Goal: Transaction & Acquisition: Obtain resource

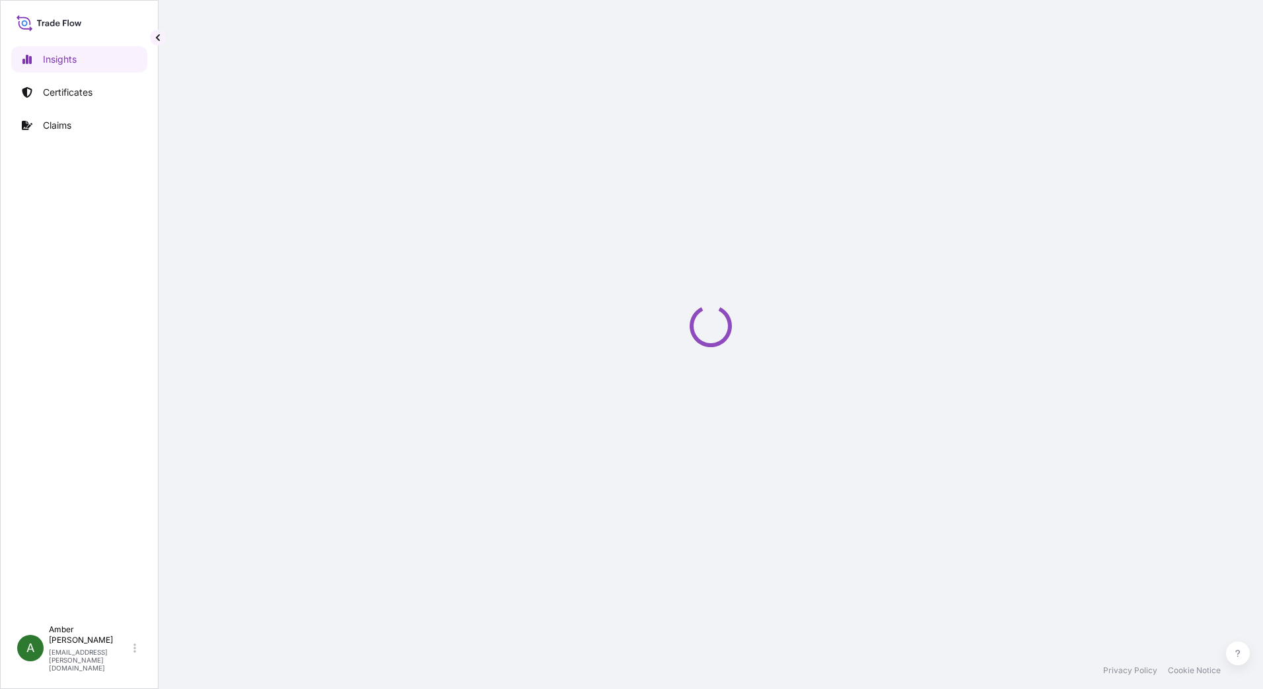
select select "2025"
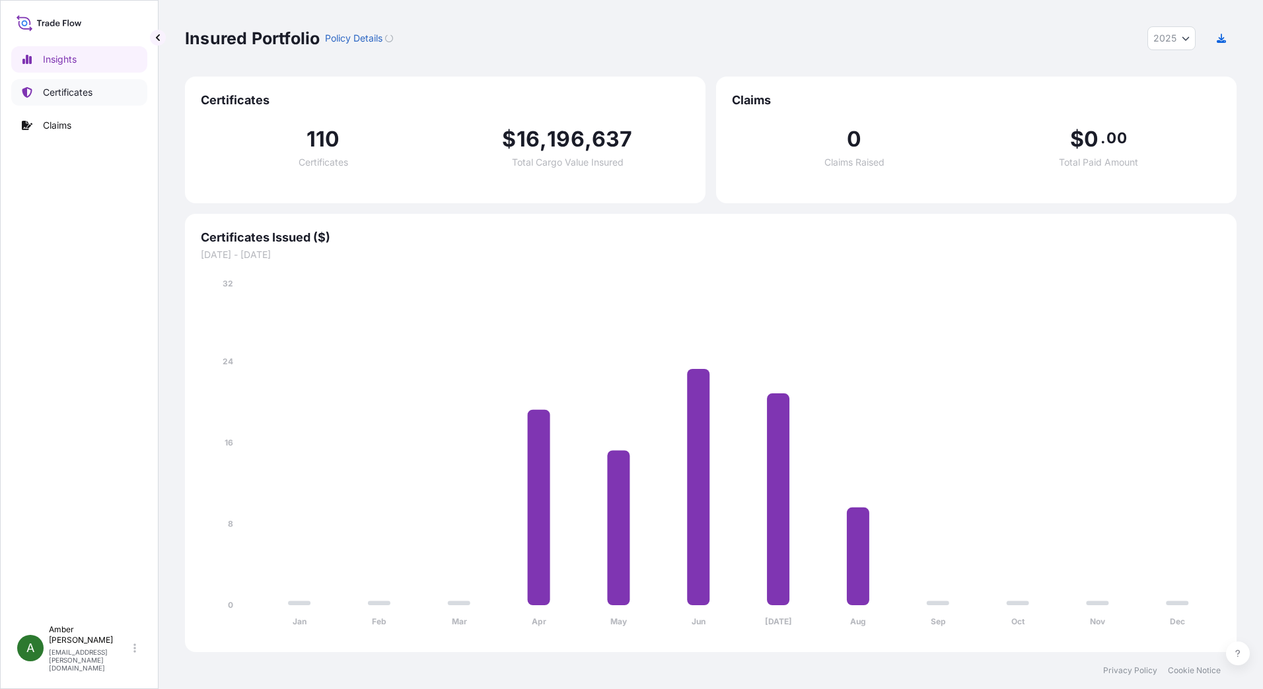
click at [61, 92] on p "Certificates" at bounding box center [68, 92] width 50 height 13
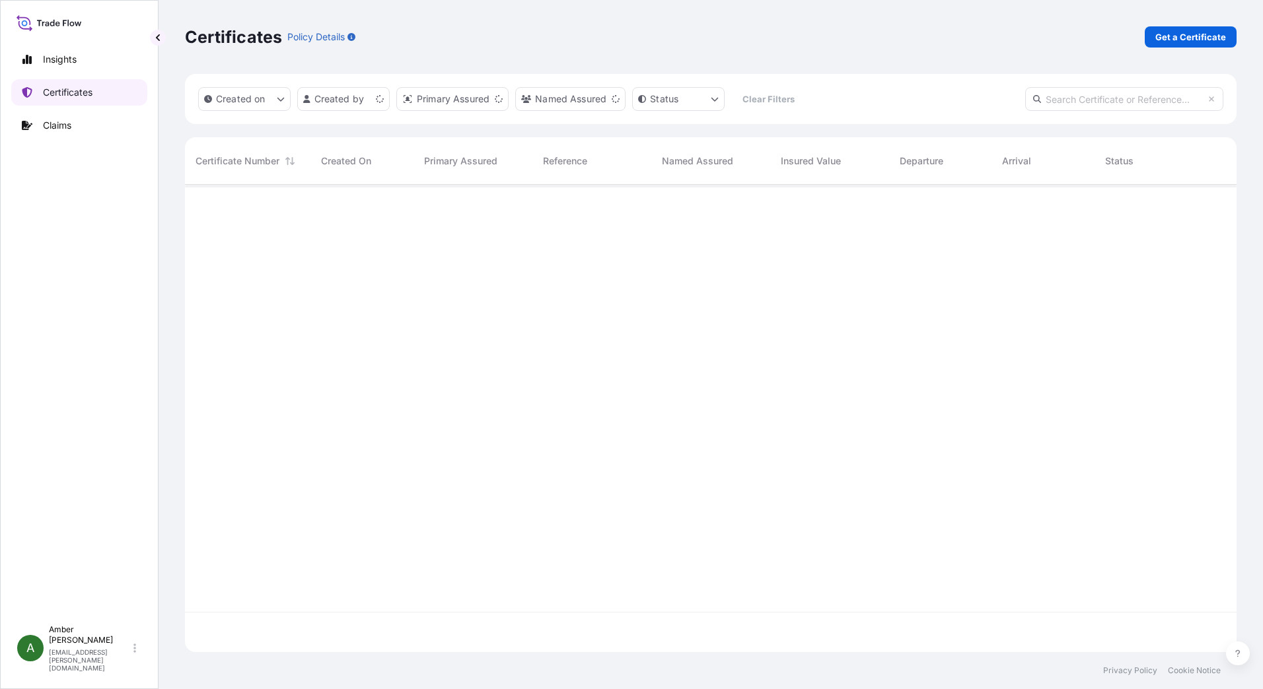
scroll to position [465, 1041]
click at [1208, 30] on p "Get a Certificate" at bounding box center [1190, 36] width 71 height 13
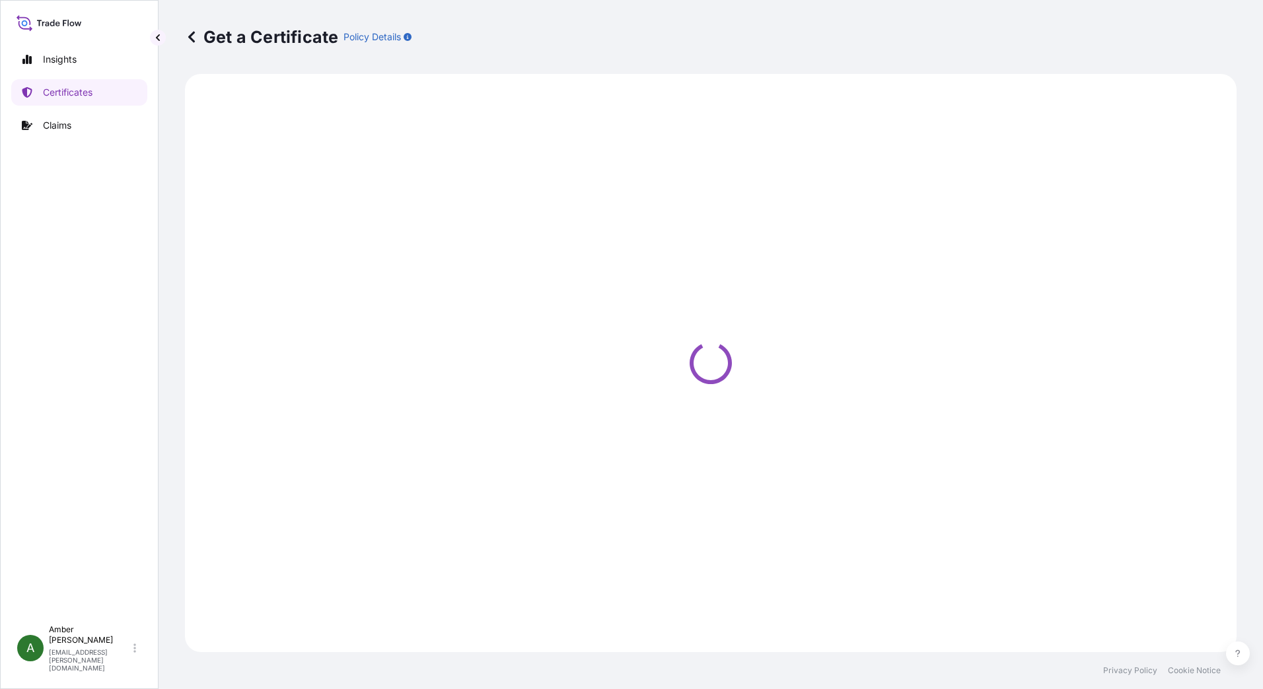
select select "Ocean Vessel"
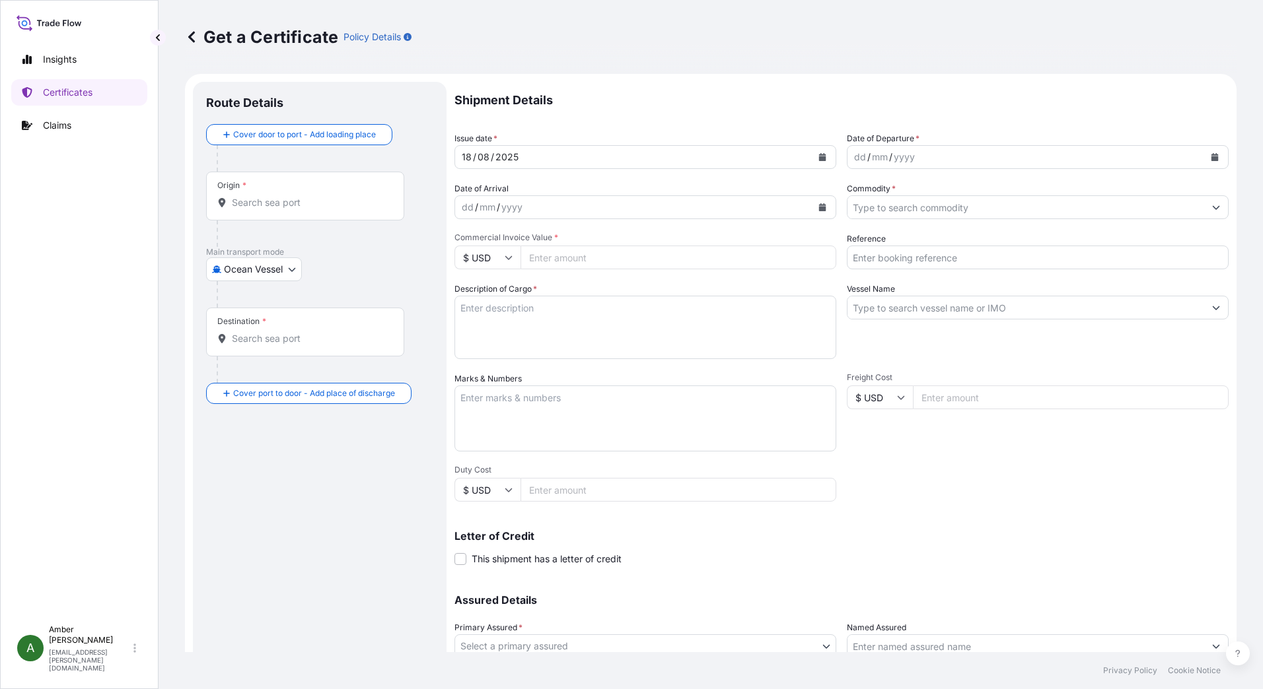
click at [1211, 158] on icon "Calendar" at bounding box center [1214, 157] width 7 height 8
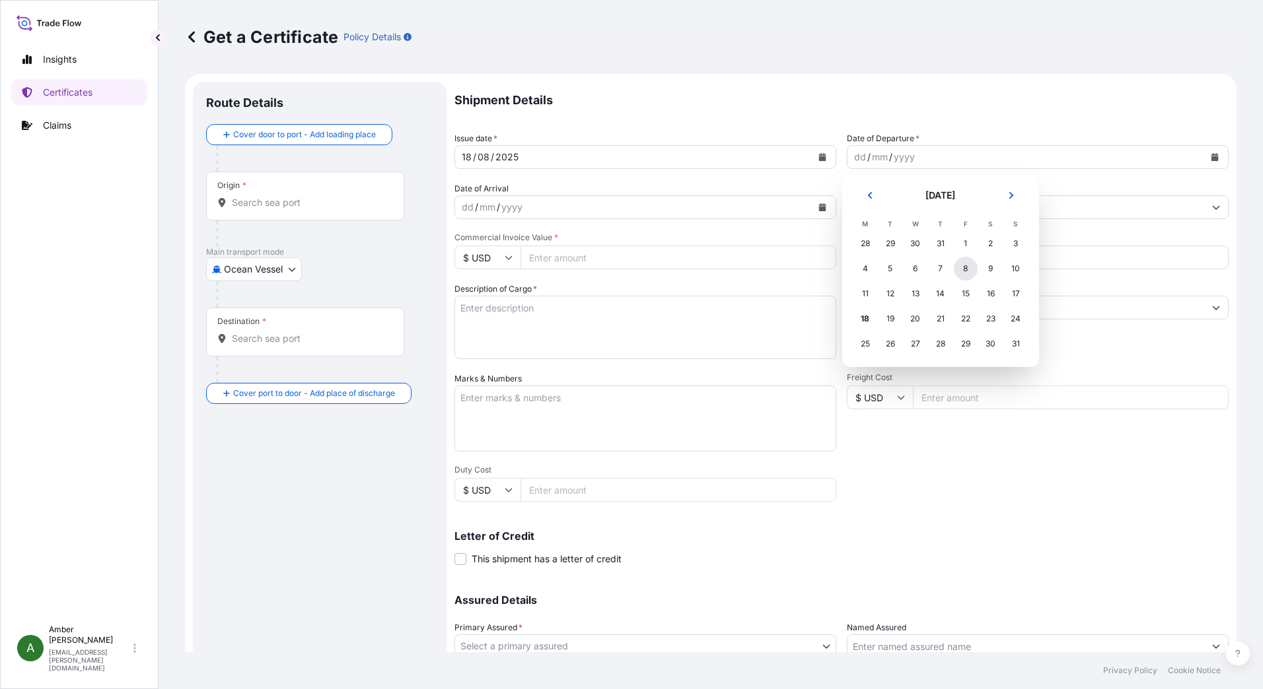
click at [961, 267] on div "8" at bounding box center [966, 269] width 24 height 24
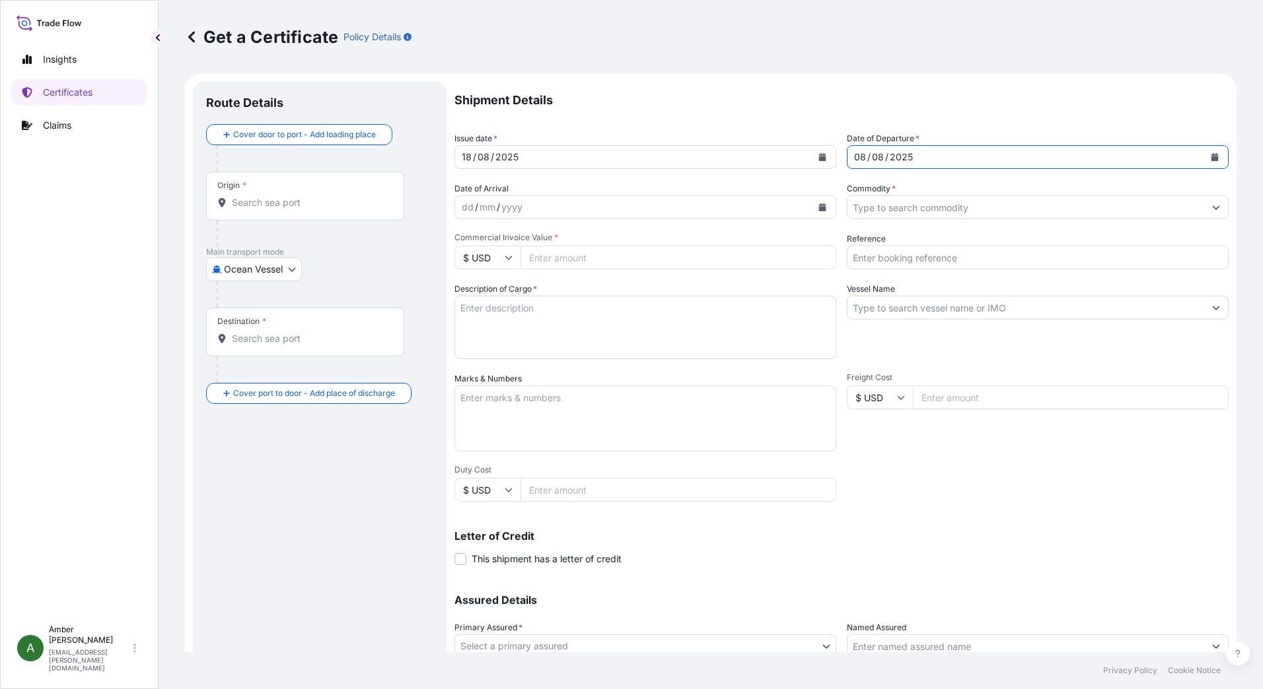
click at [820, 208] on icon "Calendar" at bounding box center [822, 207] width 7 height 8
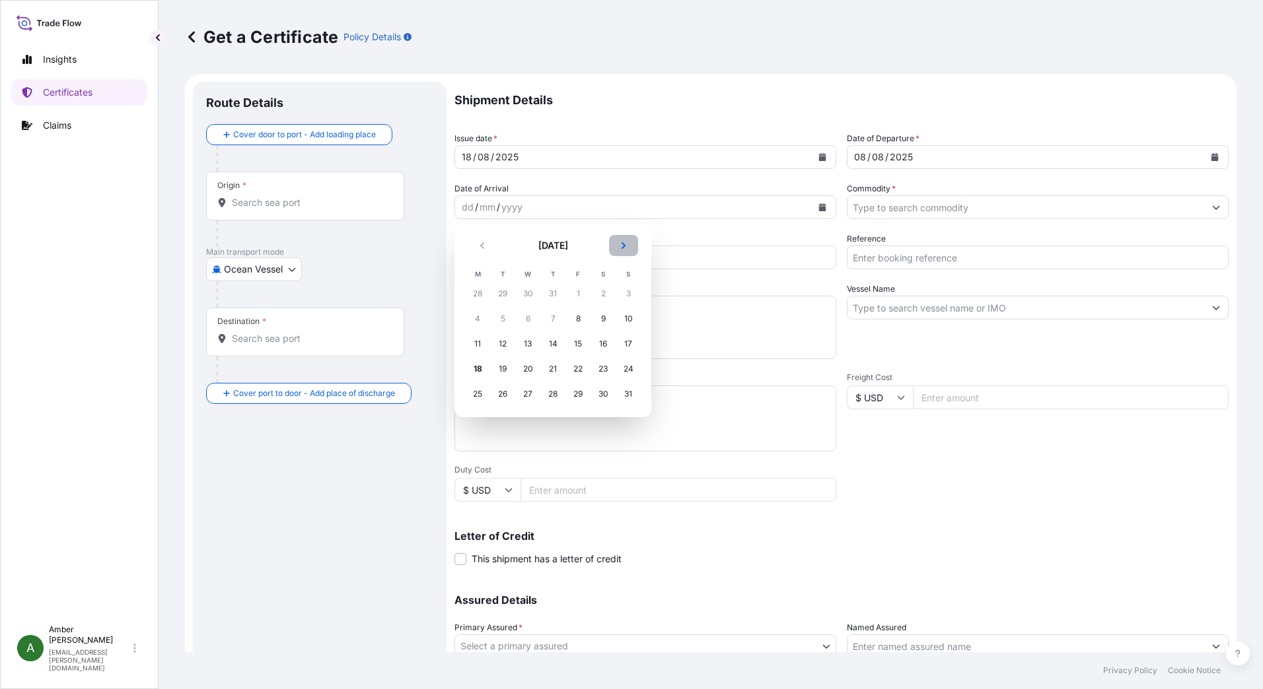
click at [623, 242] on icon "Next" at bounding box center [623, 246] width 8 height 8
click at [627, 291] on div "7" at bounding box center [628, 294] width 24 height 24
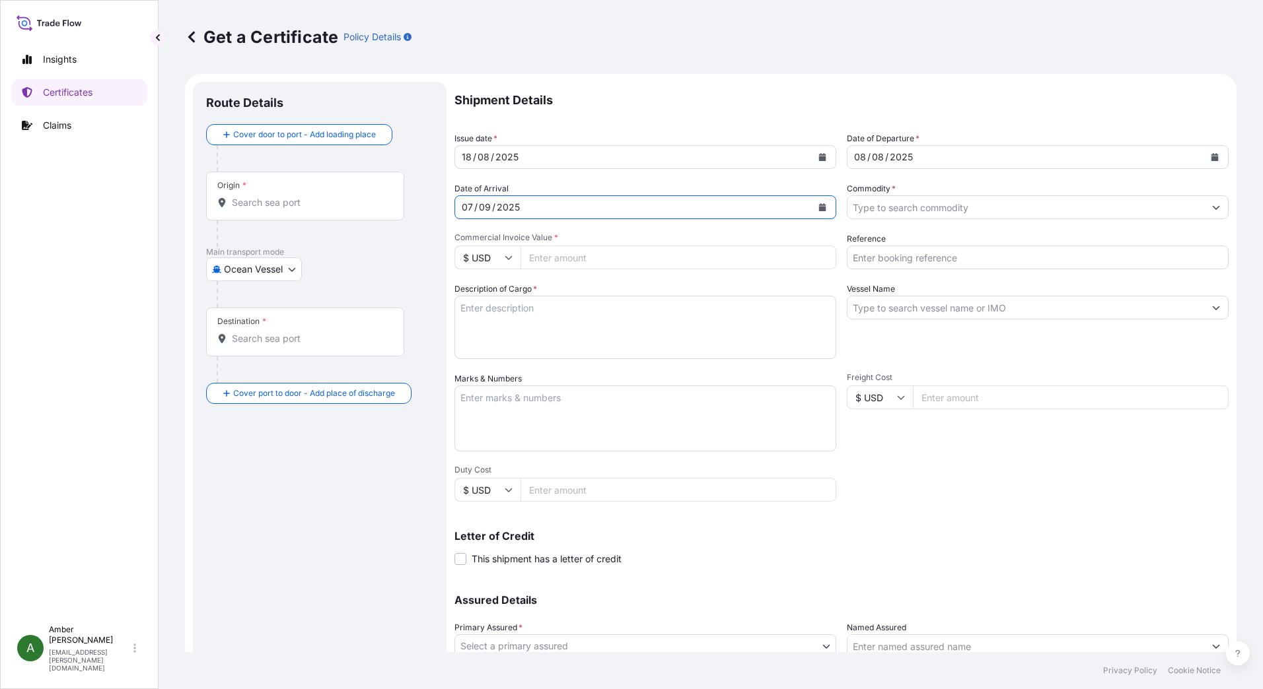
click at [910, 252] on input "Reference" at bounding box center [1038, 258] width 382 height 24
paste input "19758943"
type input "19758943"
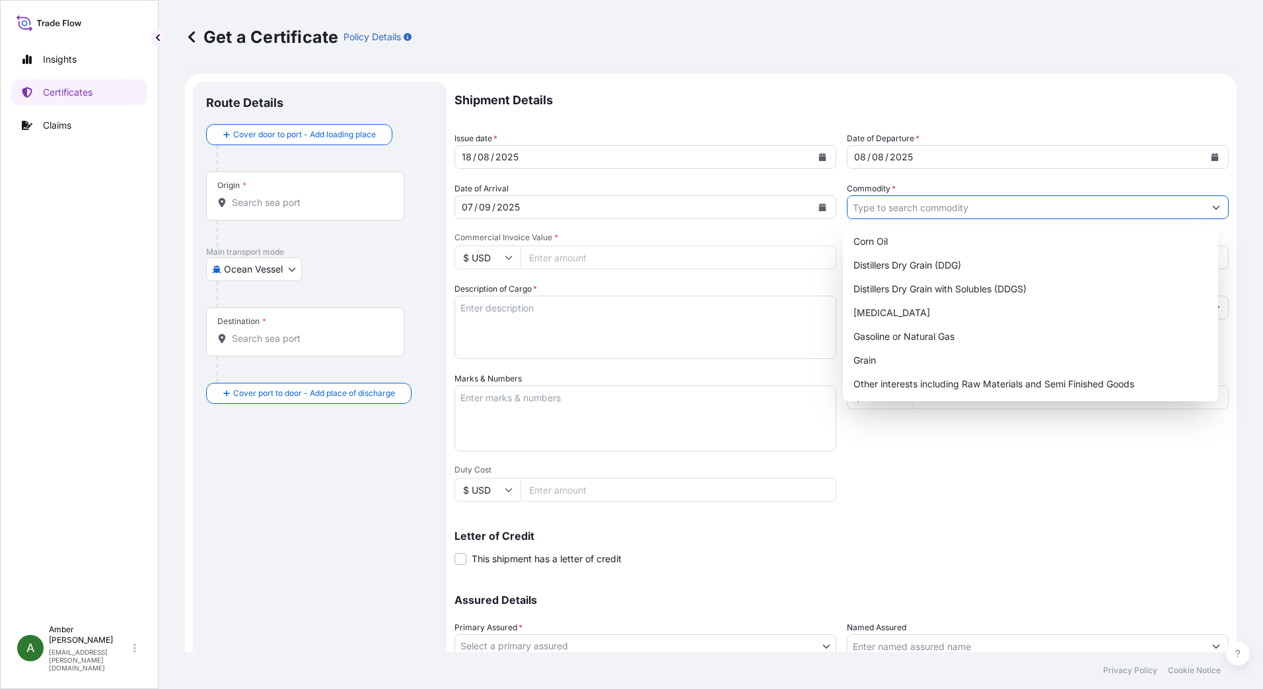
click at [915, 208] on input "Commodity *" at bounding box center [1025, 207] width 357 height 24
click at [938, 285] on div "Distillers Dry Grain with Solubles (DDGS)" at bounding box center [1030, 289] width 365 height 24
type input "Distillers Dry Grain with Solubles (DDGS)"
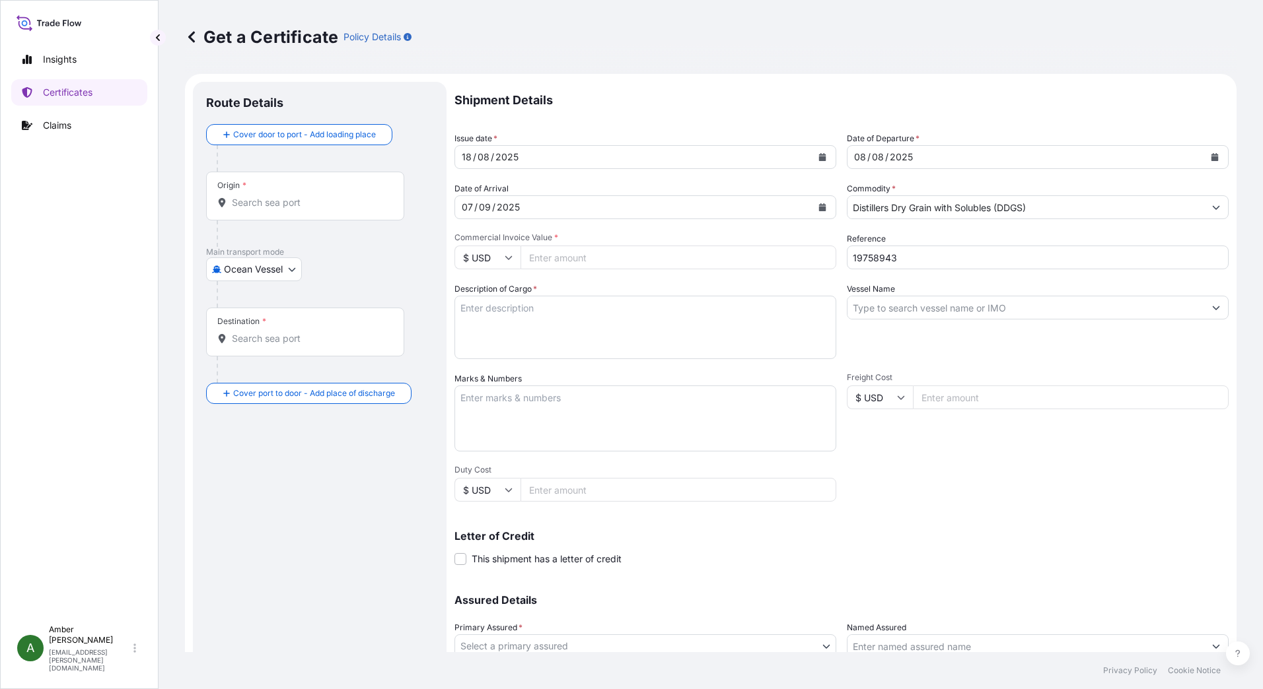
click at [627, 257] on input "Commercial Invoice Value *" at bounding box center [678, 258] width 316 height 24
paste input "206929.28"
type input "206929.28"
click at [986, 318] on input "Vessel Name" at bounding box center [1025, 308] width 357 height 24
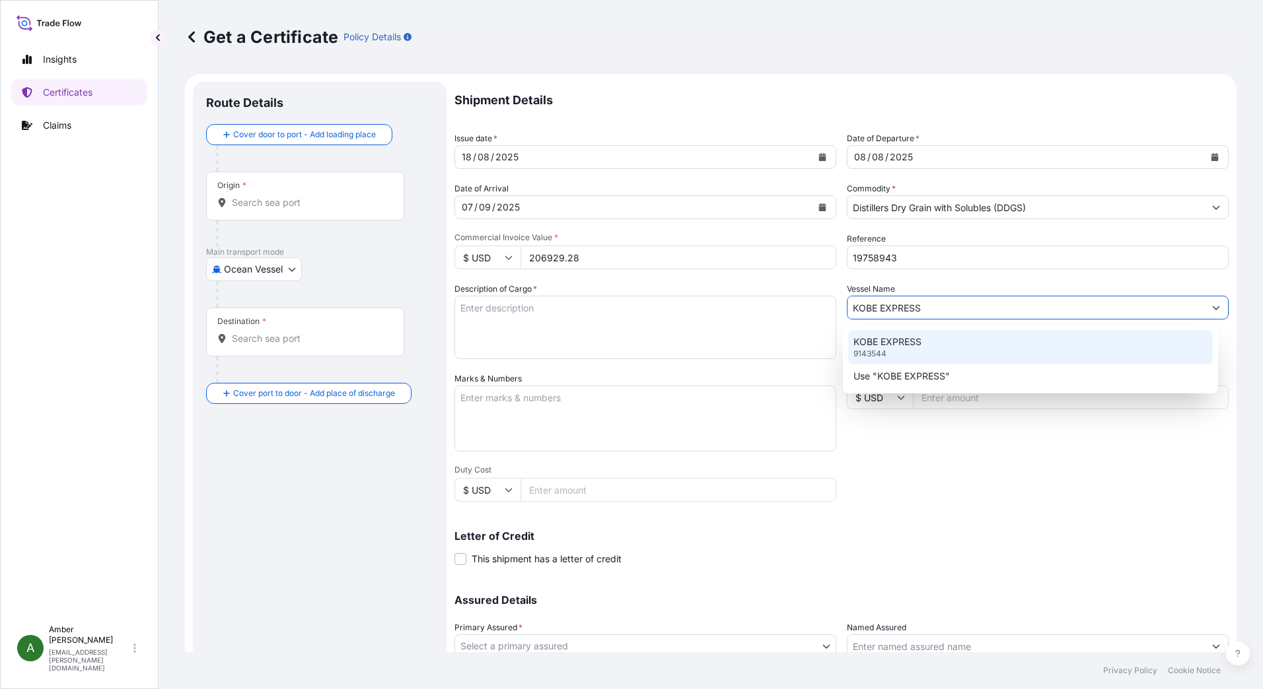
click at [919, 337] on p "KOBE EXPRESS" at bounding box center [887, 341] width 68 height 13
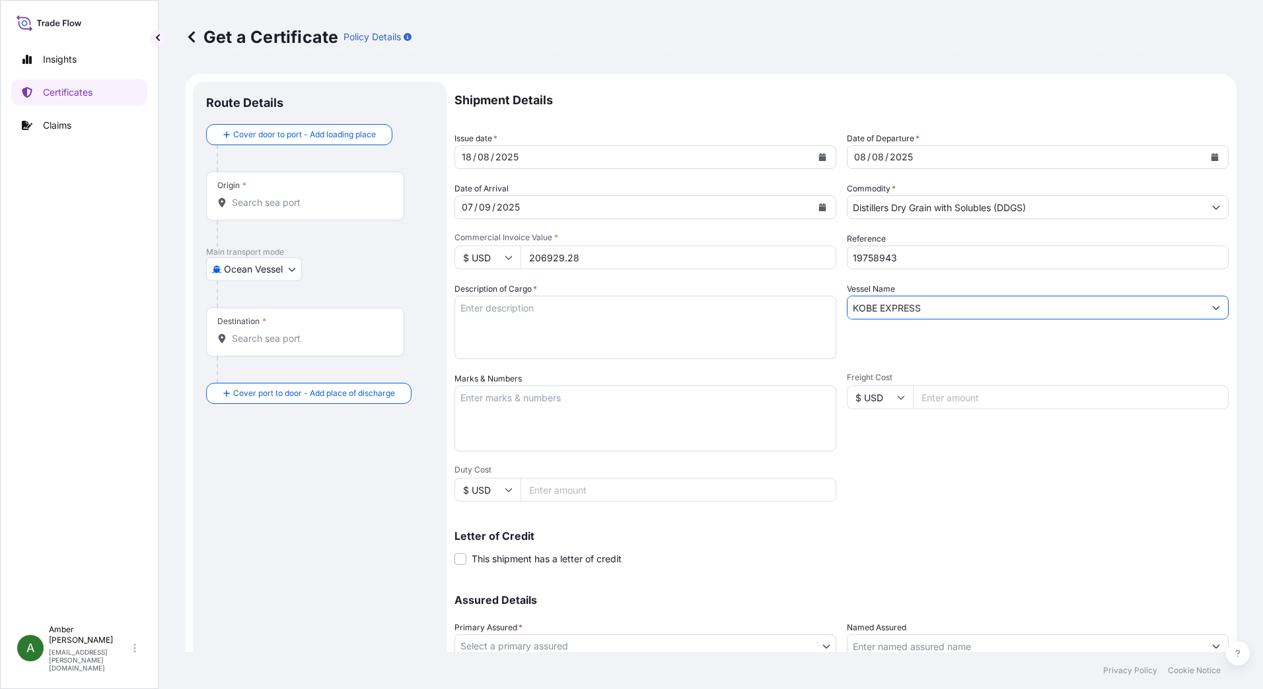
type input "KOBE EXPRESS"
click at [607, 318] on textarea "Description of Cargo *" at bounding box center [645, 327] width 382 height 63
paste textarea "DISTILLERS DRIED GRAINS WITH SOLUBLES TOTAL WEIGHT (MTS): 927.934 FREIGHT PREPA…"
click at [559, 349] on textarea "DISTILLERS DRIED GRAINS WITH SOLUBLES TOTAL WEIGHT (MTS): 927.934 FREIGHT PREPA…" at bounding box center [645, 327] width 382 height 63
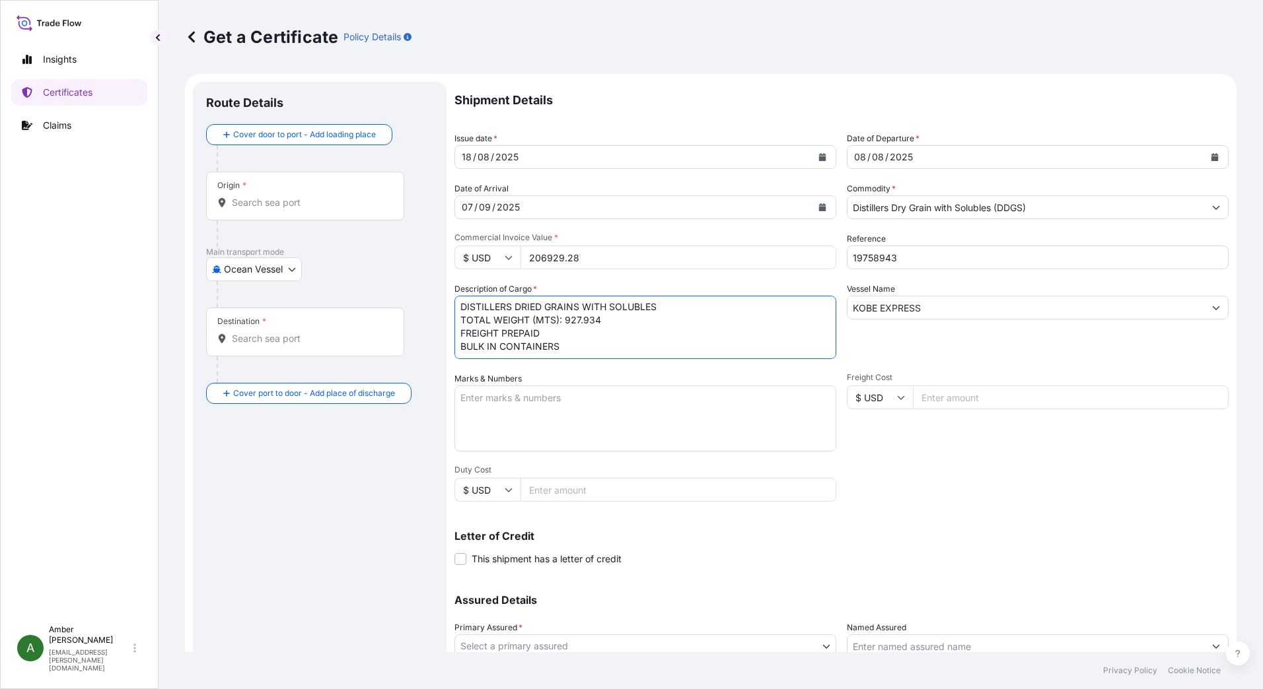
paste textarea "X20250804166555"
type textarea "DISTILLERS DRIED GRAINS WITH SOLUBLES TOTAL WEIGHT (MTS): 927.934 FREIGHT PREPA…"
click at [279, 204] on input "Origin *" at bounding box center [310, 202] width 156 height 13
click at [300, 206] on input "Origin * Please select an origin" at bounding box center [310, 202] width 156 height 13
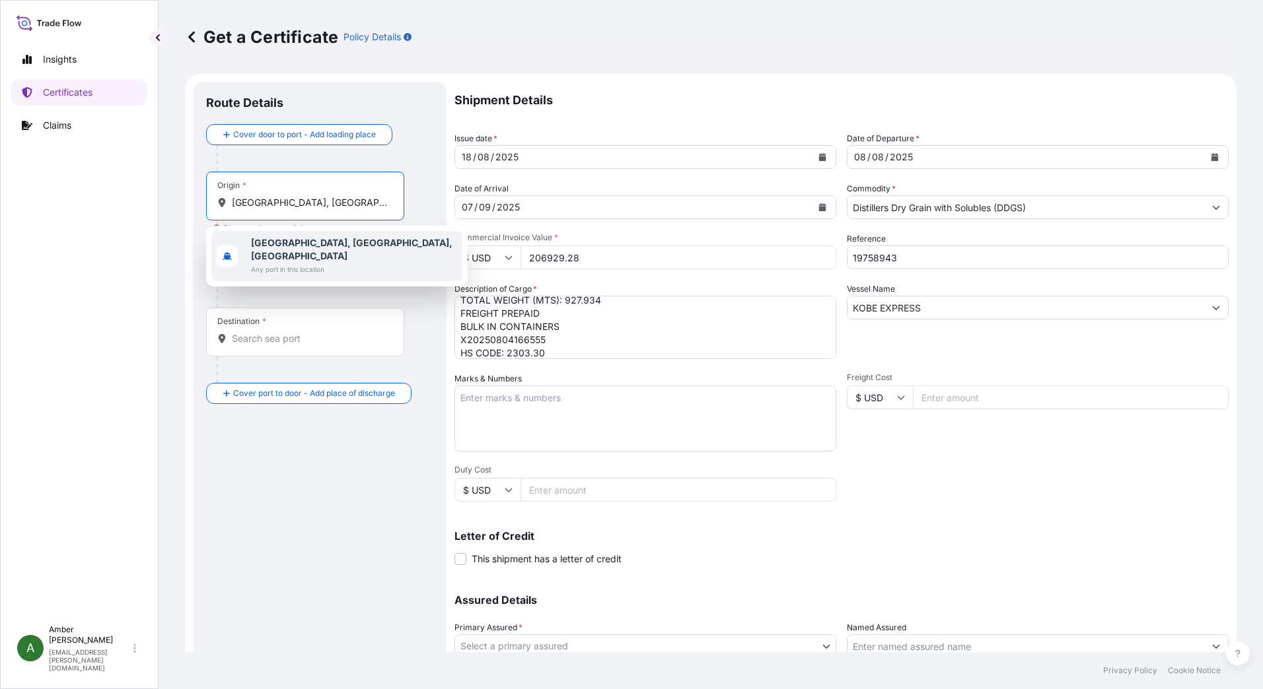
click at [293, 239] on b "[GEOGRAPHIC_DATA], [GEOGRAPHIC_DATA], [GEOGRAPHIC_DATA]" at bounding box center [351, 249] width 201 height 24
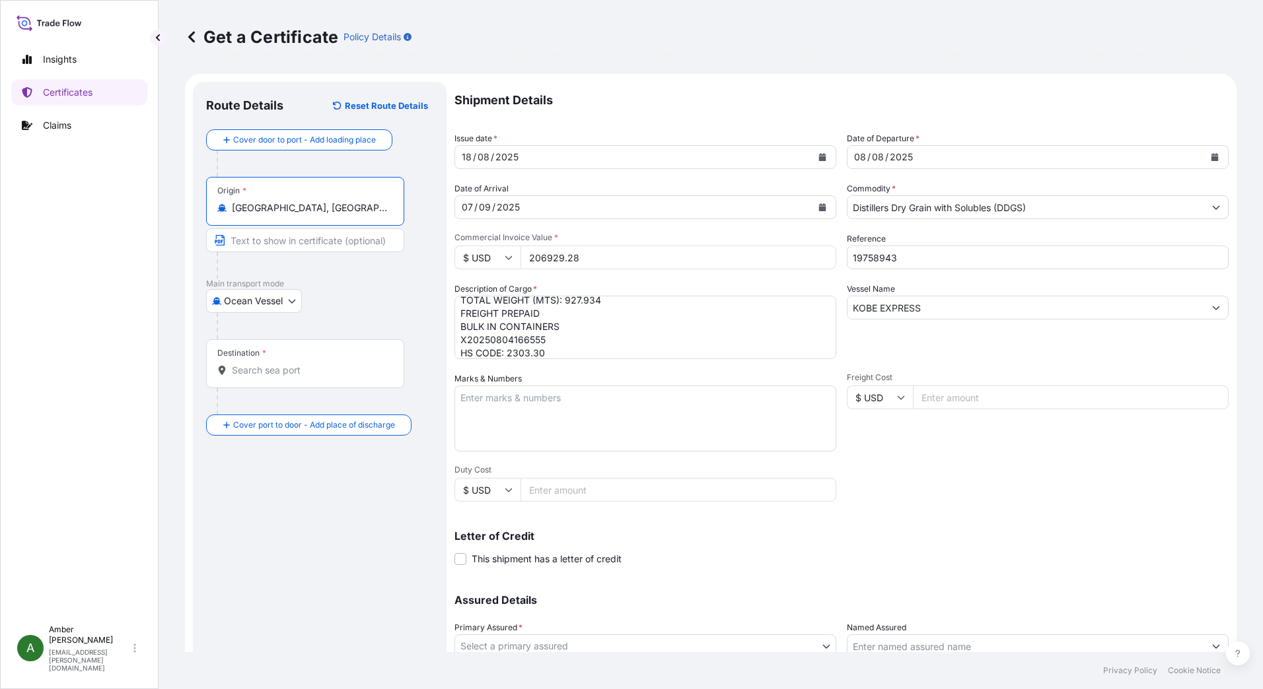
type input "[GEOGRAPHIC_DATA], [GEOGRAPHIC_DATA], [GEOGRAPHIC_DATA]"
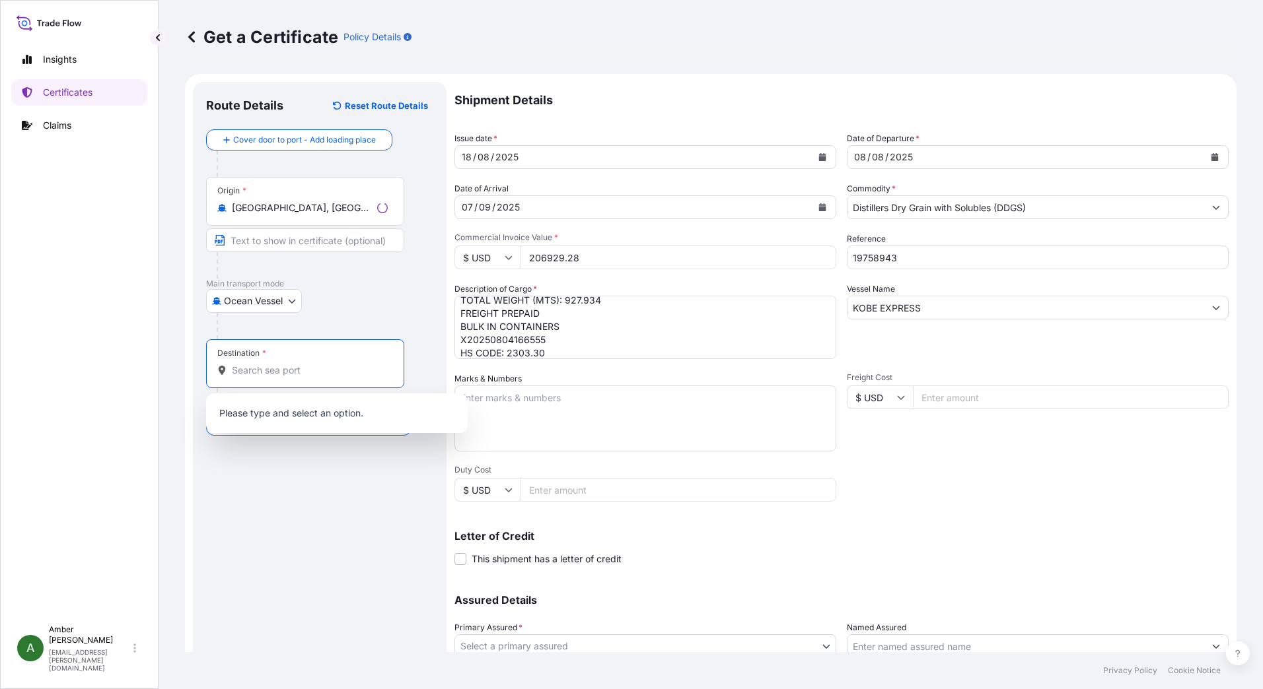
click at [279, 376] on input "Destination *" at bounding box center [310, 370] width 156 height 13
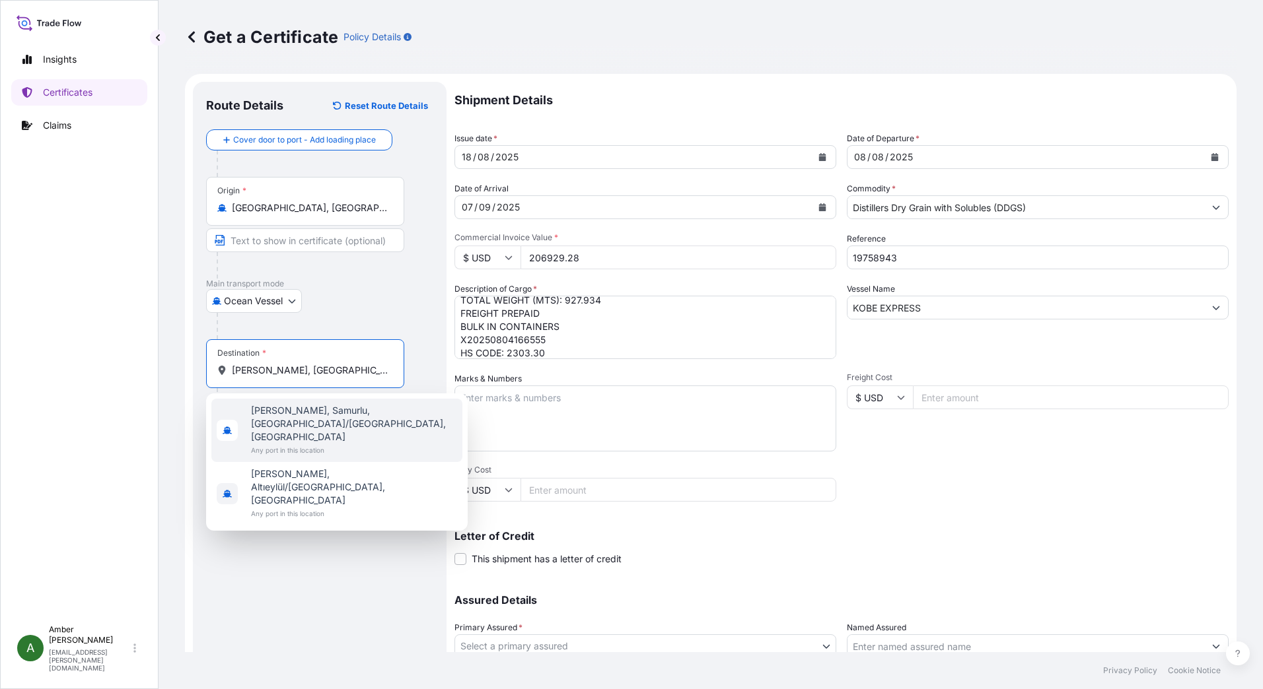
click at [284, 417] on span "[PERSON_NAME], Samurlu, [GEOGRAPHIC_DATA]/[GEOGRAPHIC_DATA], [GEOGRAPHIC_DATA]" at bounding box center [354, 424] width 206 height 40
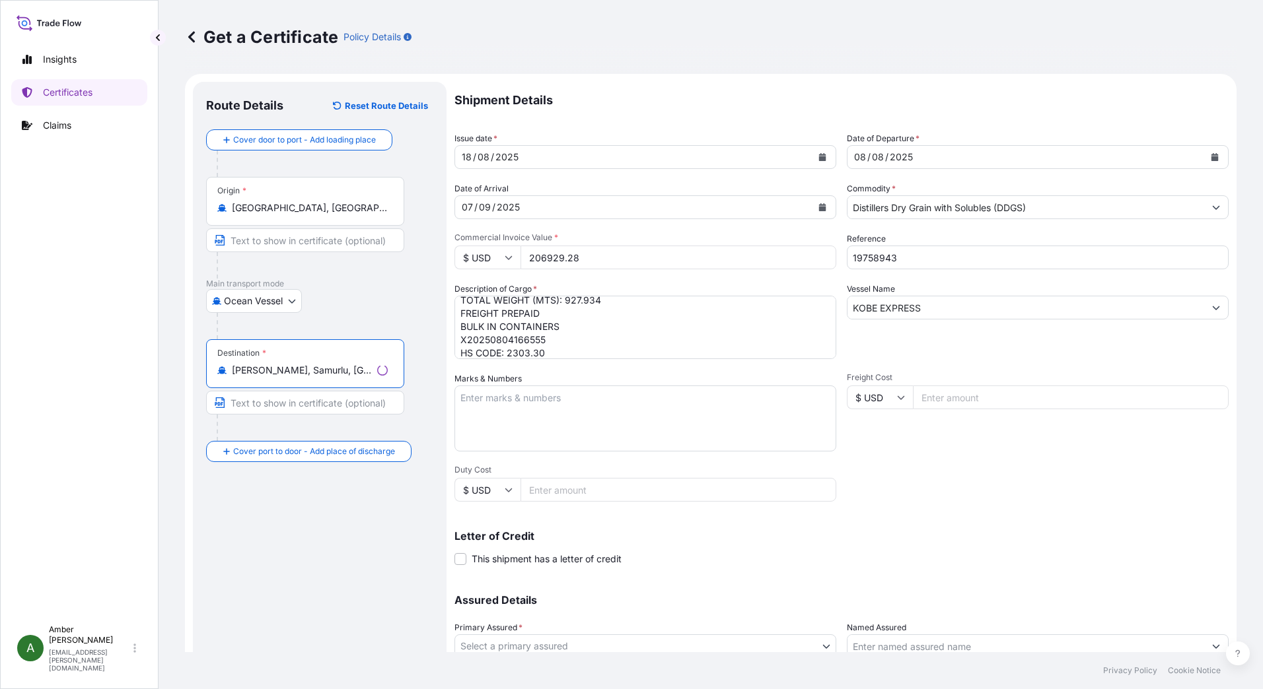
type input "[PERSON_NAME], Samurlu, [GEOGRAPHIC_DATA]/[GEOGRAPHIC_DATA], [GEOGRAPHIC_DATA]"
click at [333, 515] on div "Route Details Reset Route Details Cover door to port - Add loading place Place …" at bounding box center [319, 415] width 227 height 640
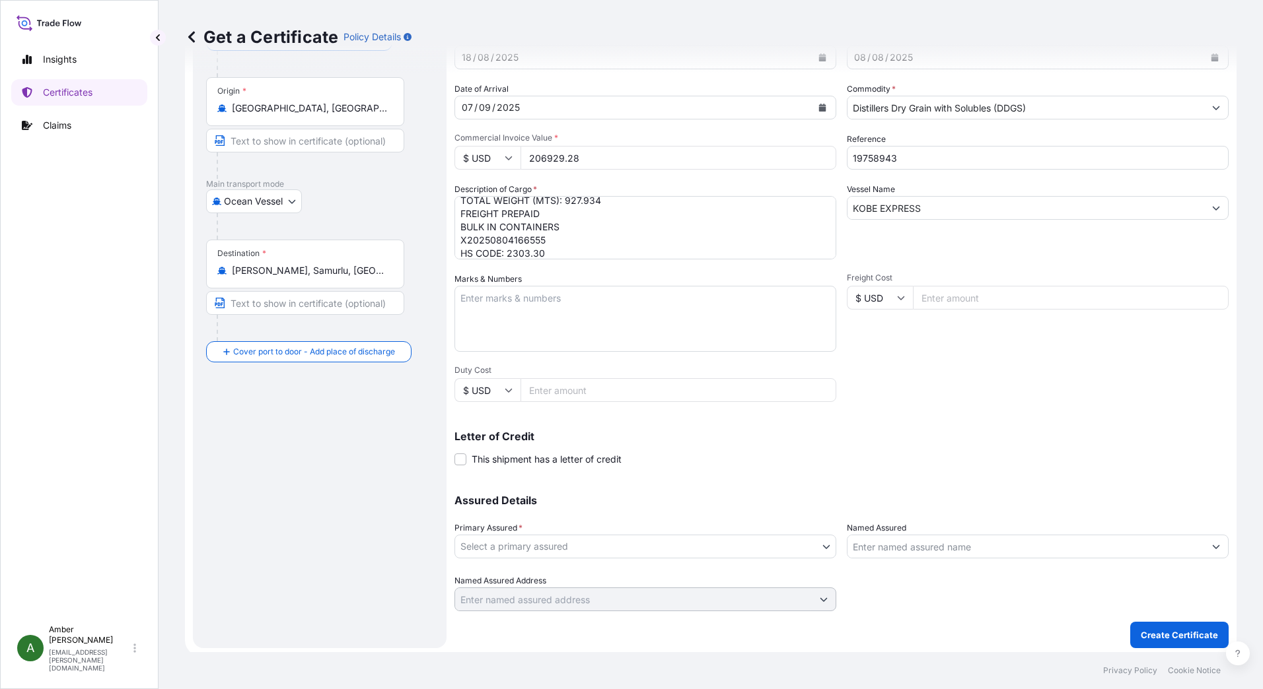
scroll to position [104, 0]
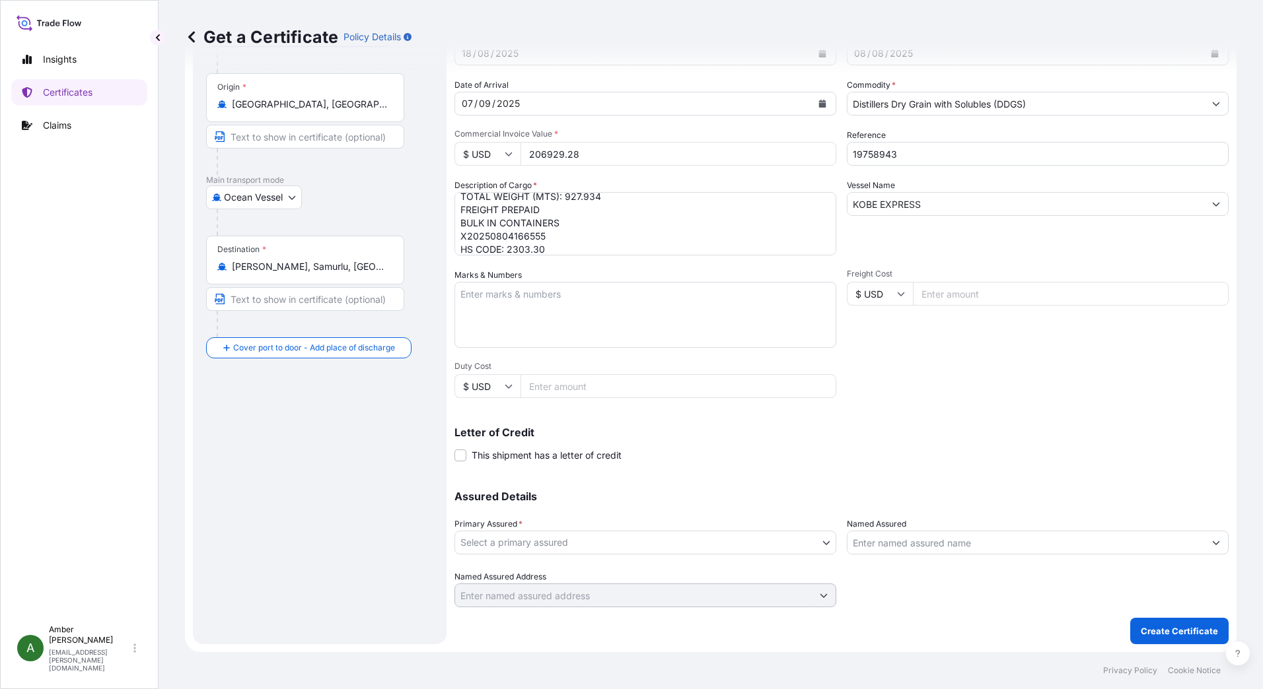
click at [646, 548] on body "2 options available. Insights Certificates Claims A [PERSON_NAME] [PERSON_NAME]…" at bounding box center [631, 344] width 1263 height 689
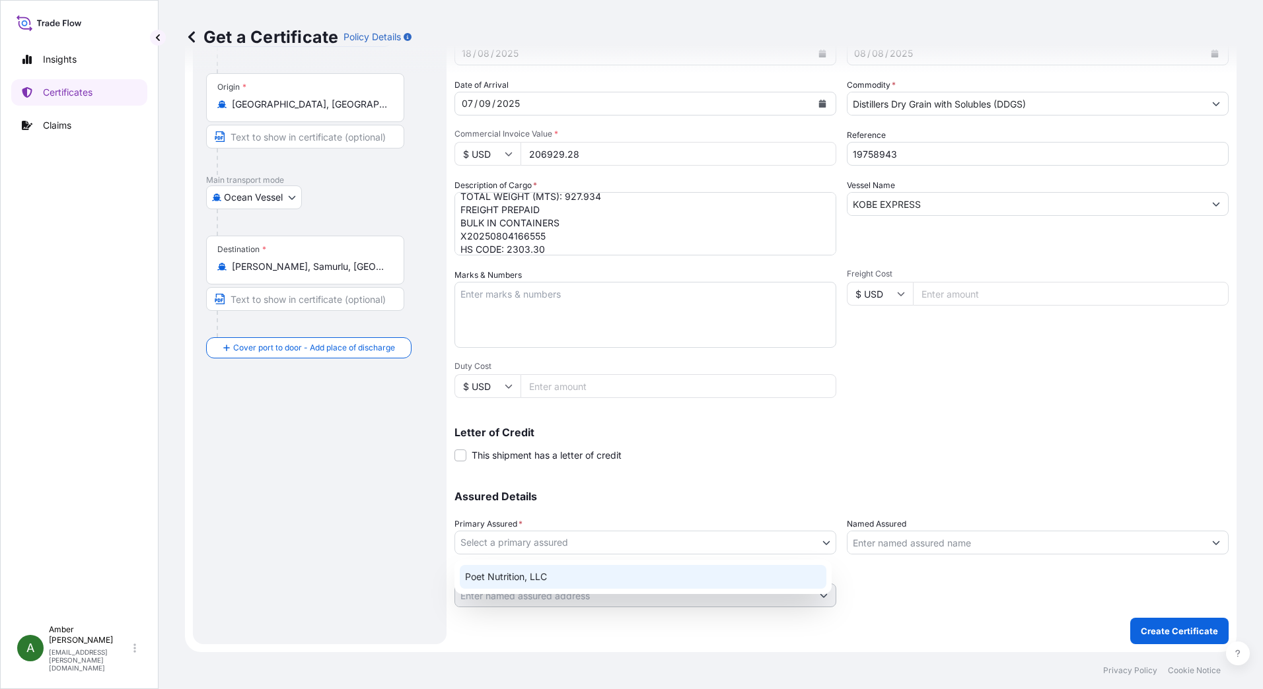
click at [547, 587] on div "Poet Nutrition, LLC" at bounding box center [643, 577] width 367 height 24
select select "31546"
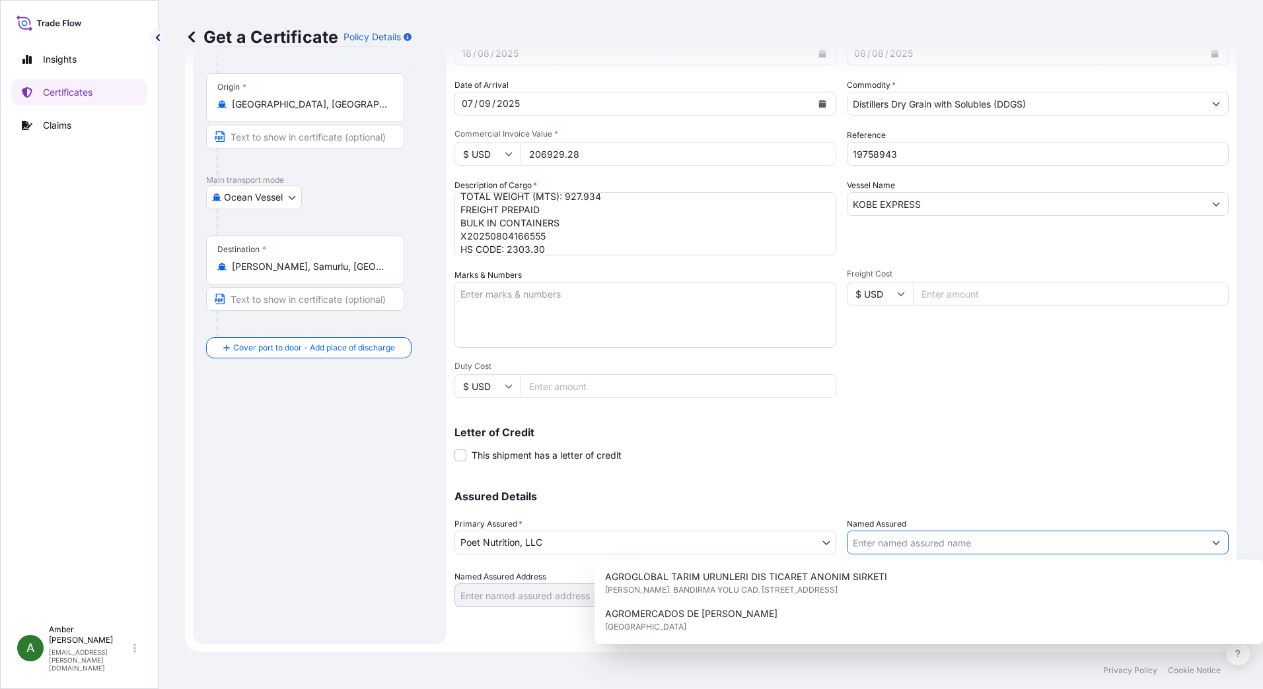
click at [890, 540] on input "Named Assured" at bounding box center [1025, 543] width 357 height 24
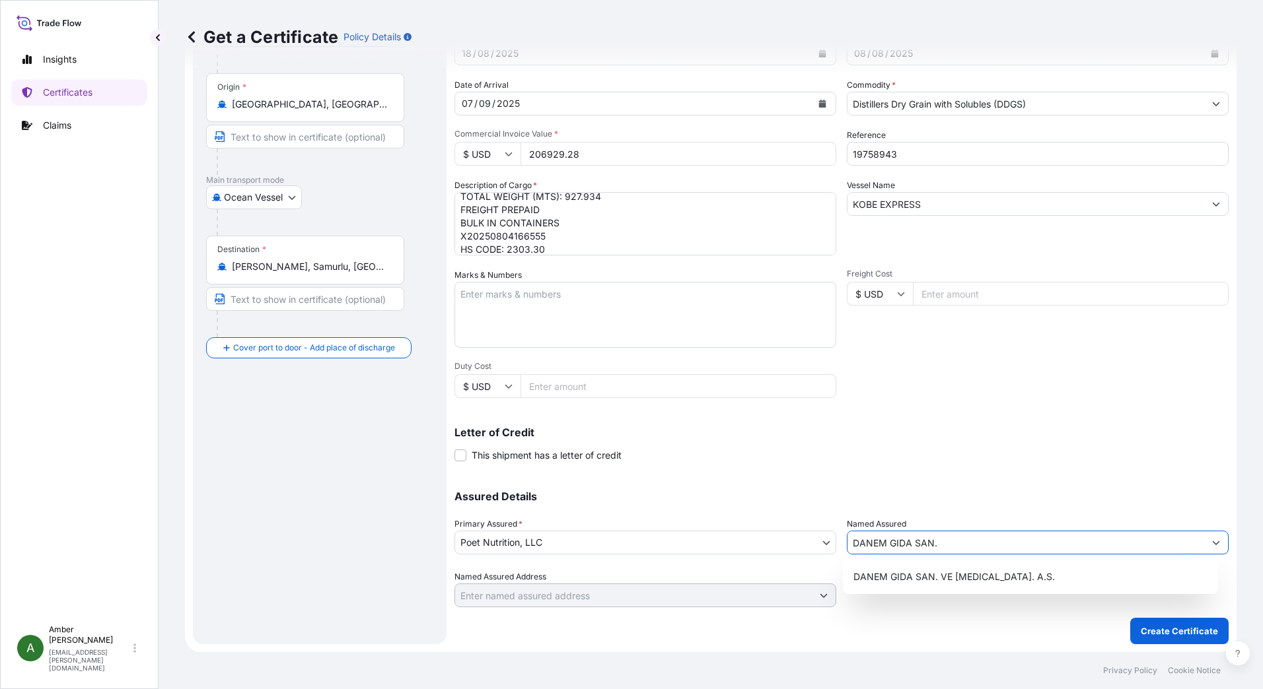
click at [920, 566] on div "DANEM GIDA SAN. VE [MEDICAL_DATA]. A.S." at bounding box center [1030, 577] width 365 height 24
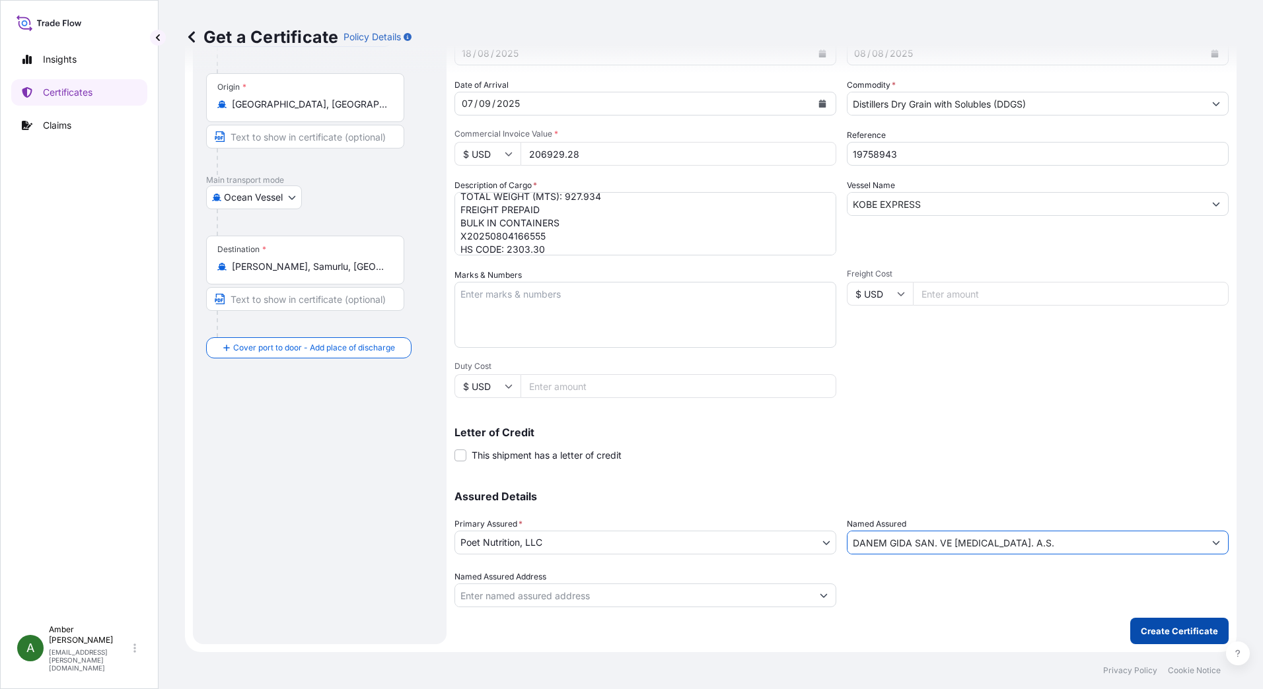
type input "DANEM GIDA SAN. VE [MEDICAL_DATA]. A.S."
click at [1147, 634] on p "Create Certificate" at bounding box center [1179, 631] width 77 height 13
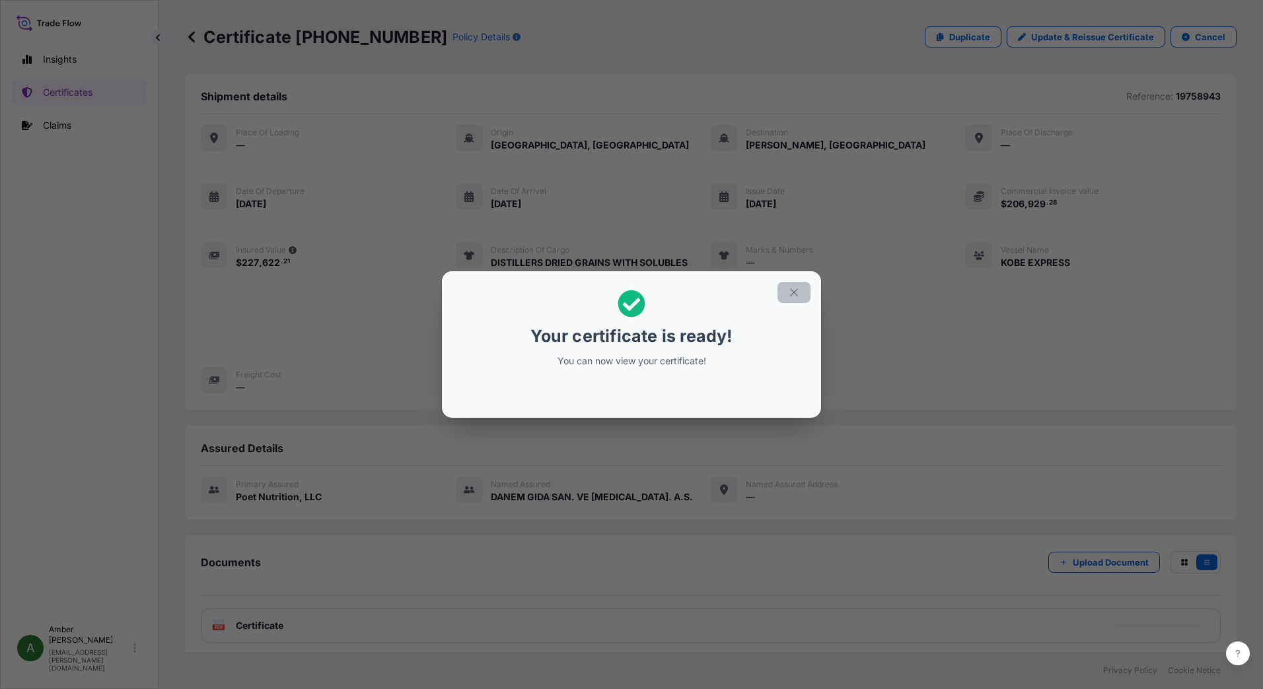
click at [790, 293] on icon "button" at bounding box center [794, 293] width 12 height 12
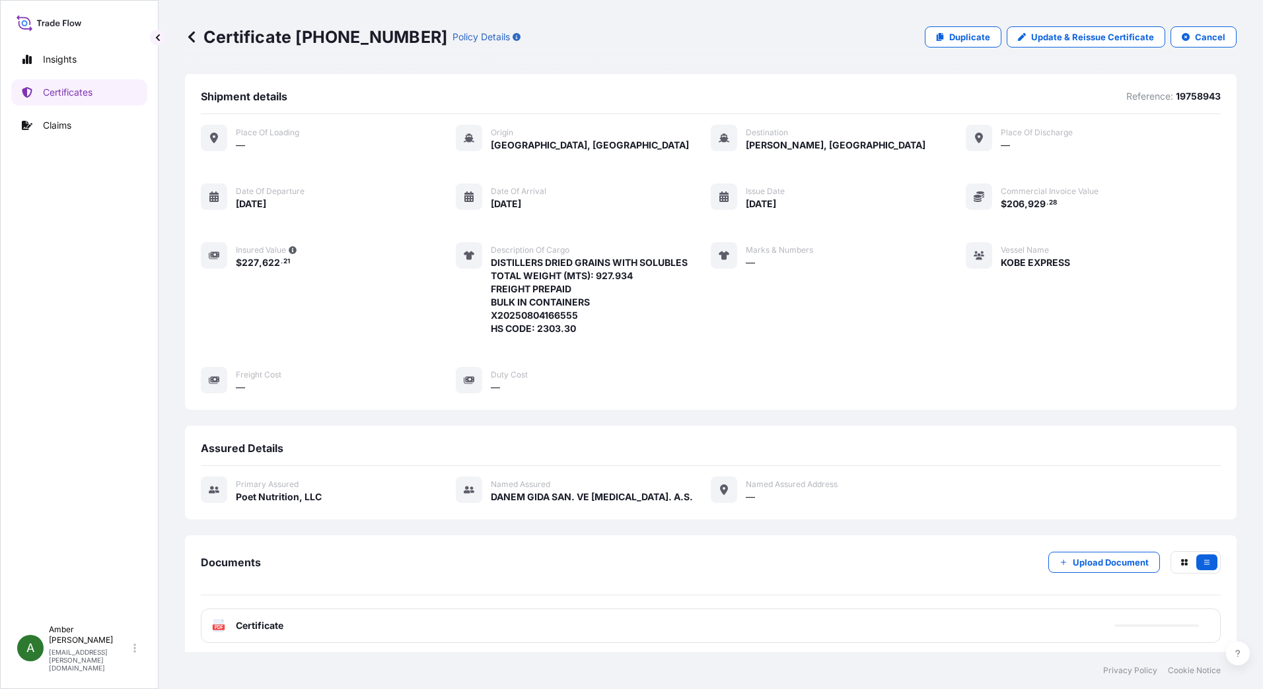
scroll to position [89, 0]
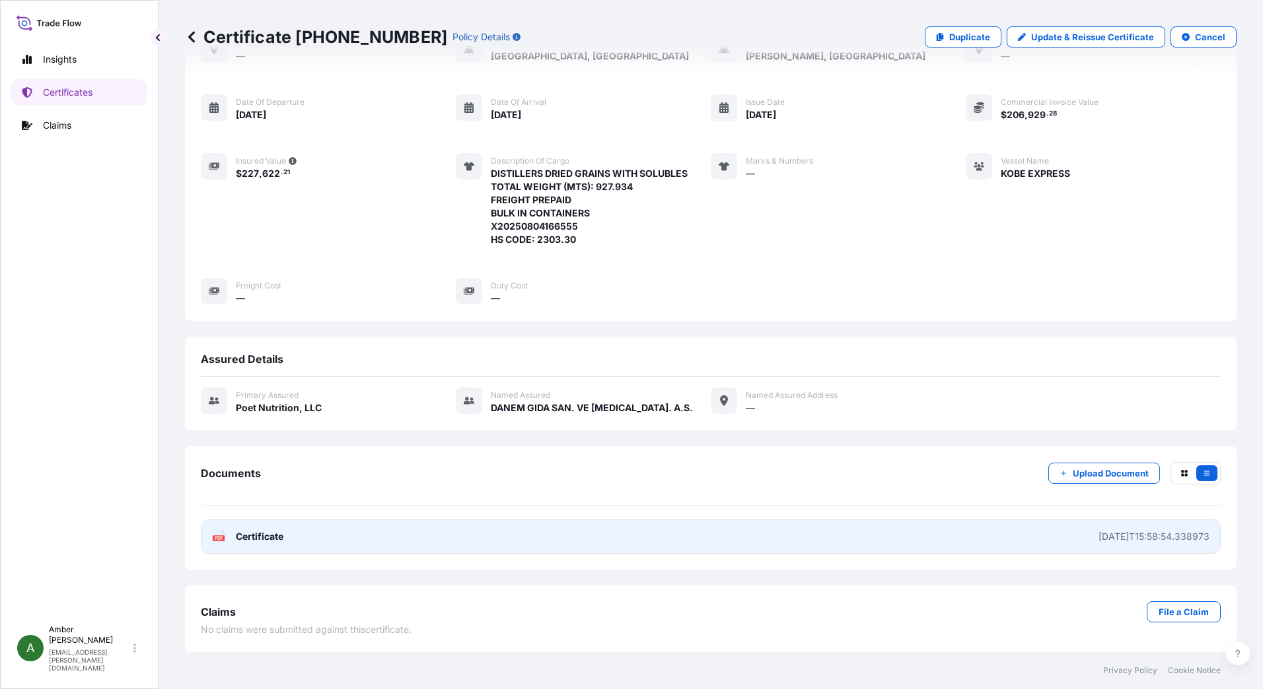
click at [240, 535] on span "Certificate" at bounding box center [260, 536] width 48 height 13
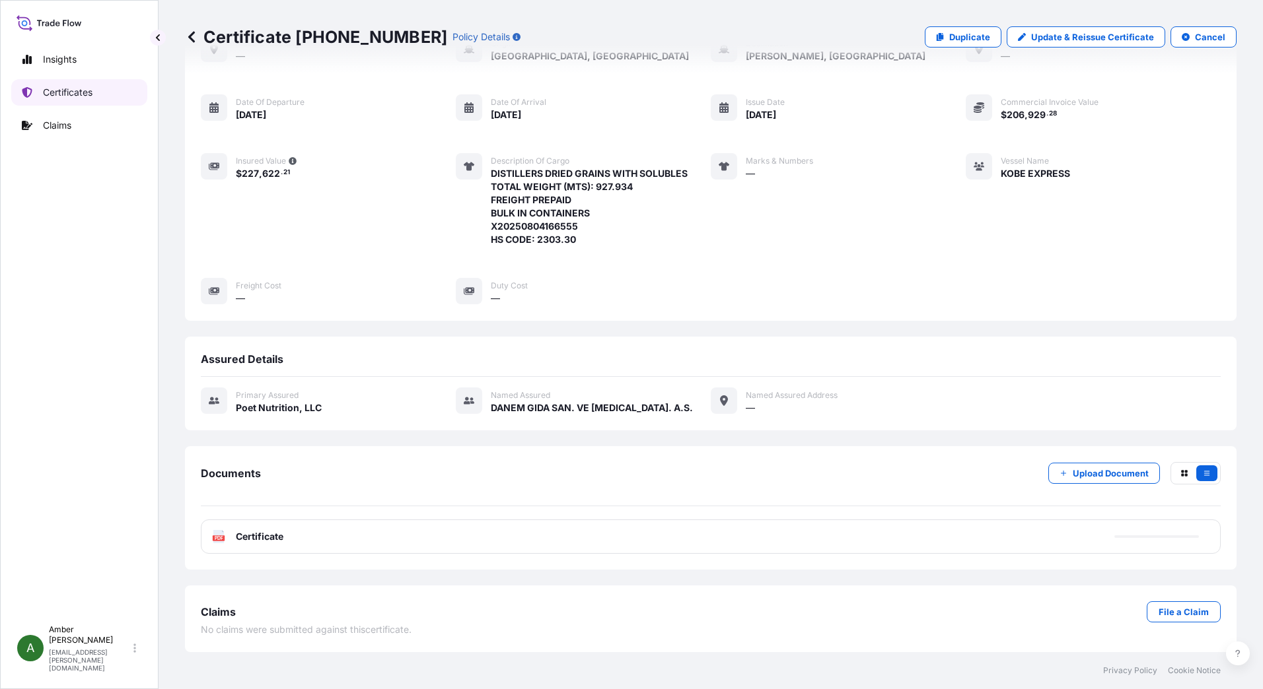
click at [85, 100] on link "Certificates" at bounding box center [79, 92] width 136 height 26
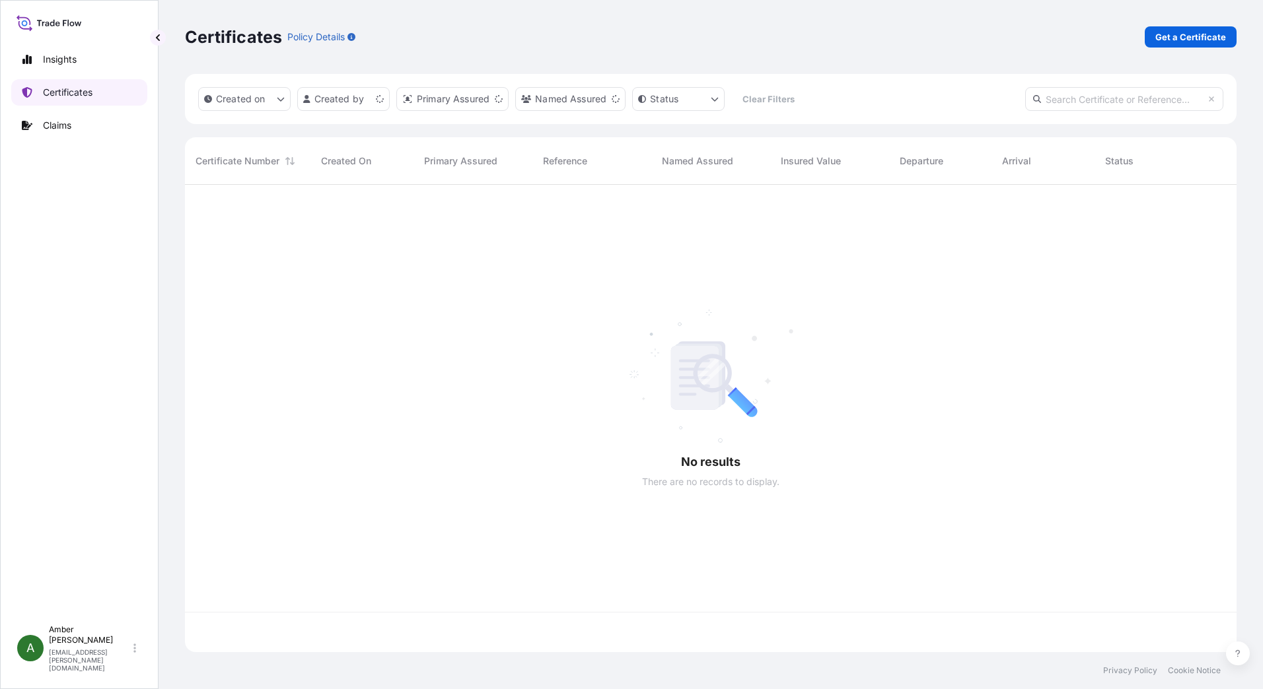
scroll to position [465, 1041]
click at [1191, 34] on p "Get a Certificate" at bounding box center [1190, 36] width 71 height 13
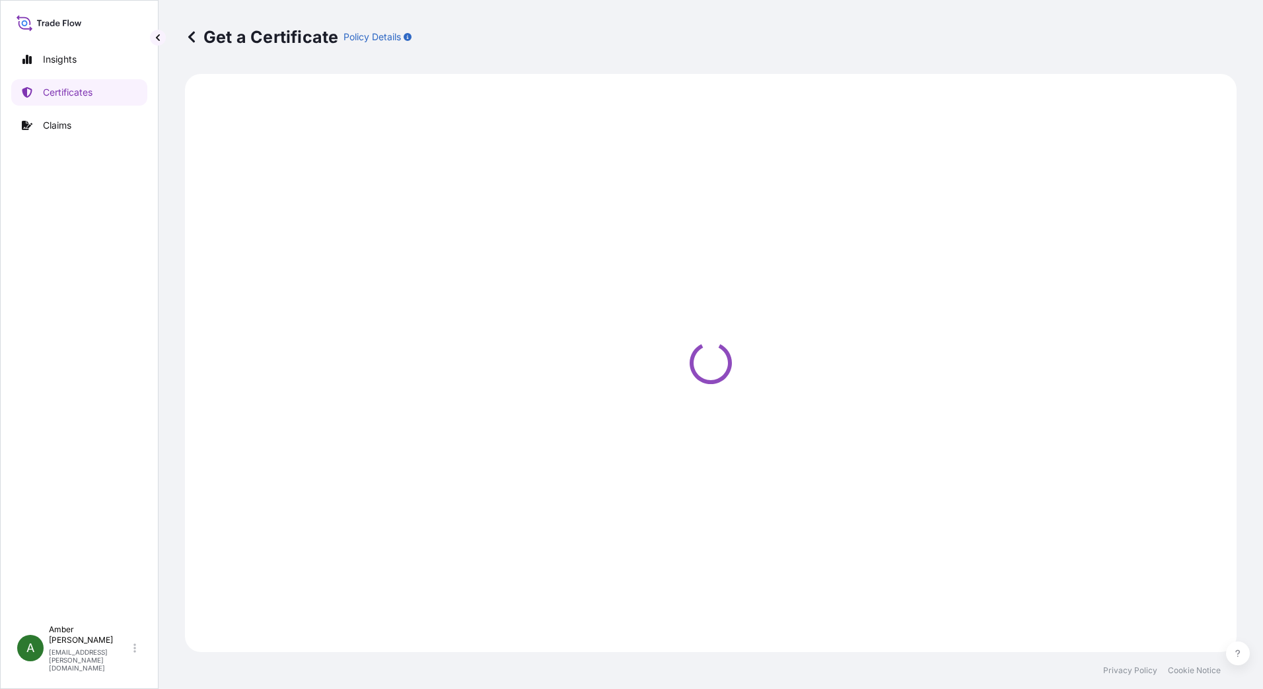
select select "Ocean Vessel"
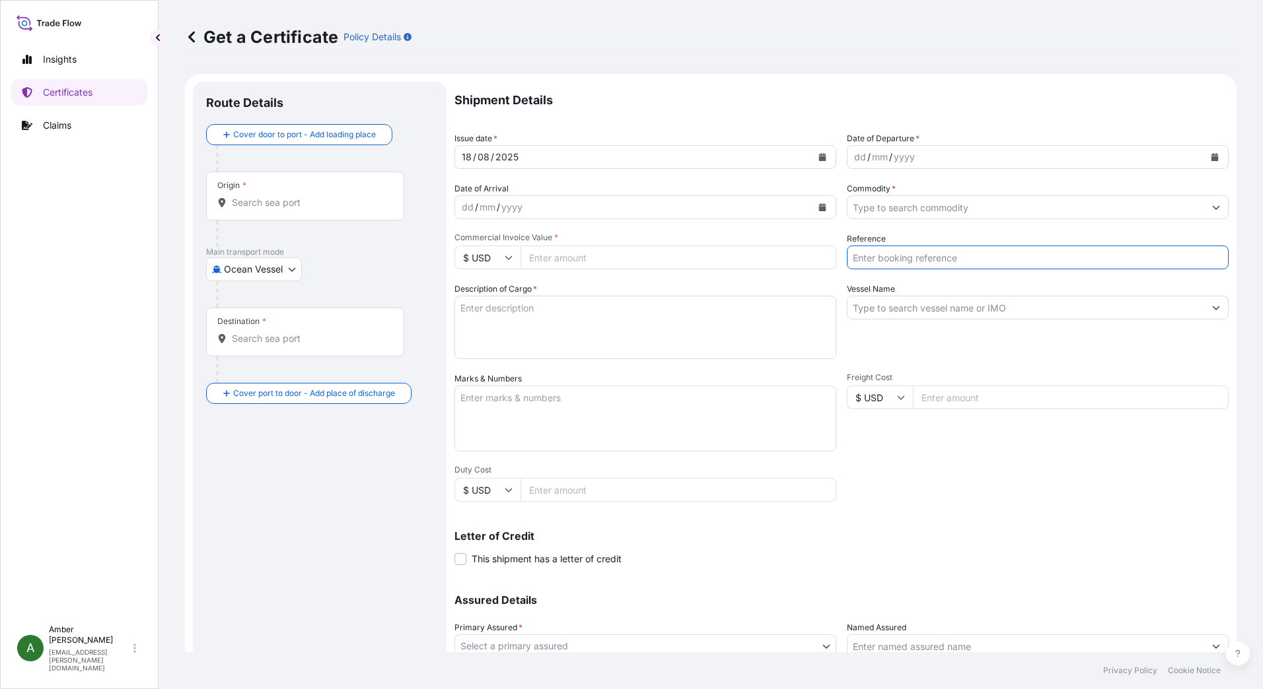
click at [908, 258] on input "Reference" at bounding box center [1038, 258] width 382 height 24
paste input "RICFEL994600"
type input "RICFEL994600"
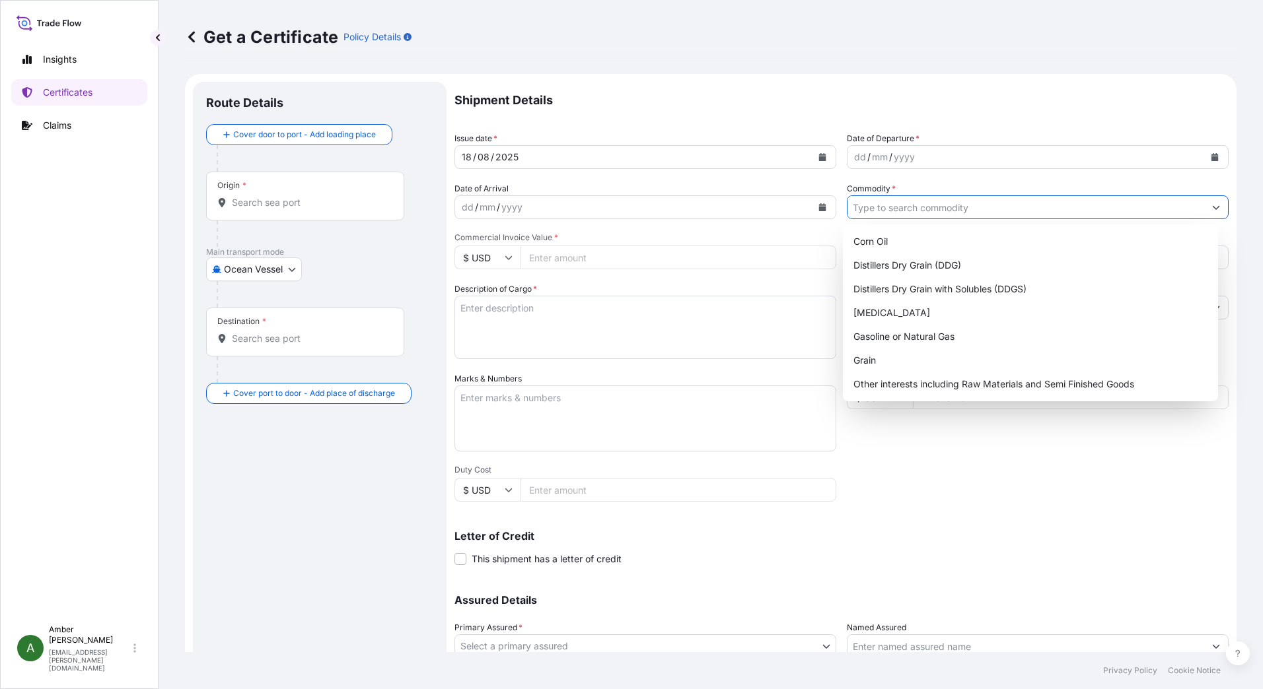
click at [907, 205] on input "Commodity *" at bounding box center [1025, 207] width 357 height 24
click at [950, 291] on div "Distillers Dry Grain with Solubles (DDGS)" at bounding box center [1030, 289] width 365 height 24
type input "Distillers Dry Grain with Solubles (DDGS)"
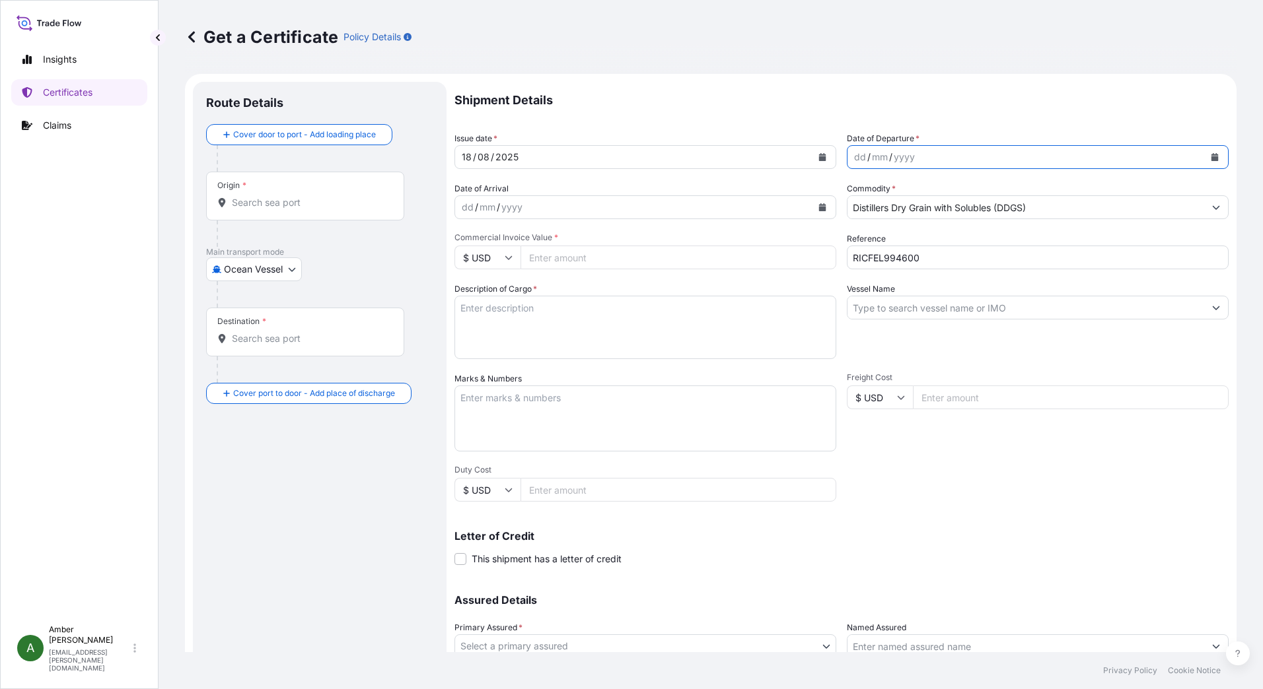
click at [1211, 156] on icon "Calendar" at bounding box center [1215, 157] width 8 height 8
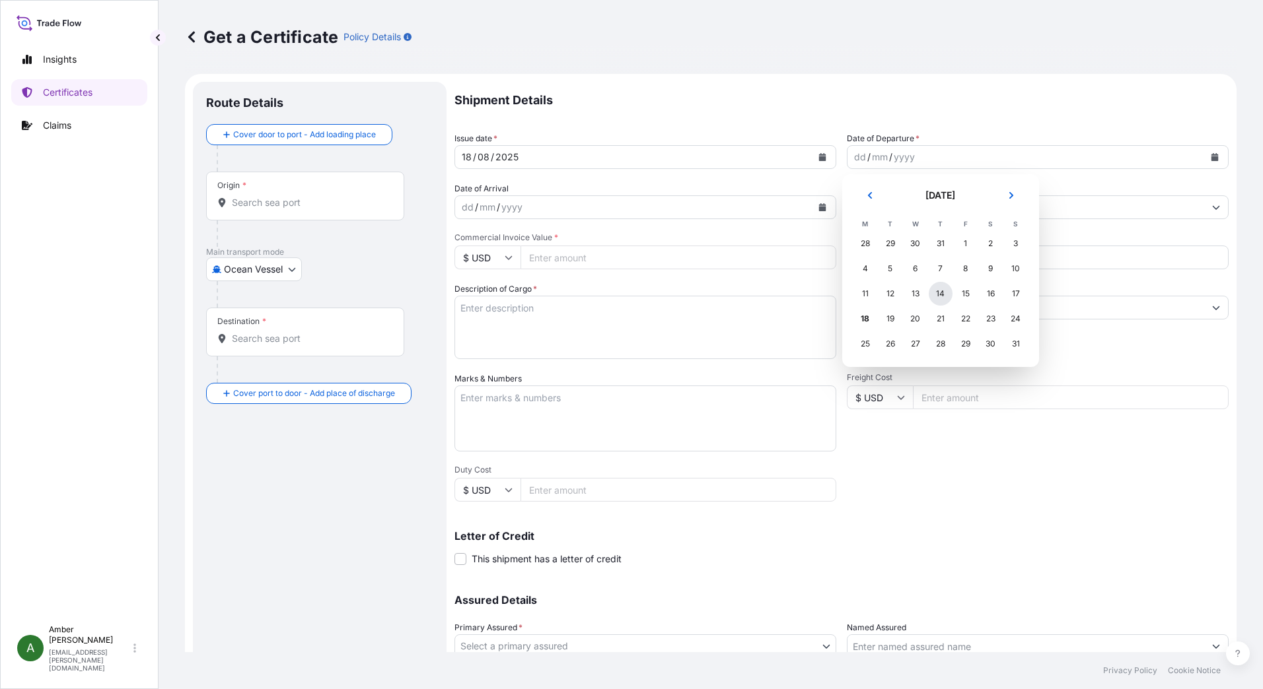
click at [940, 295] on div "14" at bounding box center [941, 294] width 24 height 24
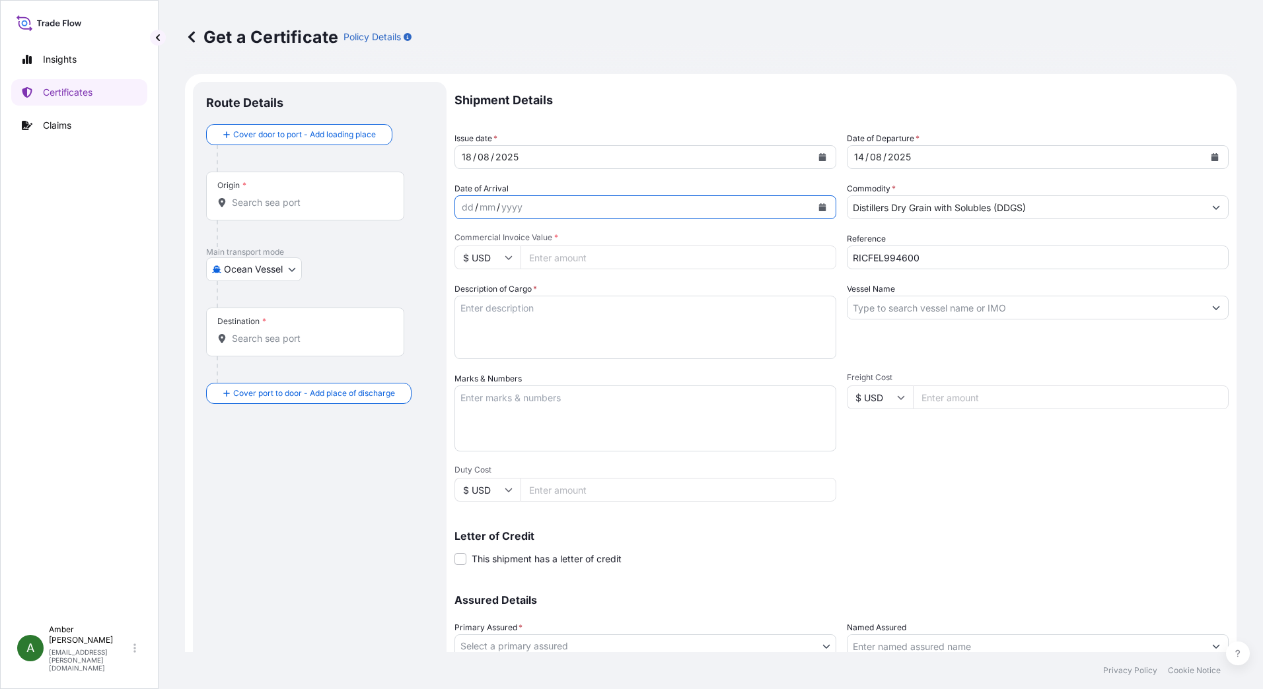
click at [819, 207] on icon "Calendar" at bounding box center [822, 207] width 7 height 8
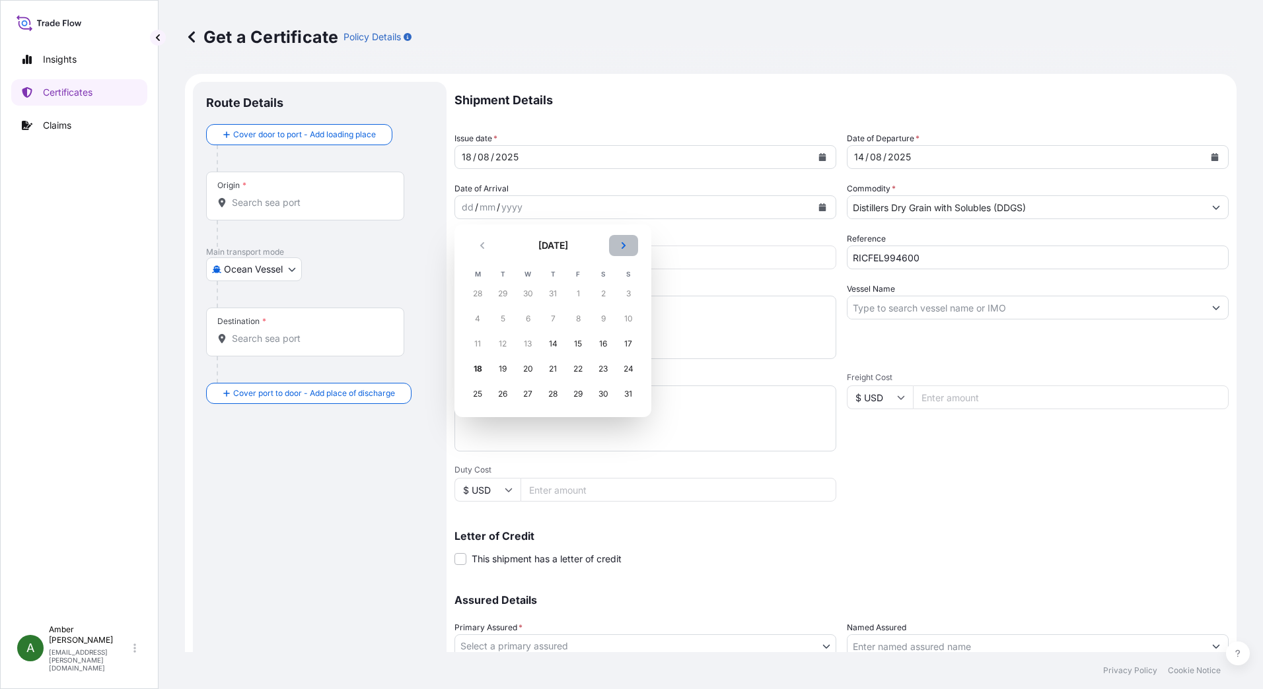
click at [620, 244] on icon "Next" at bounding box center [623, 246] width 8 height 8
click at [581, 295] on div "5" at bounding box center [578, 294] width 24 height 24
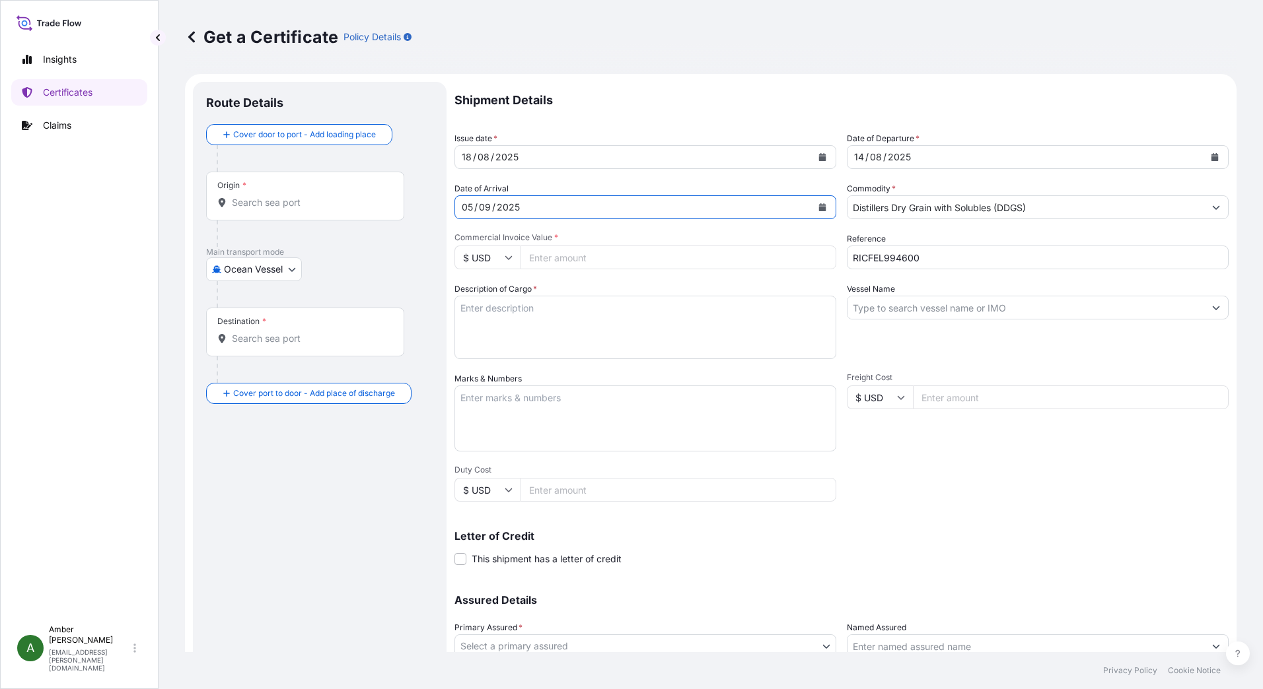
click at [279, 203] on input "Origin *" at bounding box center [310, 202] width 156 height 13
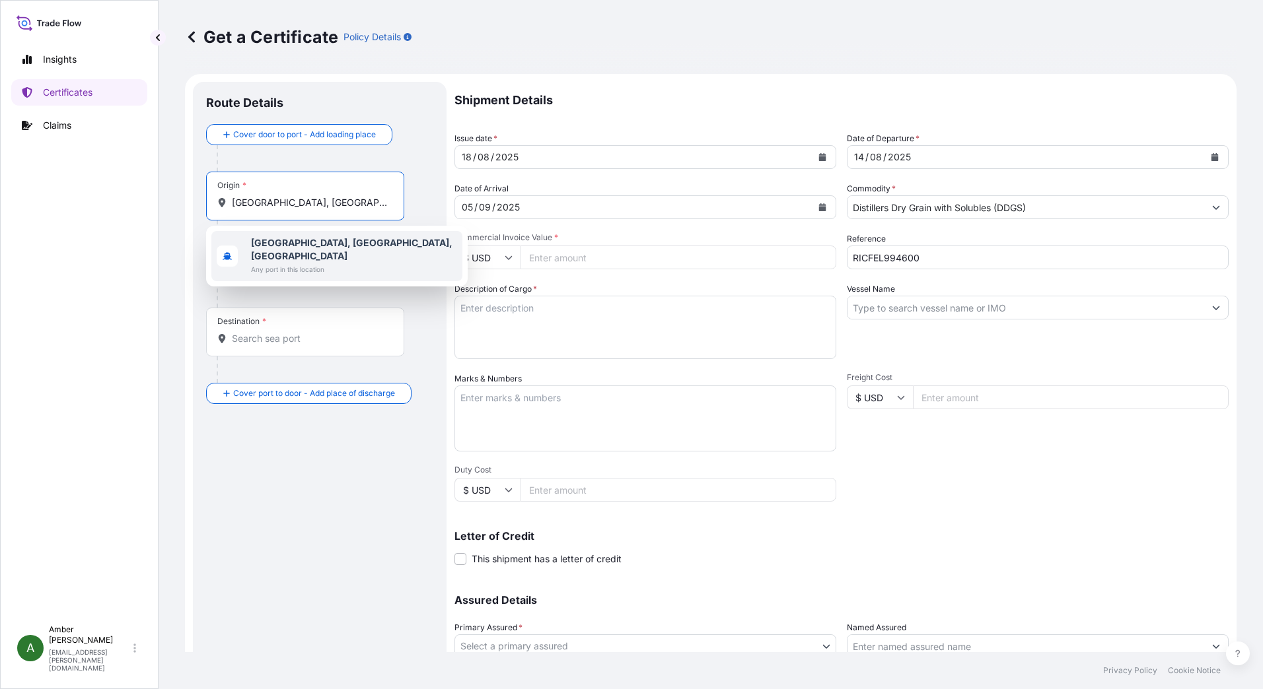
click at [279, 263] on span "Any port in this location" at bounding box center [354, 269] width 206 height 13
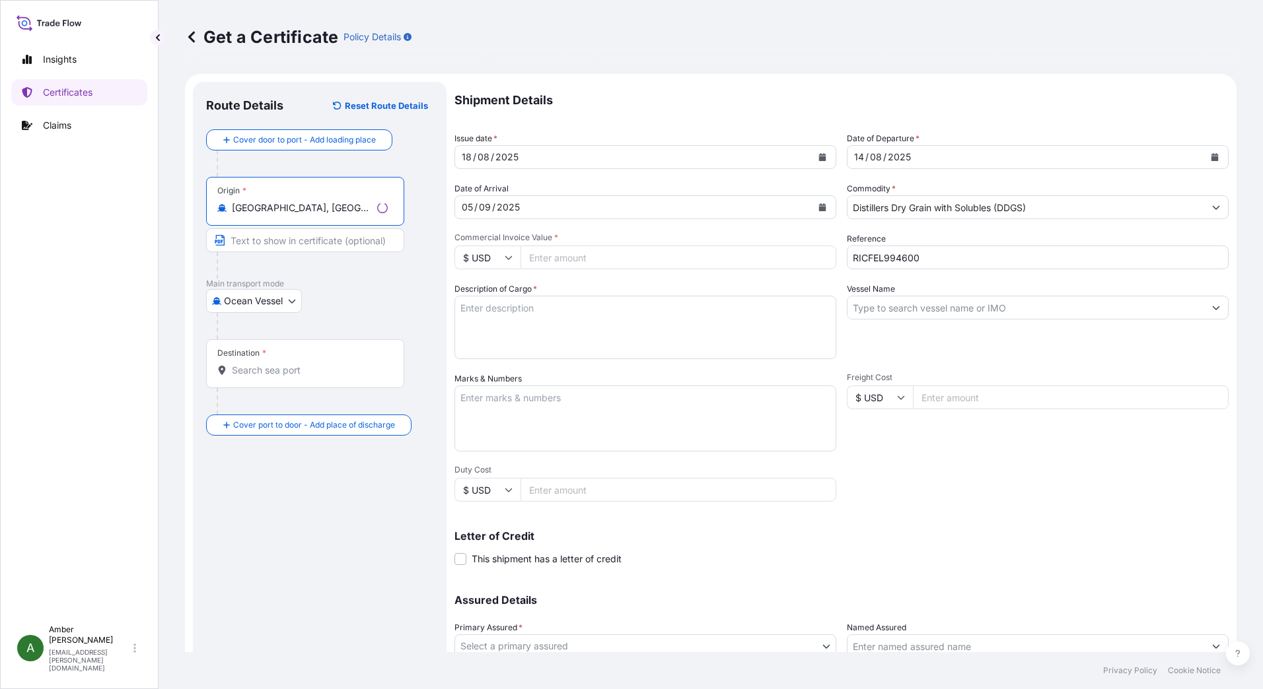
type input "[GEOGRAPHIC_DATA], [GEOGRAPHIC_DATA], [GEOGRAPHIC_DATA]"
click at [252, 376] on input "Destination *" at bounding box center [310, 370] width 156 height 13
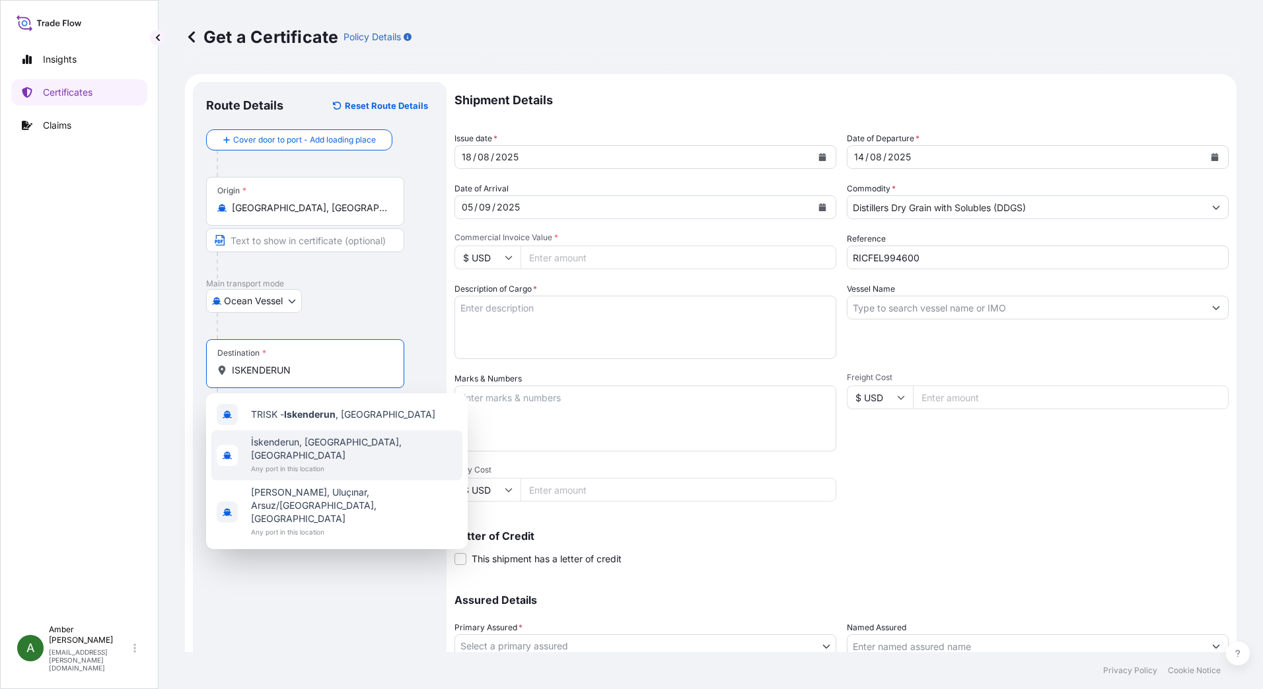
click at [272, 462] on span "Any port in this location" at bounding box center [354, 468] width 206 height 13
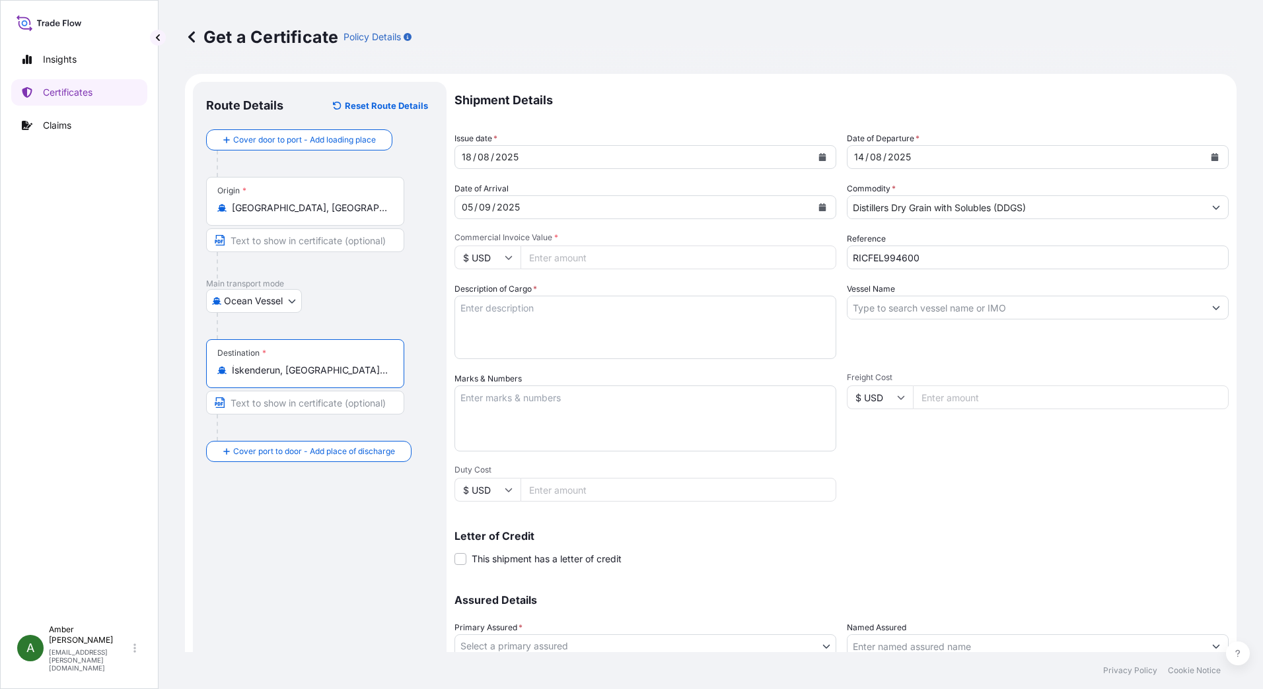
type input "İskenderun, [GEOGRAPHIC_DATA], [GEOGRAPHIC_DATA]"
click at [929, 308] on input "Vessel Name" at bounding box center [1025, 308] width 357 height 24
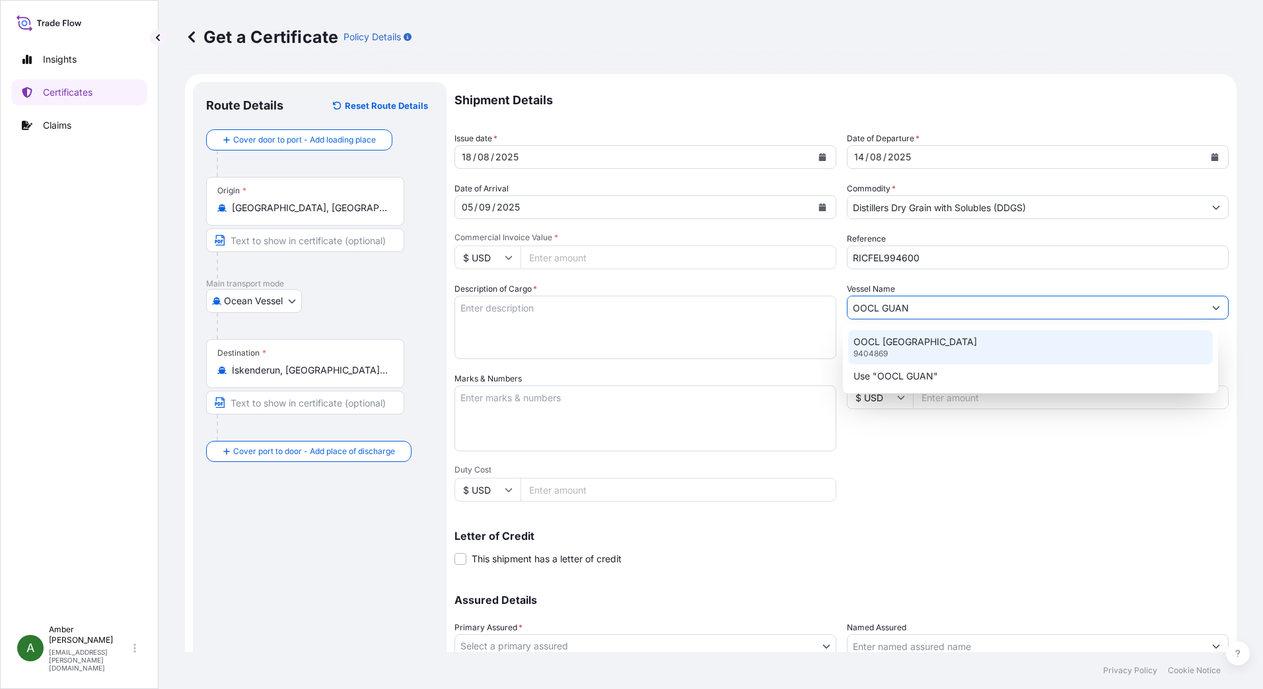
click at [919, 339] on p "OOCL [GEOGRAPHIC_DATA]" at bounding box center [914, 341] width 123 height 13
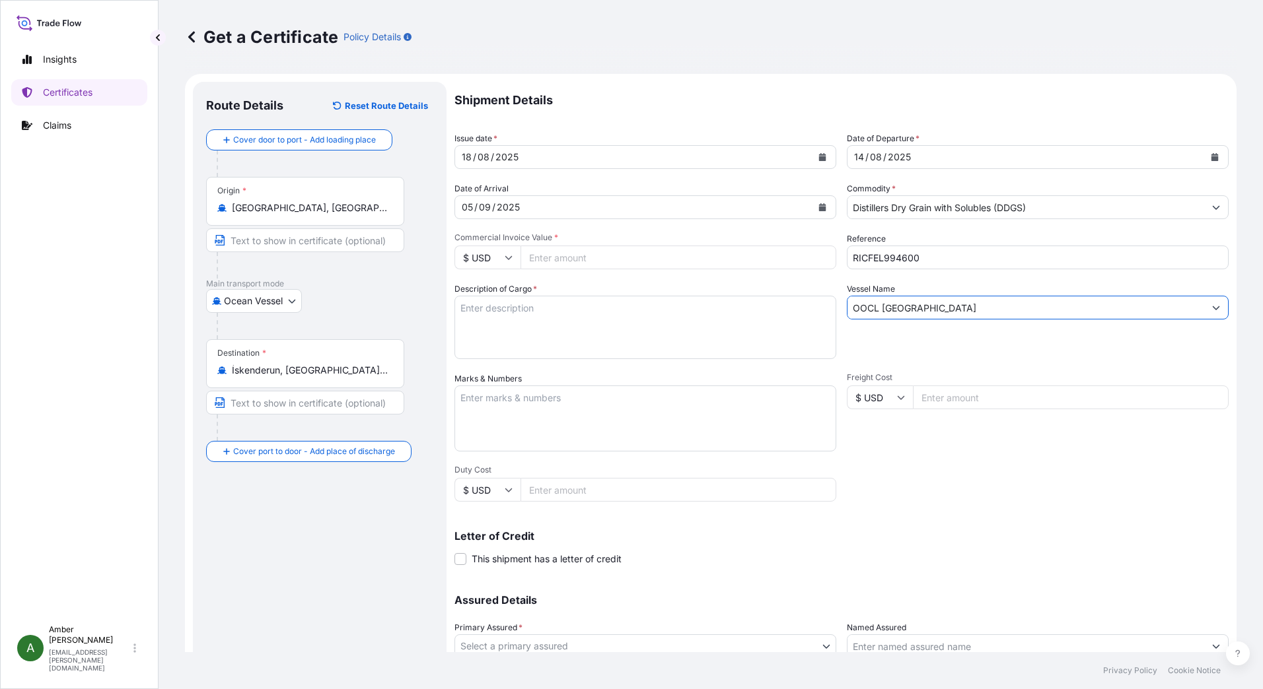
type input "OOCL [GEOGRAPHIC_DATA]"
click at [542, 320] on textarea "Description of Cargo *" at bounding box center [645, 327] width 382 height 63
paste textarea "POET DISTILLERS DRIED GRAINS TOTAL WEIGHT (MTS): 516.873 FREIGHT PREPAID BULK I…"
click at [555, 348] on textarea "POET DISTILLERS DRIED GRAINS TOTAL WEIGHT (MTS): 516.873 FREIGHT PREPAID BULK I…" at bounding box center [645, 327] width 382 height 63
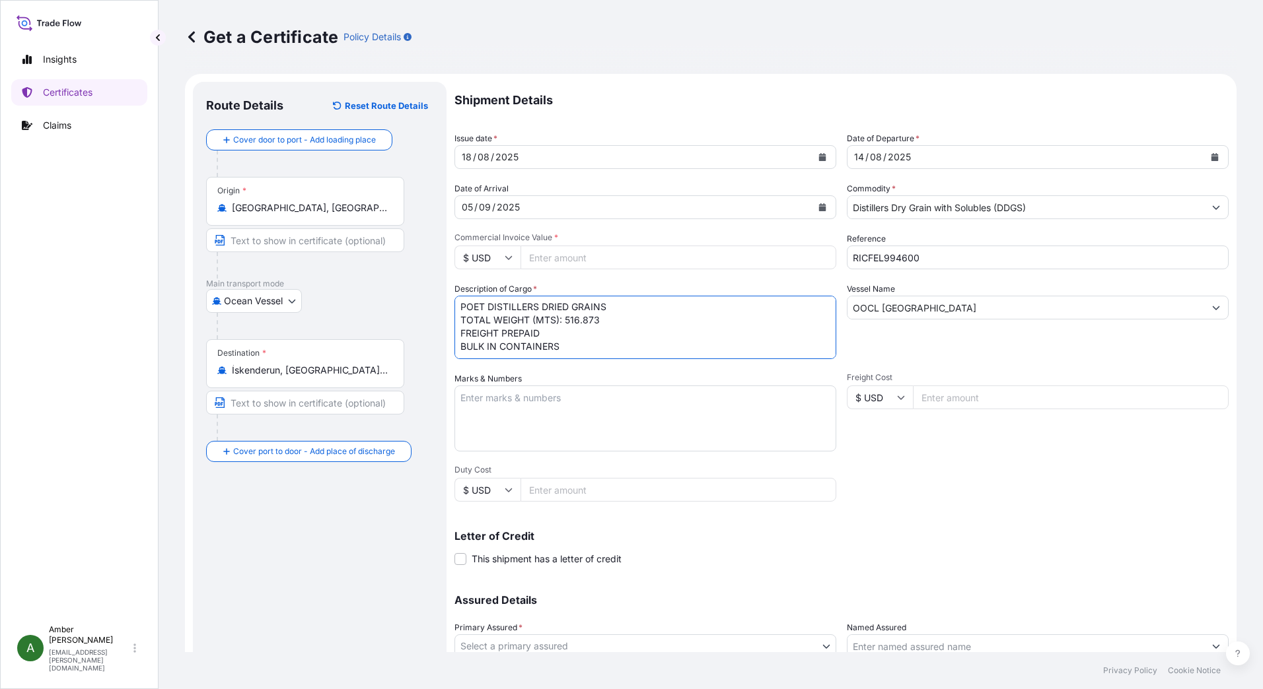
paste textarea "X20250801038034"
type textarea "POET DISTILLERS DRIED GRAINS TOTAL WEIGHT (MTS): 516.873 FREIGHT PREPAID BULK I…"
click at [980, 485] on div "Shipment Details Issue date * [DATE] Date of Departure * [DATE] Date of Arrival…" at bounding box center [841, 396] width 774 height 629
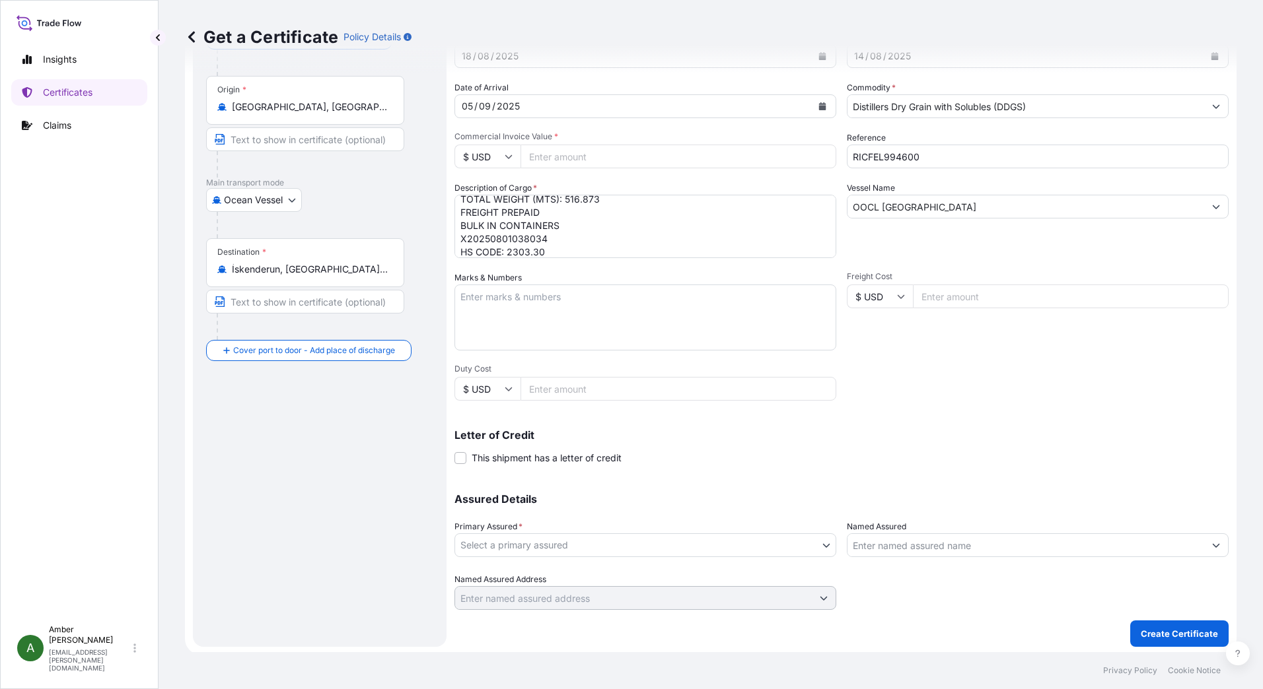
scroll to position [104, 0]
click at [606, 542] on body "Insights Certificates Claims A [PERSON_NAME] [PERSON_NAME][EMAIL_ADDRESS][PERSO…" at bounding box center [631, 344] width 1263 height 689
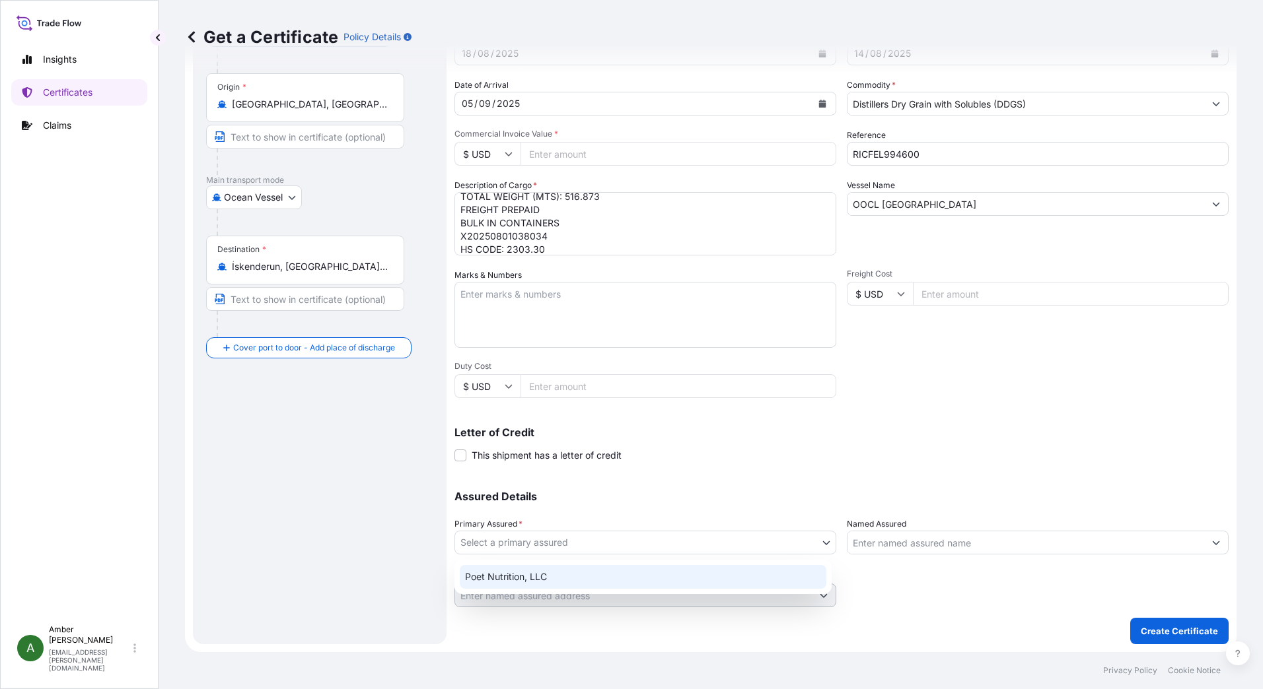
click at [539, 571] on div "Poet Nutrition, LLC" at bounding box center [643, 577] width 367 height 24
select select "31546"
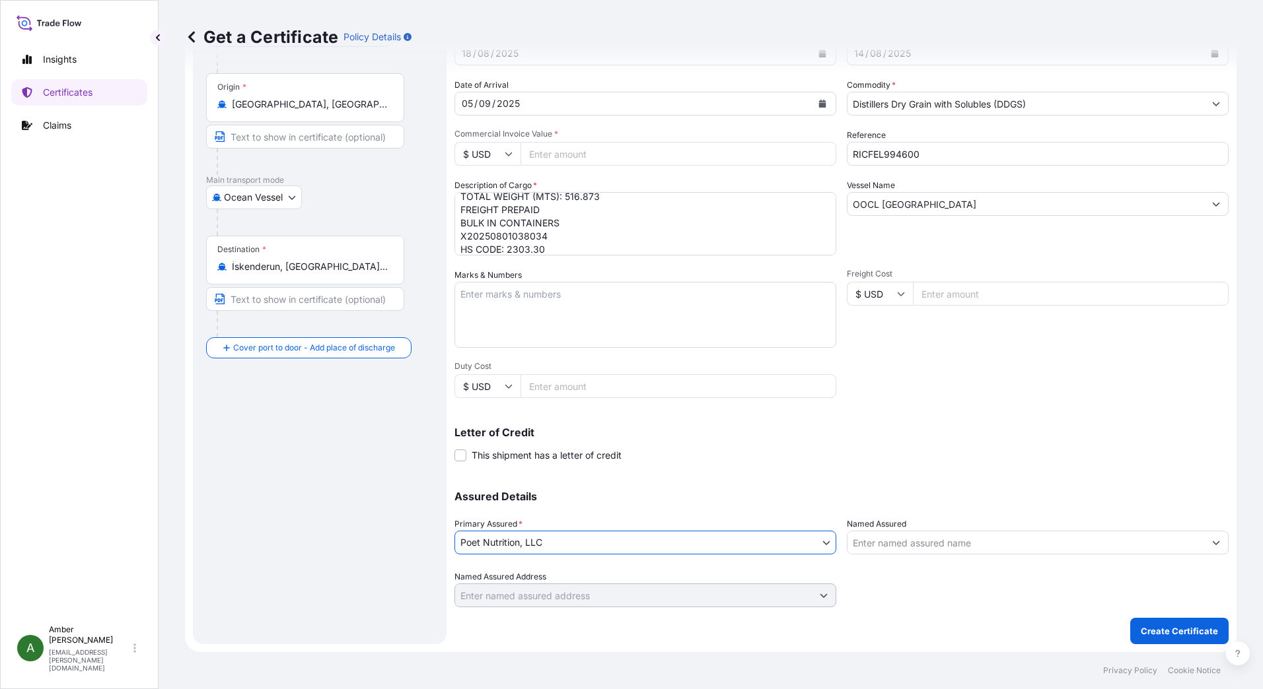
click at [913, 544] on input "Named Assured" at bounding box center [1025, 543] width 357 height 24
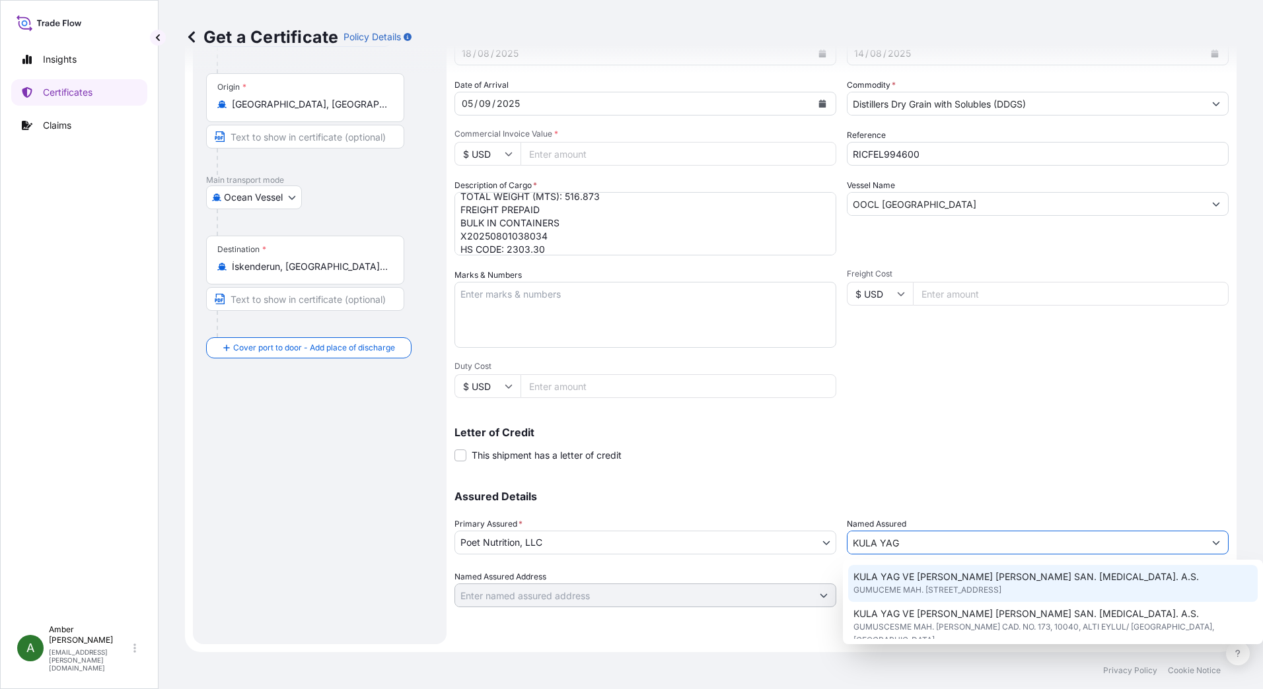
click at [1004, 581] on span "KULA YAG VE [PERSON_NAME] [PERSON_NAME] SAN. [MEDICAL_DATA]. A.S." at bounding box center [1025, 577] width 345 height 13
type input "KULA YAG VE [PERSON_NAME] [PERSON_NAME] SAN. [MEDICAL_DATA]. A.S."
type input "GUMUCEME MAH. [STREET_ADDRESS]"
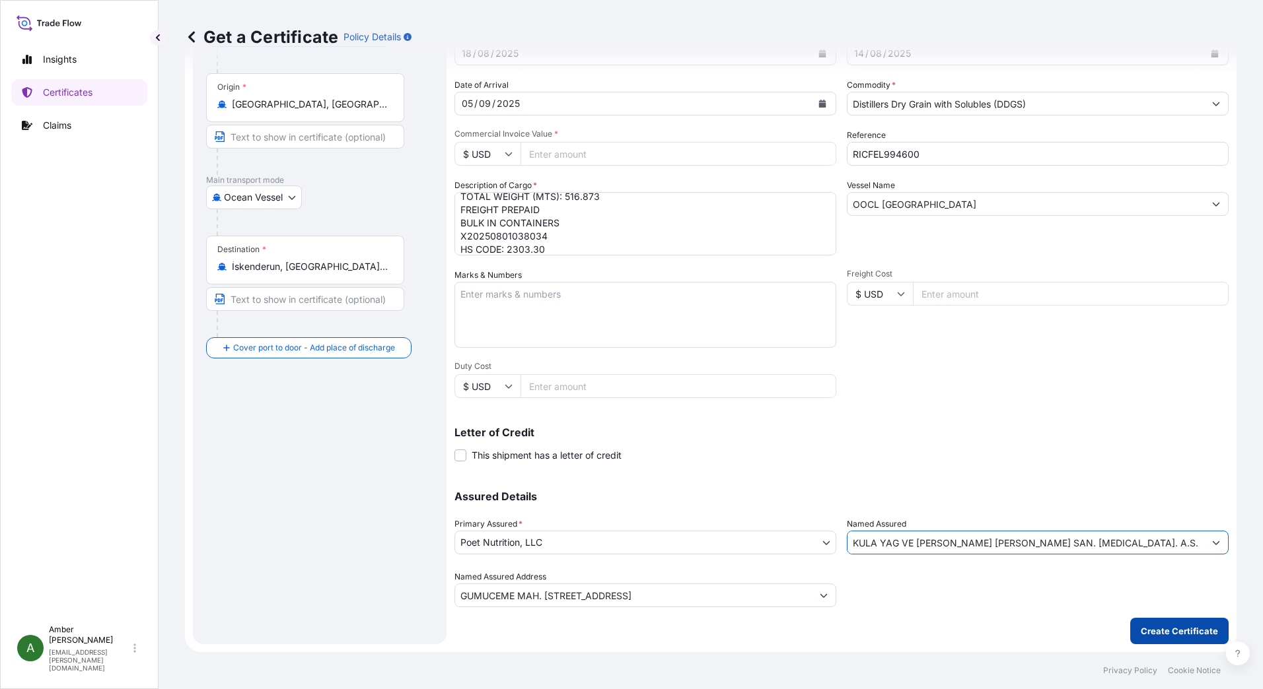
type input "KULA YAG VE [PERSON_NAME] [PERSON_NAME] SAN. [MEDICAL_DATA]. A.S."
click at [1171, 629] on p "Create Certificate" at bounding box center [1179, 631] width 77 height 13
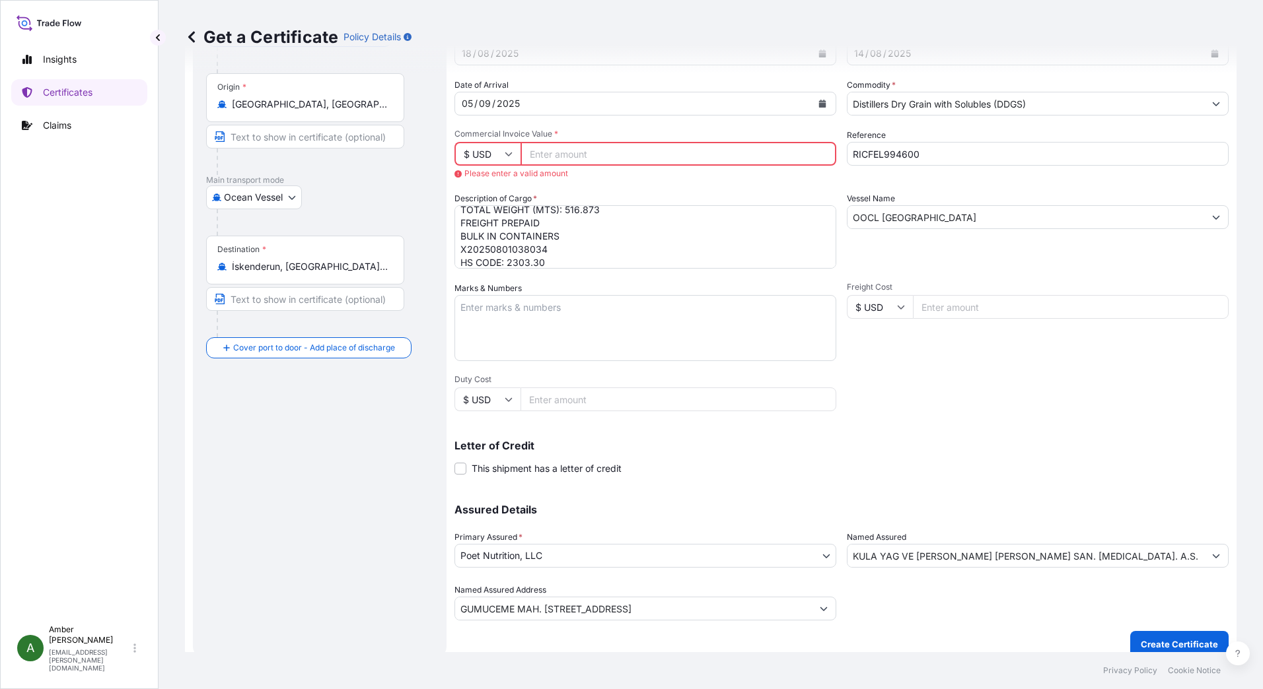
click at [585, 153] on input "Commercial Invoice Value *" at bounding box center [678, 154] width 316 height 24
paste input "118880.79"
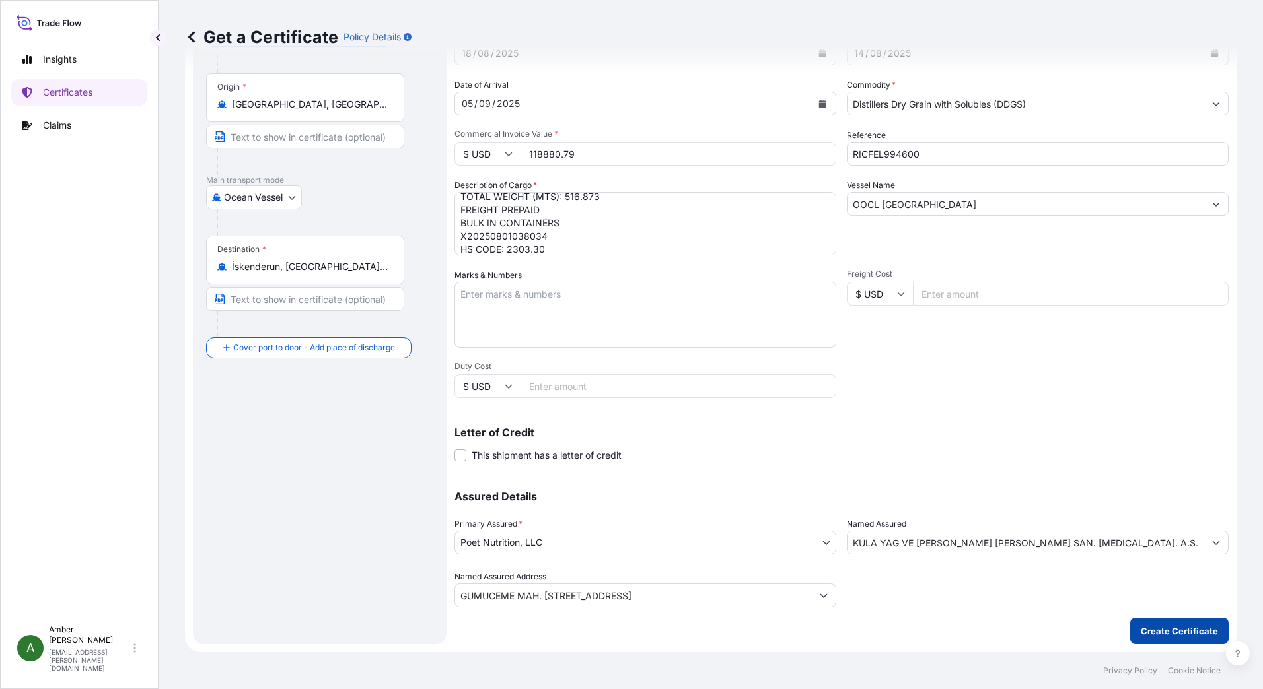
type input "118880.79"
click at [1179, 633] on p "Create Certificate" at bounding box center [1179, 631] width 77 height 13
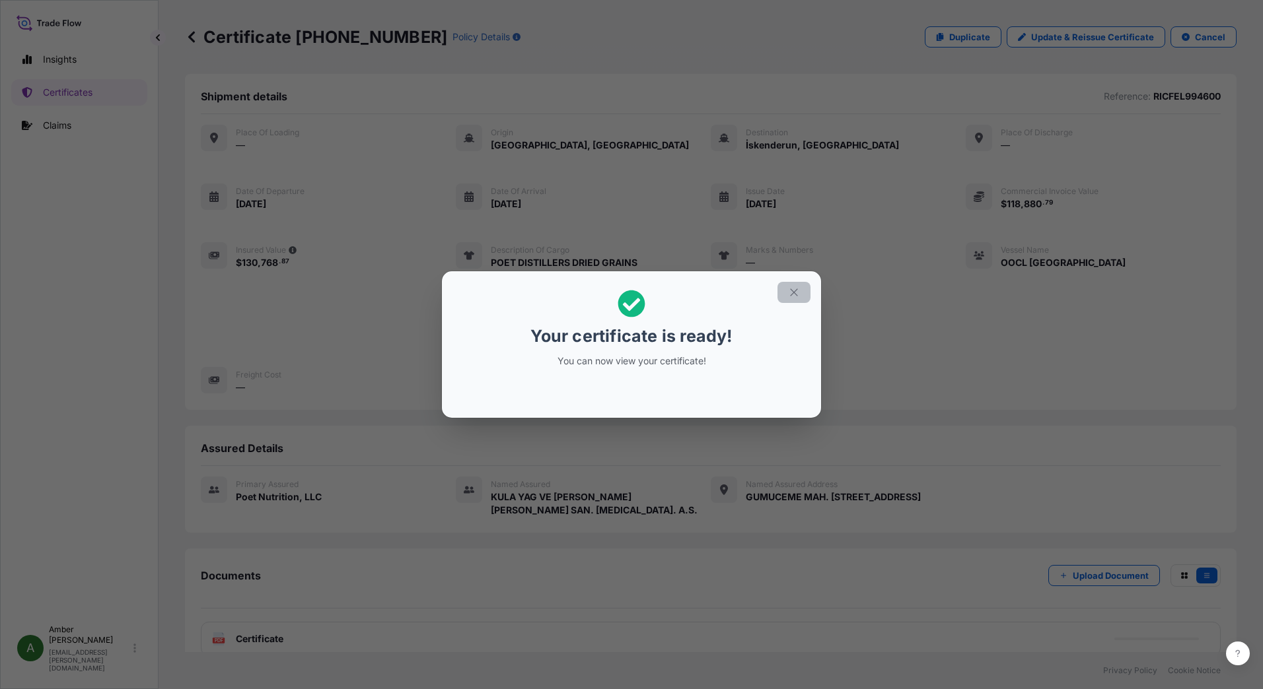
click at [795, 294] on icon "button" at bounding box center [793, 292] width 7 height 7
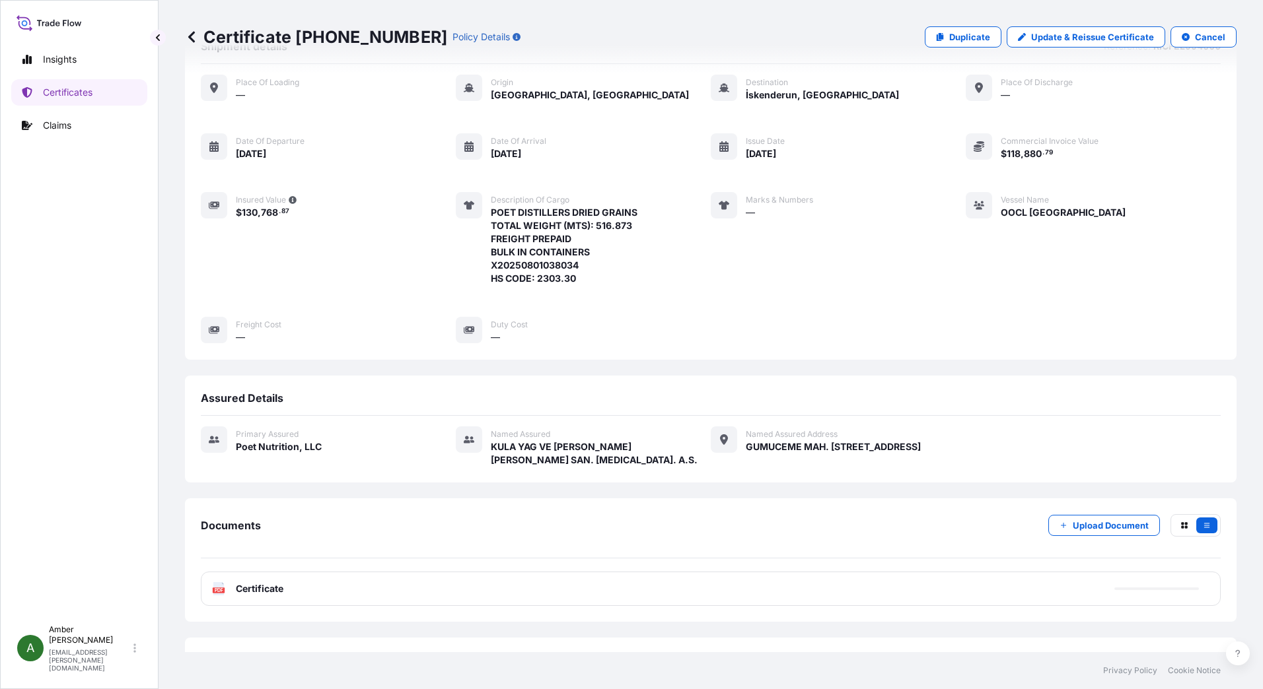
scroll to position [89, 0]
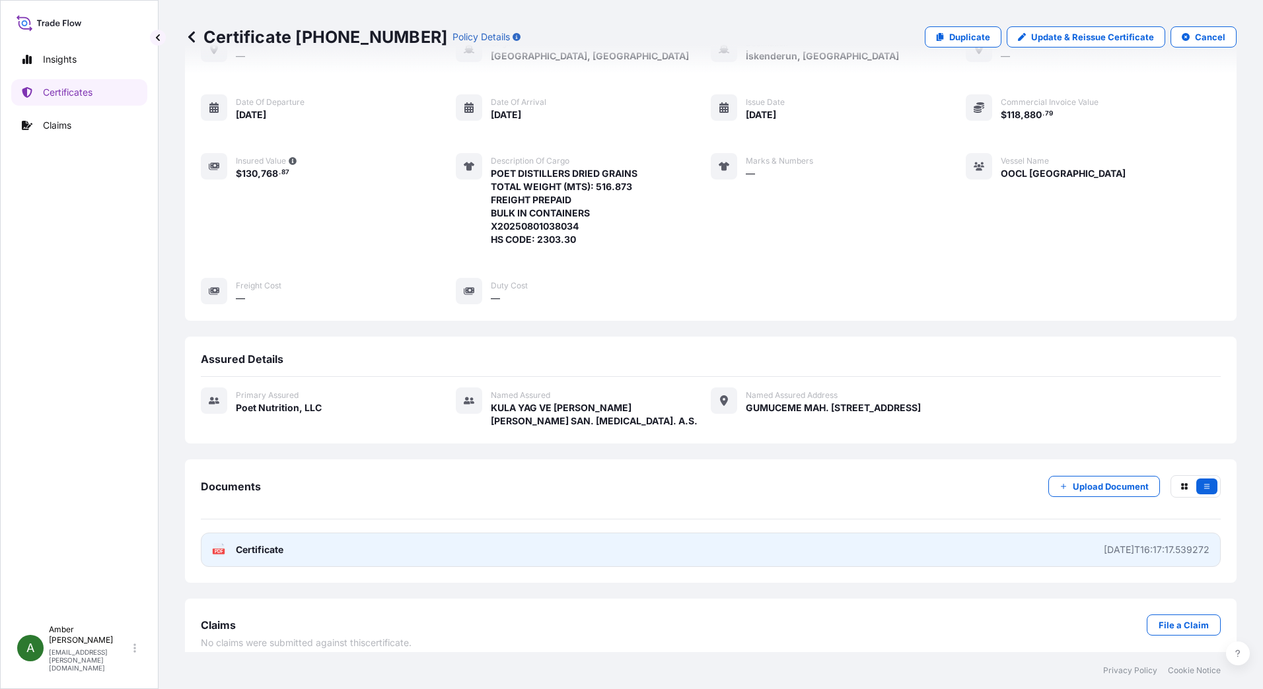
click at [222, 544] on icon at bounding box center [218, 550] width 11 height 13
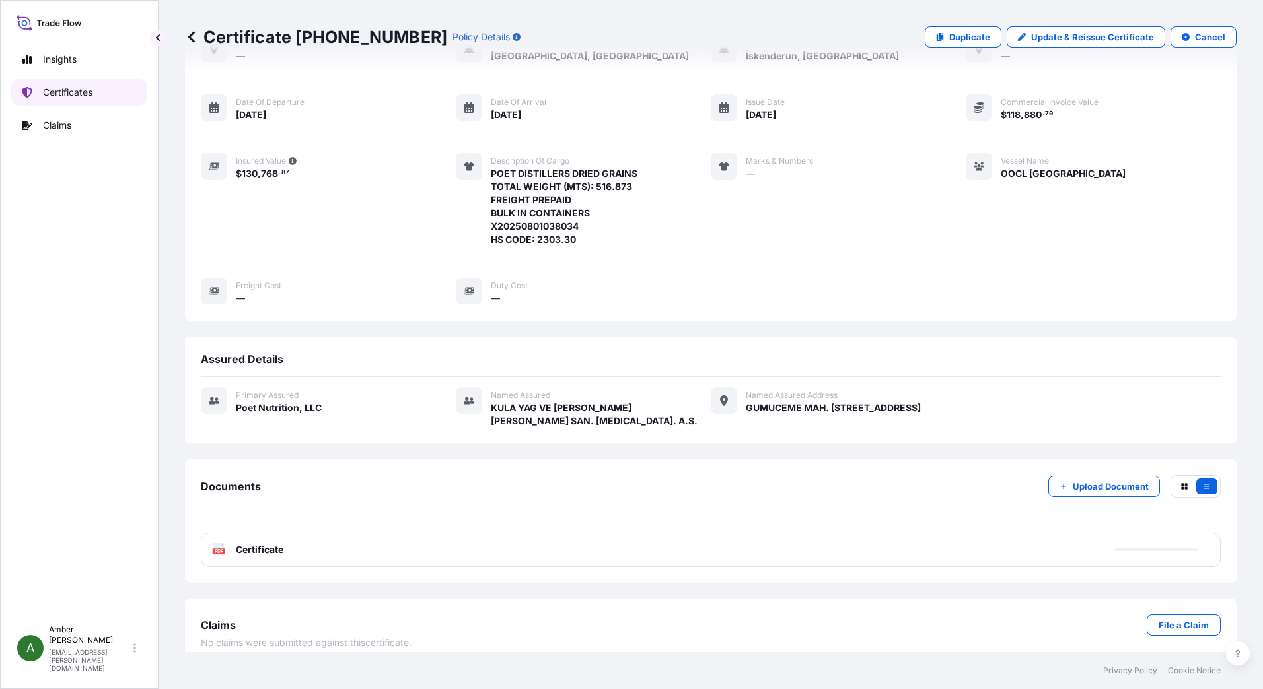
click at [95, 94] on link "Certificates" at bounding box center [79, 92] width 136 height 26
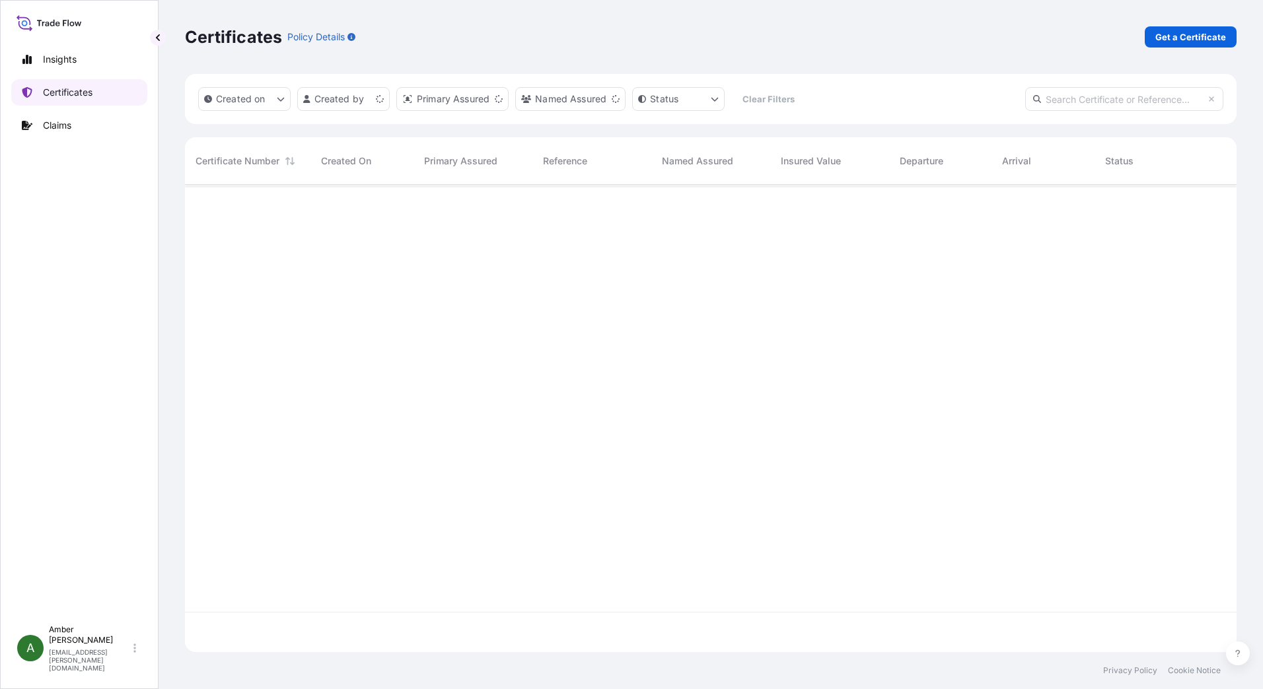
scroll to position [465, 1041]
click at [1213, 38] on p "Get a Certificate" at bounding box center [1190, 36] width 71 height 13
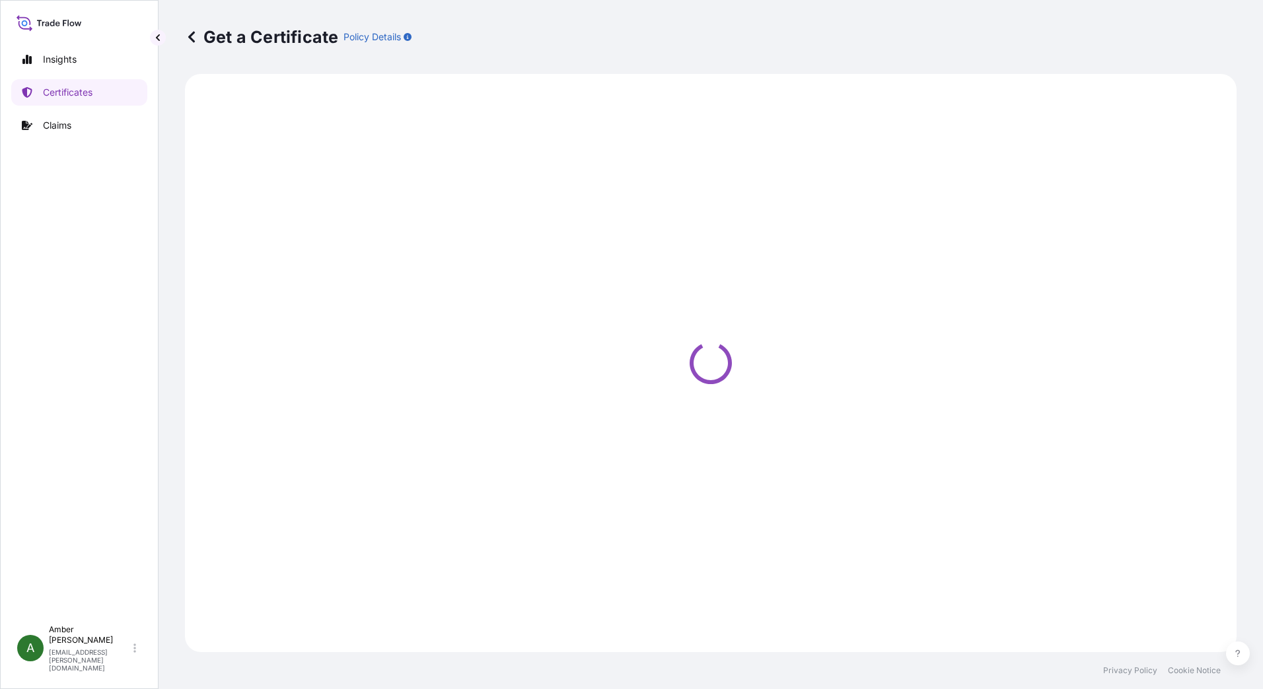
select select "Ocean Vessel"
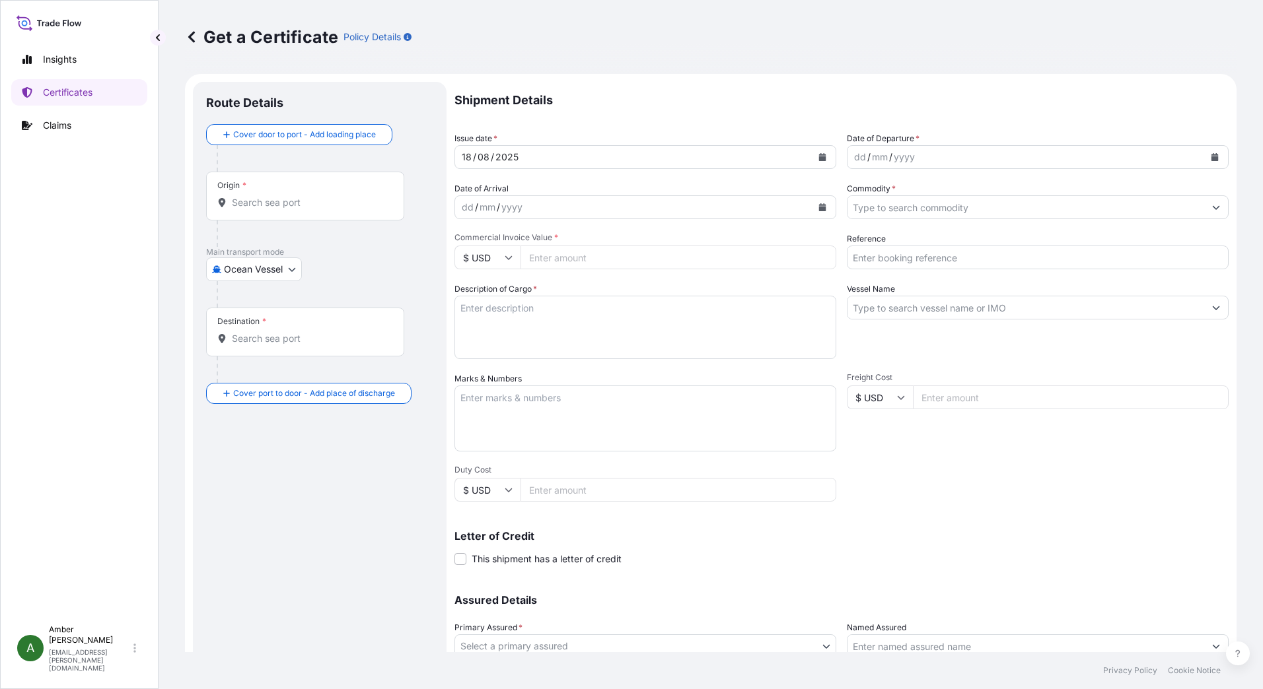
click at [1211, 156] on icon "Calendar" at bounding box center [1215, 157] width 8 height 8
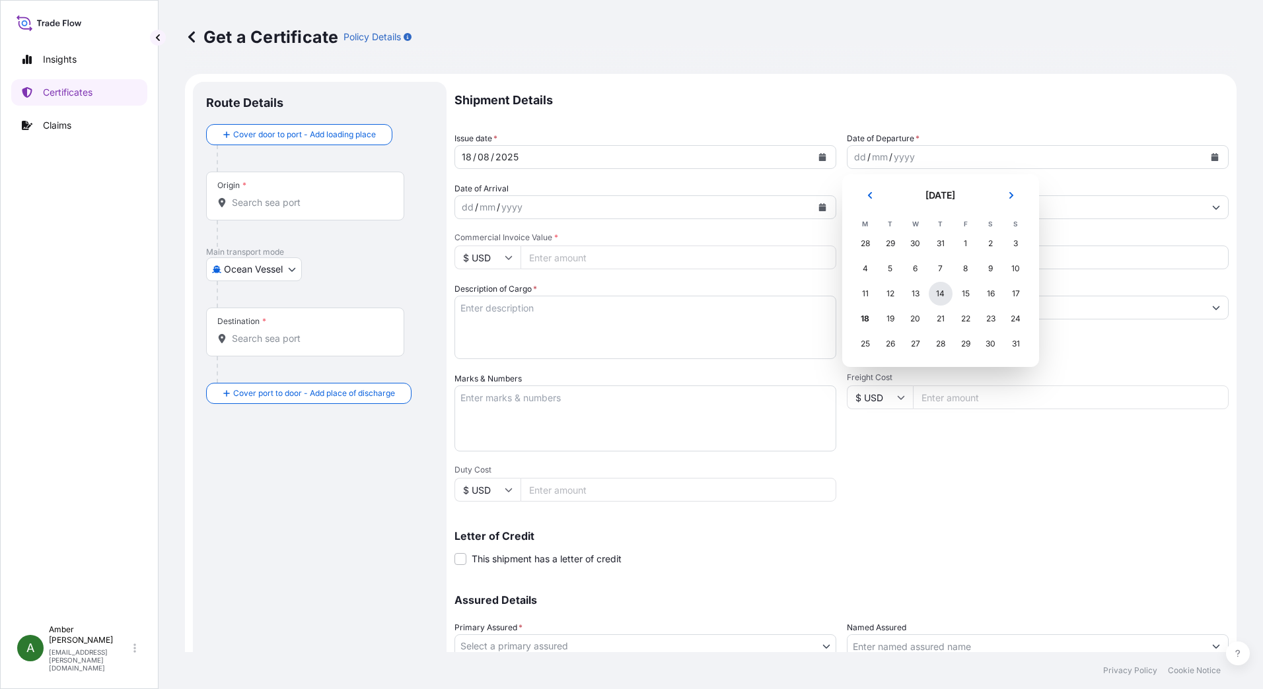
click at [940, 295] on div "14" at bounding box center [941, 294] width 24 height 24
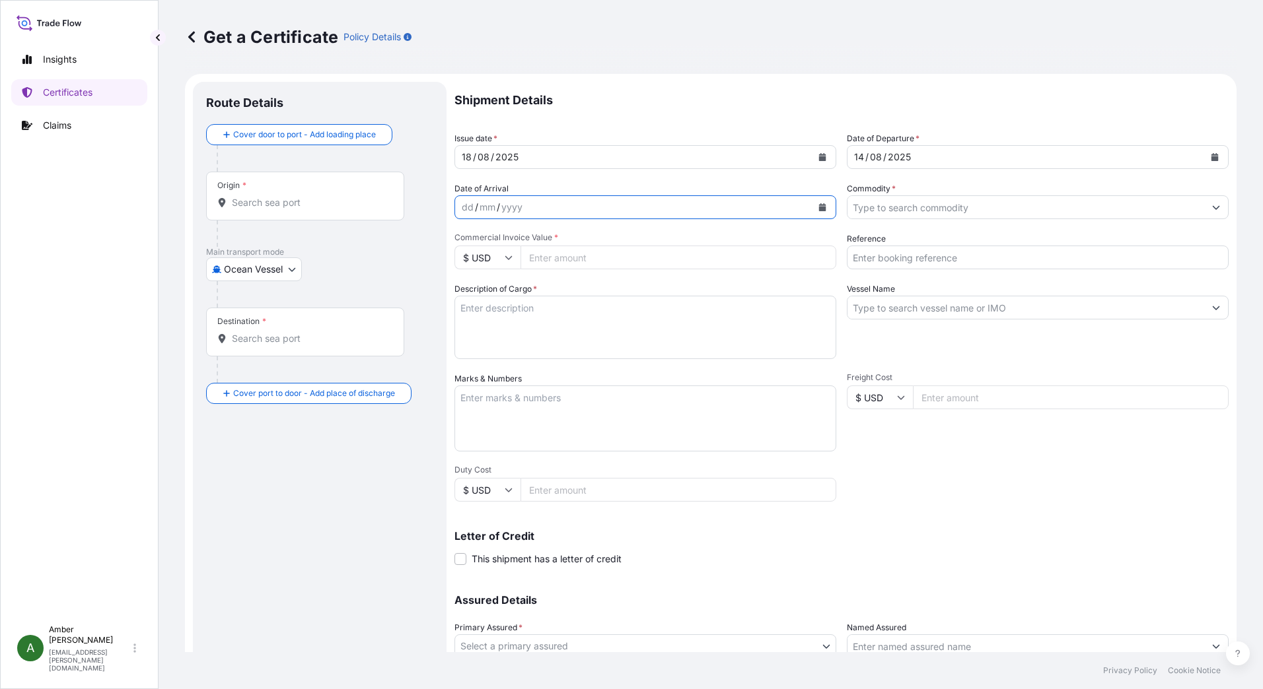
click at [820, 208] on icon "Calendar" at bounding box center [822, 207] width 7 height 8
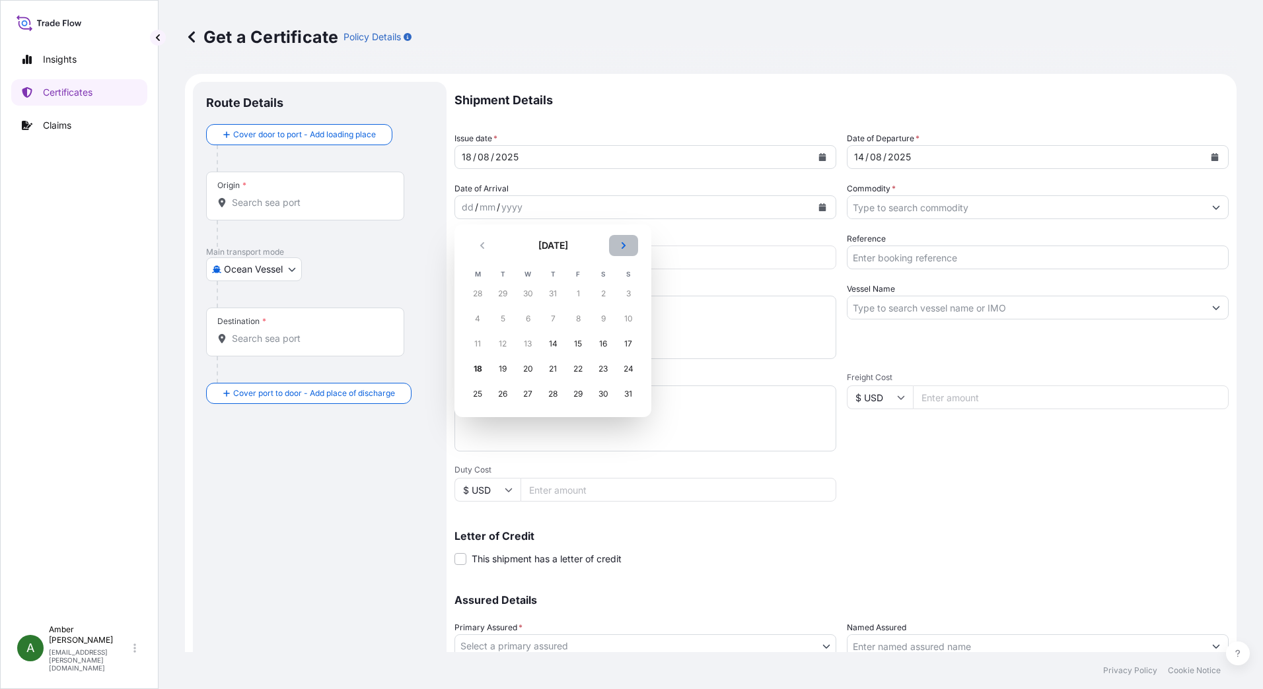
click at [623, 246] on icon "Next" at bounding box center [623, 246] width 8 height 8
click at [580, 295] on div "5" at bounding box center [578, 294] width 24 height 24
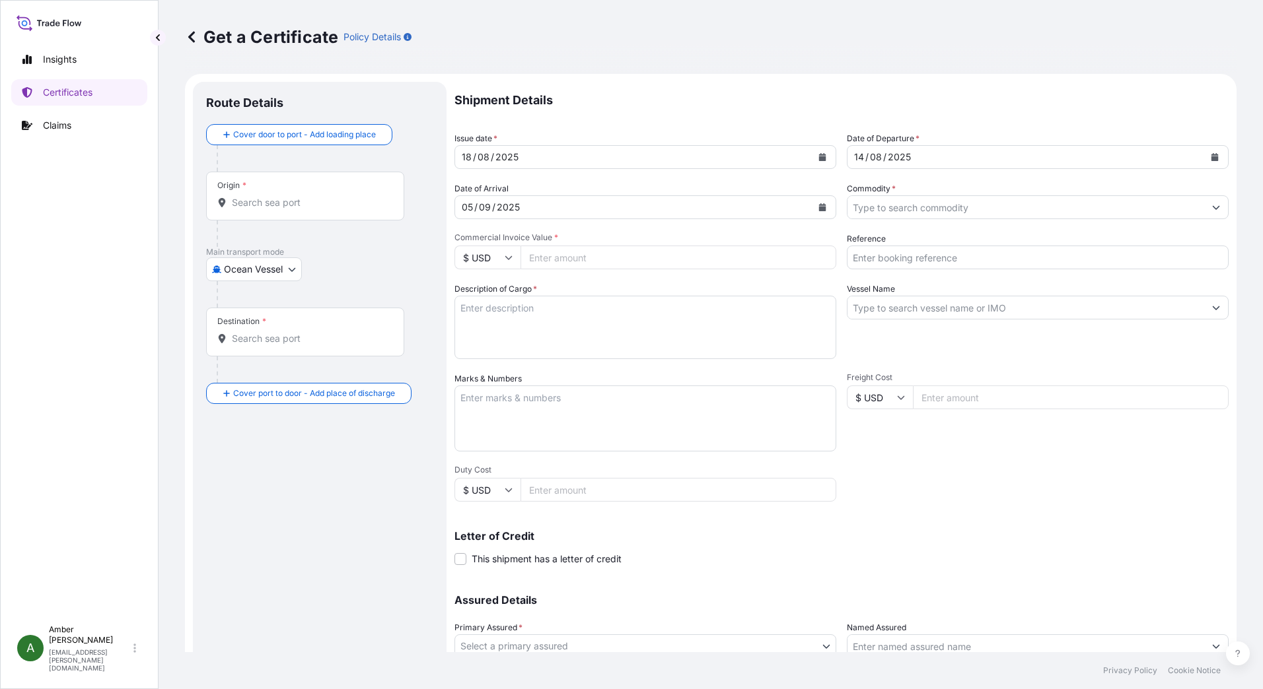
click at [957, 260] on input "Reference" at bounding box center [1038, 258] width 382 height 24
paste input "RICFEL994601"
type input "RICFEL994601"
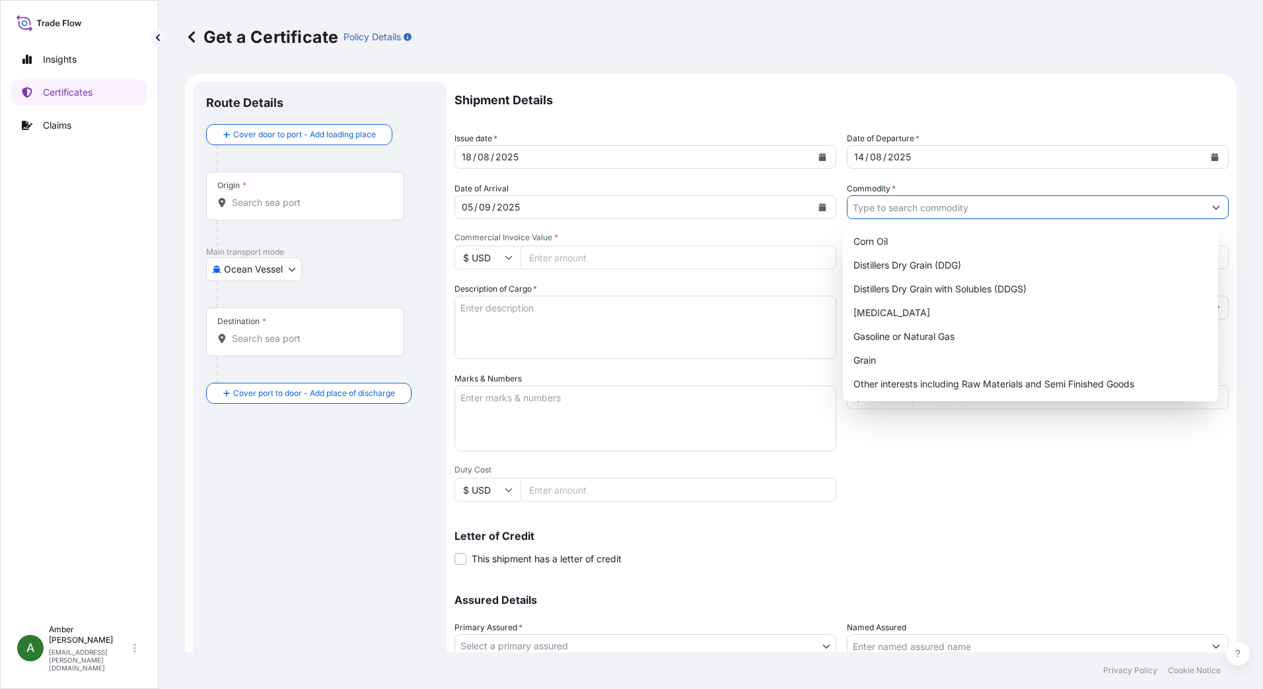
click at [950, 207] on input "Commodity *" at bounding box center [1025, 207] width 357 height 24
click at [950, 293] on div "Distillers Dry Grain with Solubles (DDGS)" at bounding box center [1030, 289] width 365 height 24
type input "Distillers Dry Grain with Solubles (DDGS)"
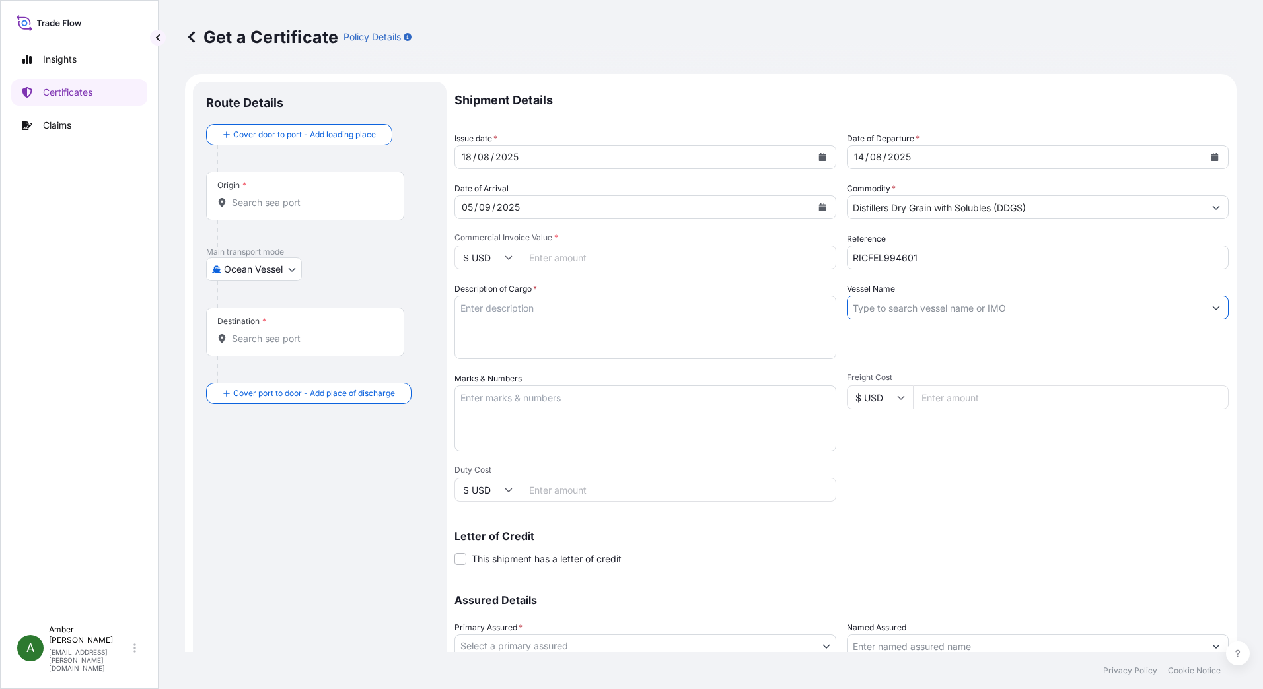
click at [964, 308] on input "Vessel Name" at bounding box center [1025, 308] width 357 height 24
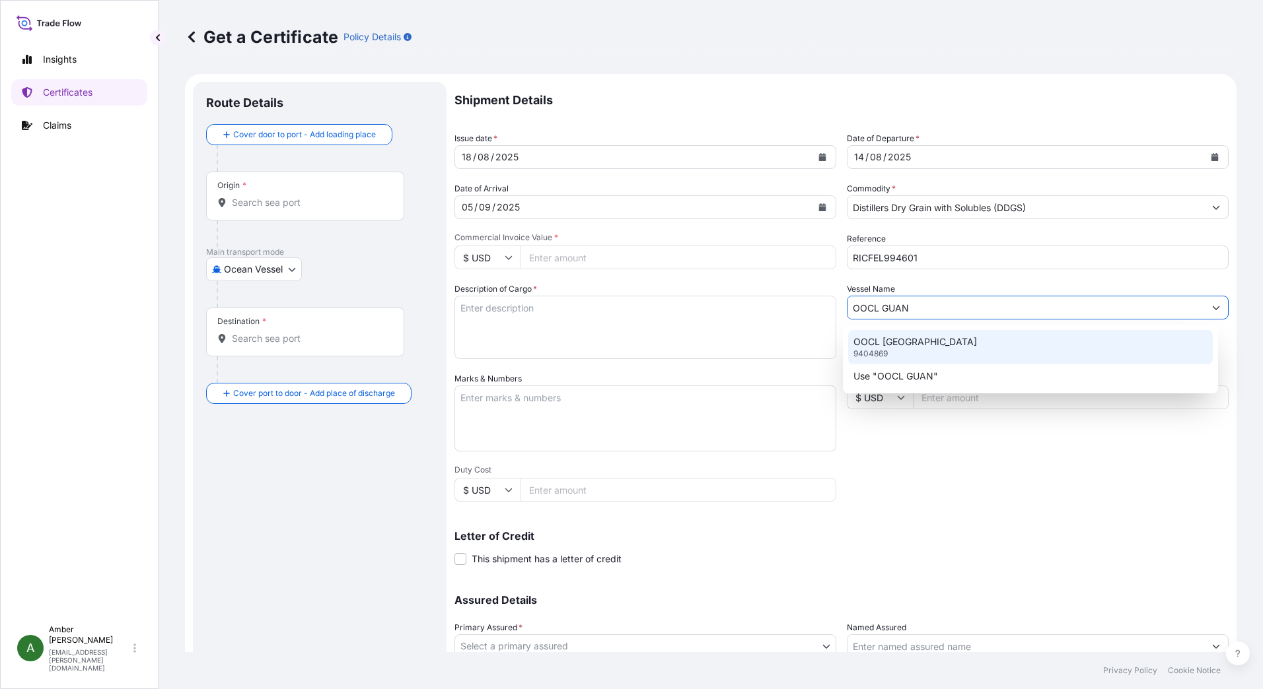
click at [955, 338] on div "OOCL GUANGZHOU 9404869" at bounding box center [1030, 347] width 365 height 34
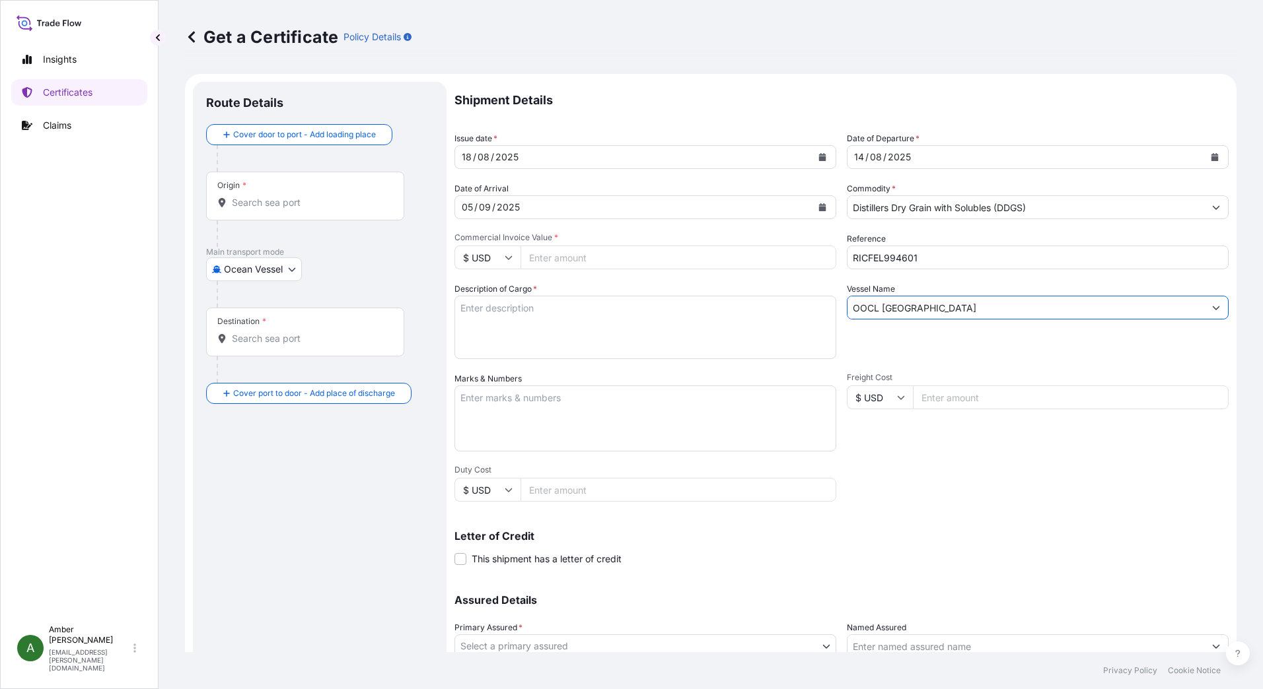
type input "OOCL [GEOGRAPHIC_DATA]"
click at [271, 203] on input "Origin *" at bounding box center [310, 202] width 156 height 13
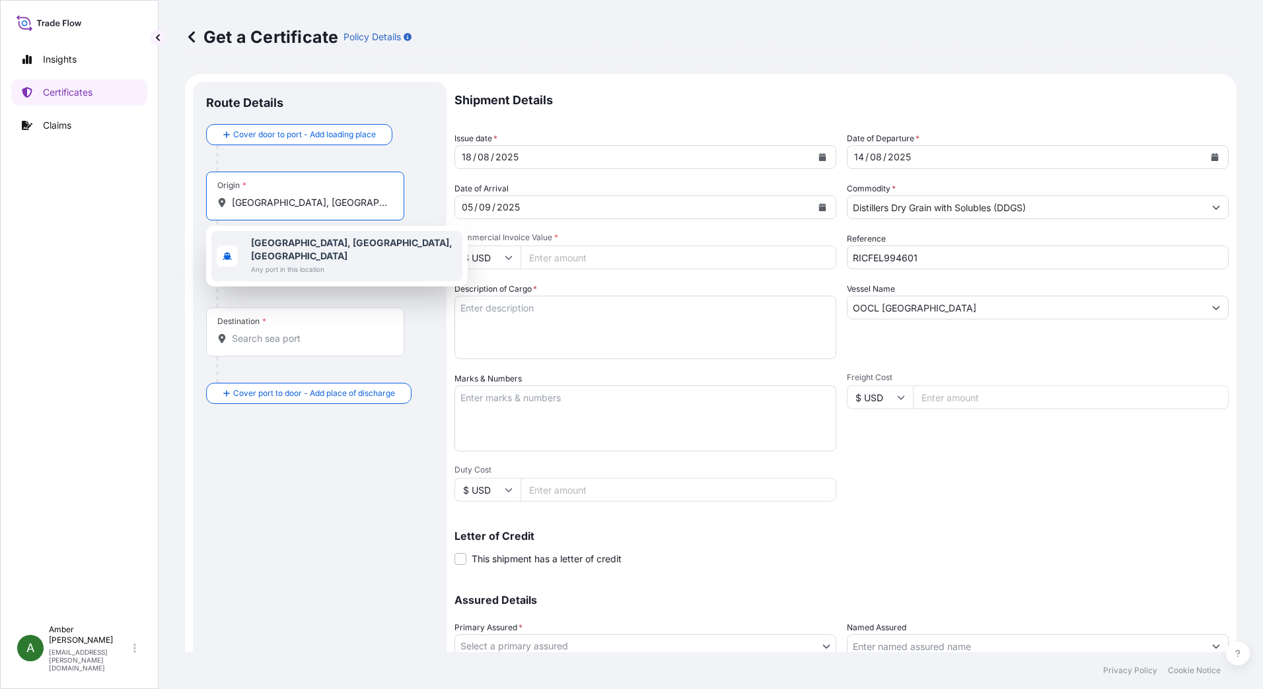
click at [280, 241] on b "[GEOGRAPHIC_DATA], [GEOGRAPHIC_DATA], [GEOGRAPHIC_DATA]" at bounding box center [351, 249] width 201 height 24
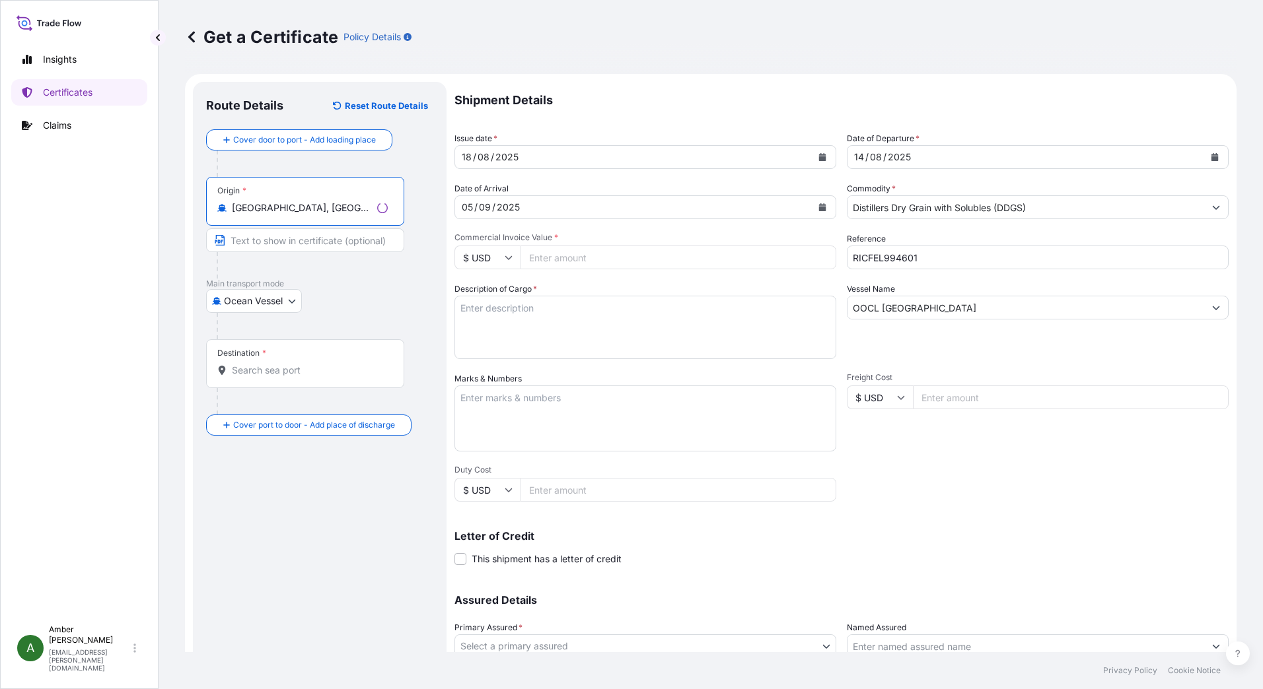
type input "[GEOGRAPHIC_DATA], [GEOGRAPHIC_DATA], [GEOGRAPHIC_DATA]"
click at [254, 375] on input "Destination *" at bounding box center [310, 370] width 156 height 13
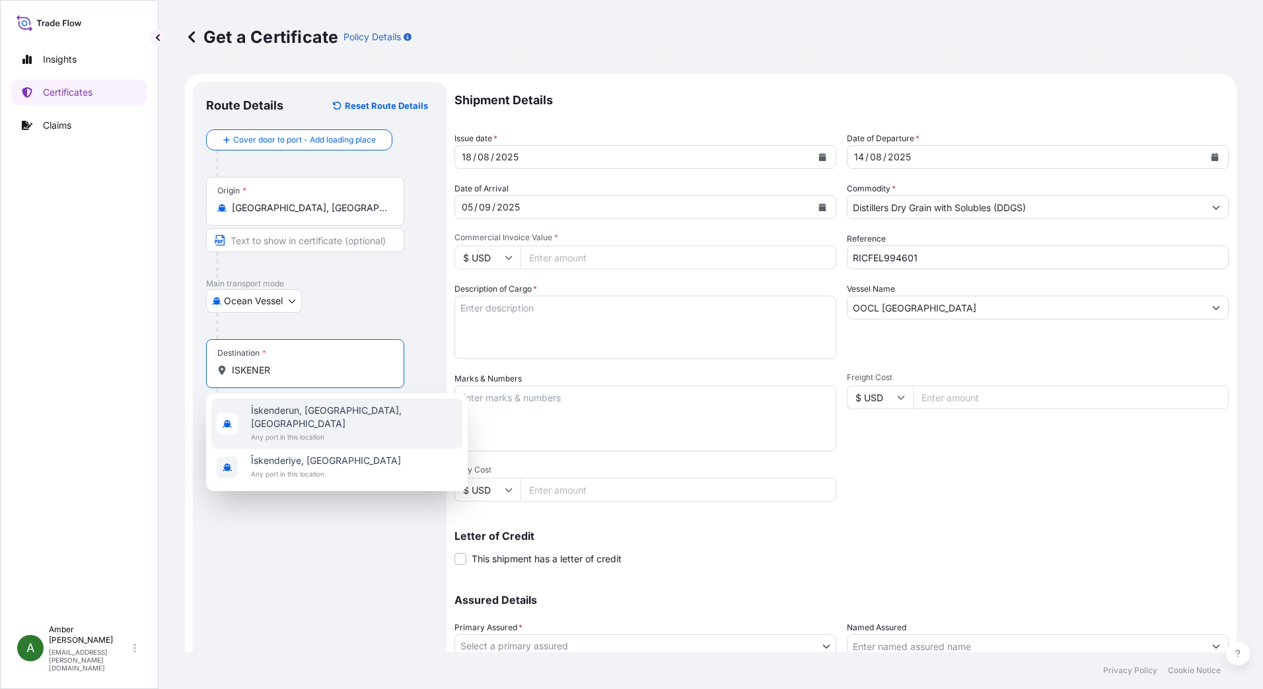
click at [271, 411] on span "İskenderun, [GEOGRAPHIC_DATA], [GEOGRAPHIC_DATA]" at bounding box center [354, 417] width 206 height 26
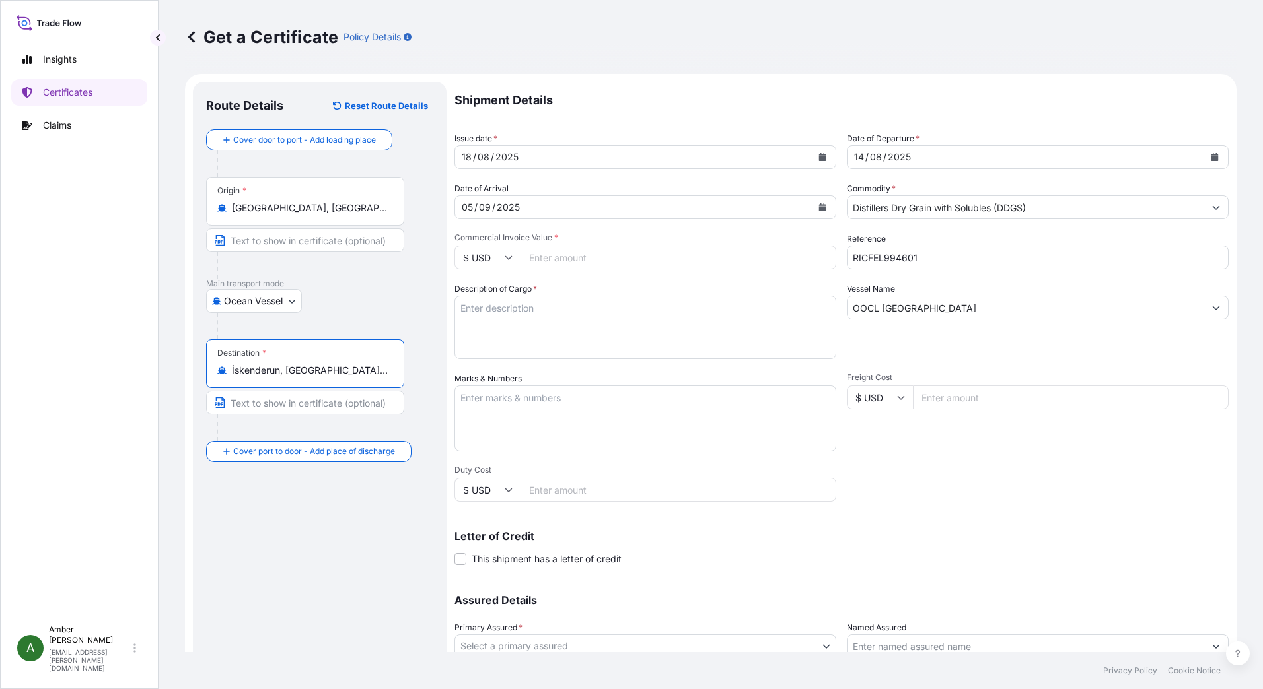
type input "İskenderun, [GEOGRAPHIC_DATA], [GEOGRAPHIC_DATA]"
click at [559, 248] on input "Commercial Invoice Value *" at bounding box center [678, 258] width 316 height 24
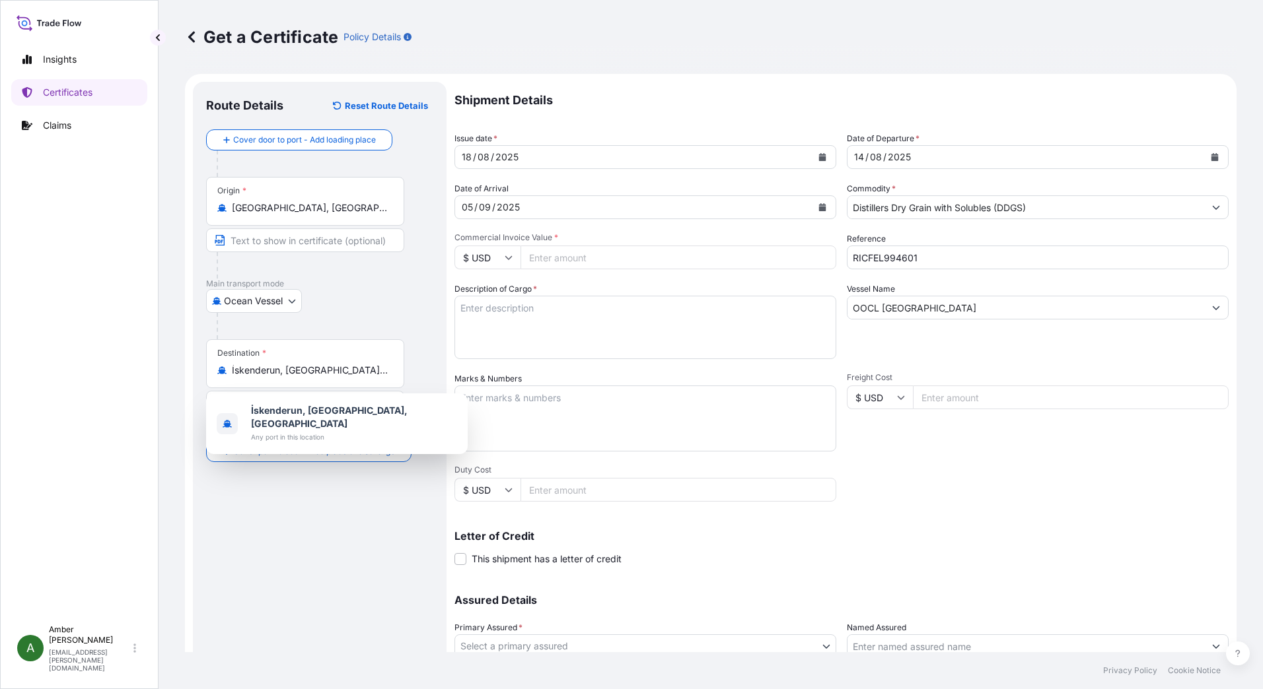
paste input "117189.43"
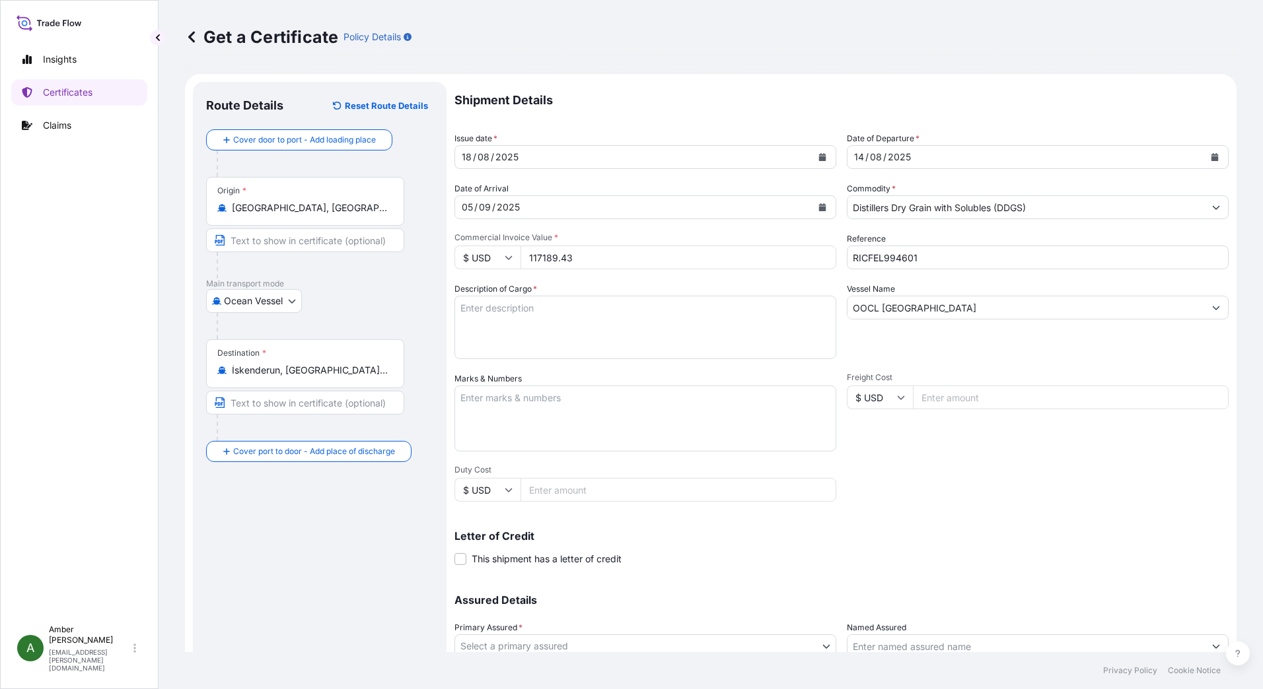
type input "117189.43"
click at [580, 321] on textarea "Description of Cargo *" at bounding box center [645, 327] width 382 height 63
paste textarea "DISTILLERS DRIED GRAINS WITH SOLUBLES TOTAL WEIGHT (MTS): 516.253 FREIGHT PREPA…"
click at [504, 351] on textarea "DISTILLERS DRIED GRAINS WITH SOLUBLES TOTAL WEIGHT (MTS): 516.253 FREIGHT PREPA…" at bounding box center [645, 327] width 382 height 63
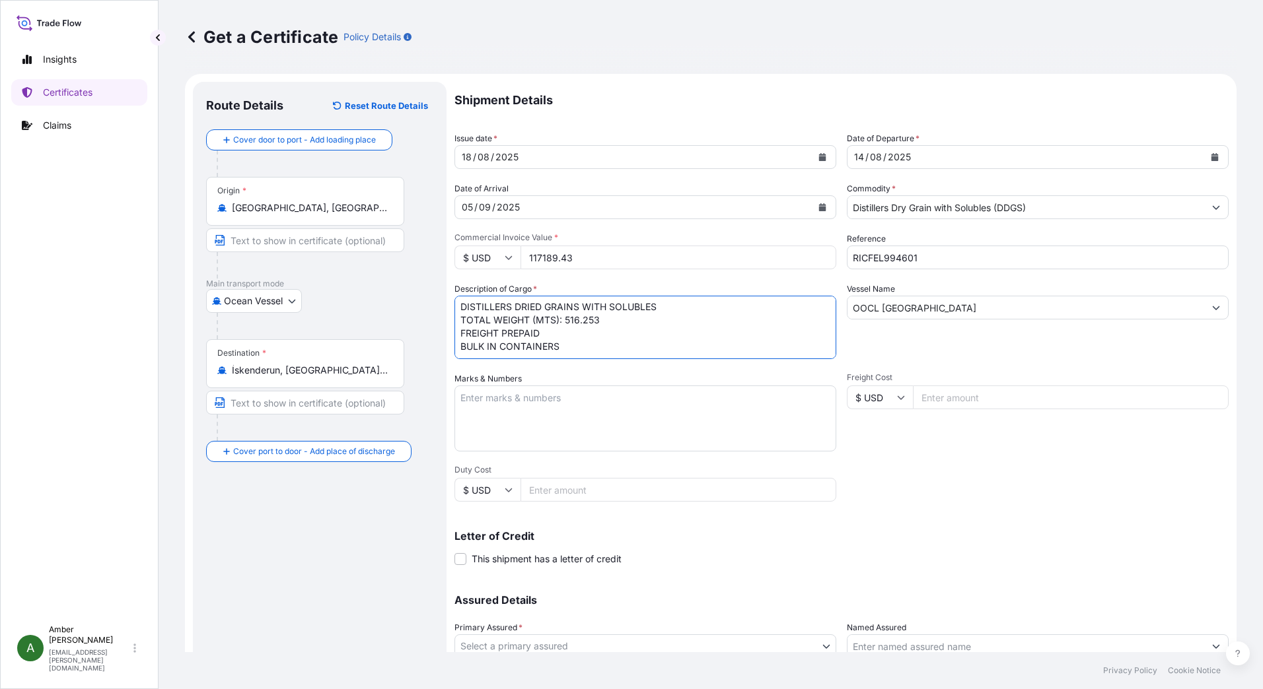
paste textarea "X20250806313398"
type textarea "DISTILLERS DRIED GRAINS WITH SOLUBLES TOTAL WEIGHT (MTS): 516.253 FREIGHT PREPA…"
click at [968, 526] on div "Letter of Credit This shipment has a letter of credit Letter of credit * Letter…" at bounding box center [841, 540] width 774 height 51
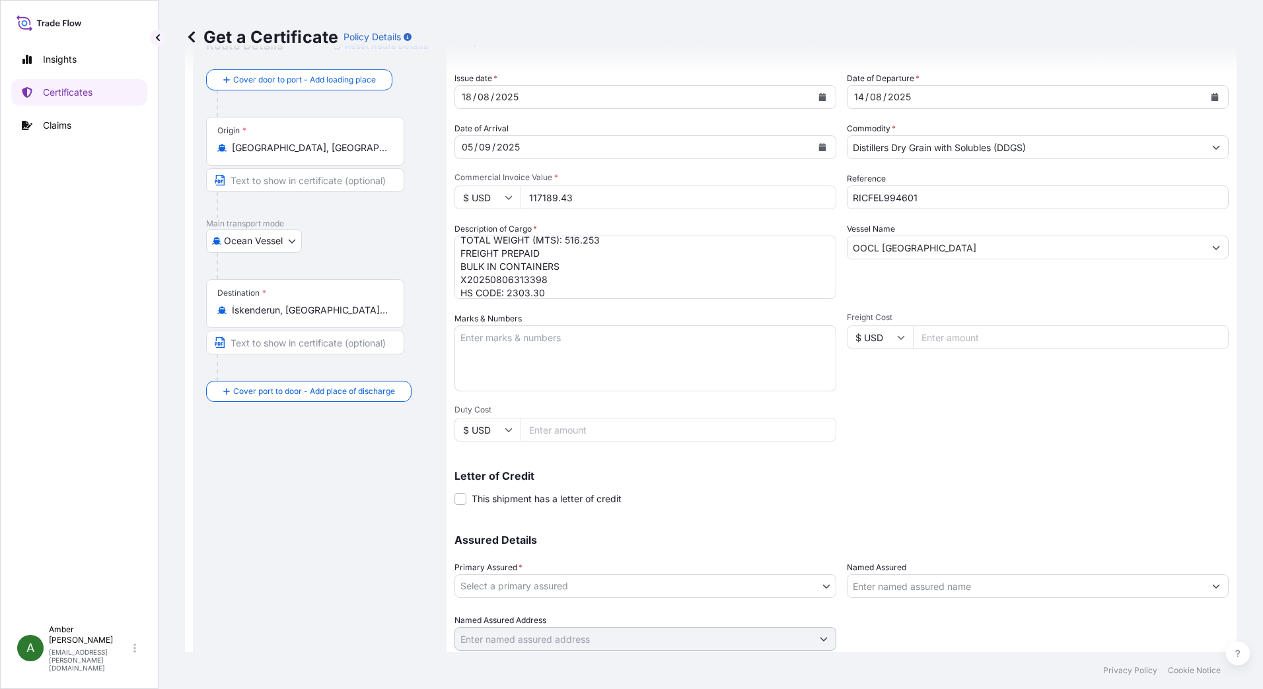
scroll to position [104, 0]
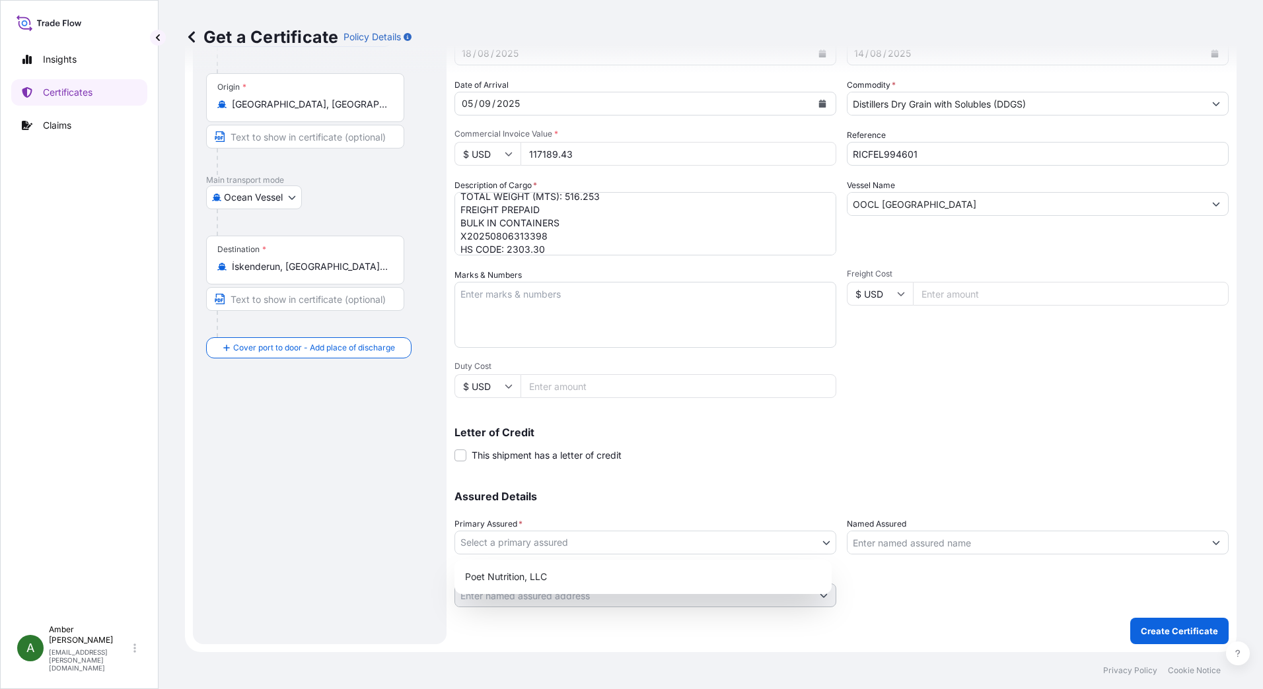
click at [506, 540] on body "Insights Certificates Claims A [PERSON_NAME] [PERSON_NAME][EMAIL_ADDRESS][PERSO…" at bounding box center [631, 344] width 1263 height 689
click at [514, 574] on div "Poet Nutrition, LLC" at bounding box center [643, 577] width 367 height 24
select select "31546"
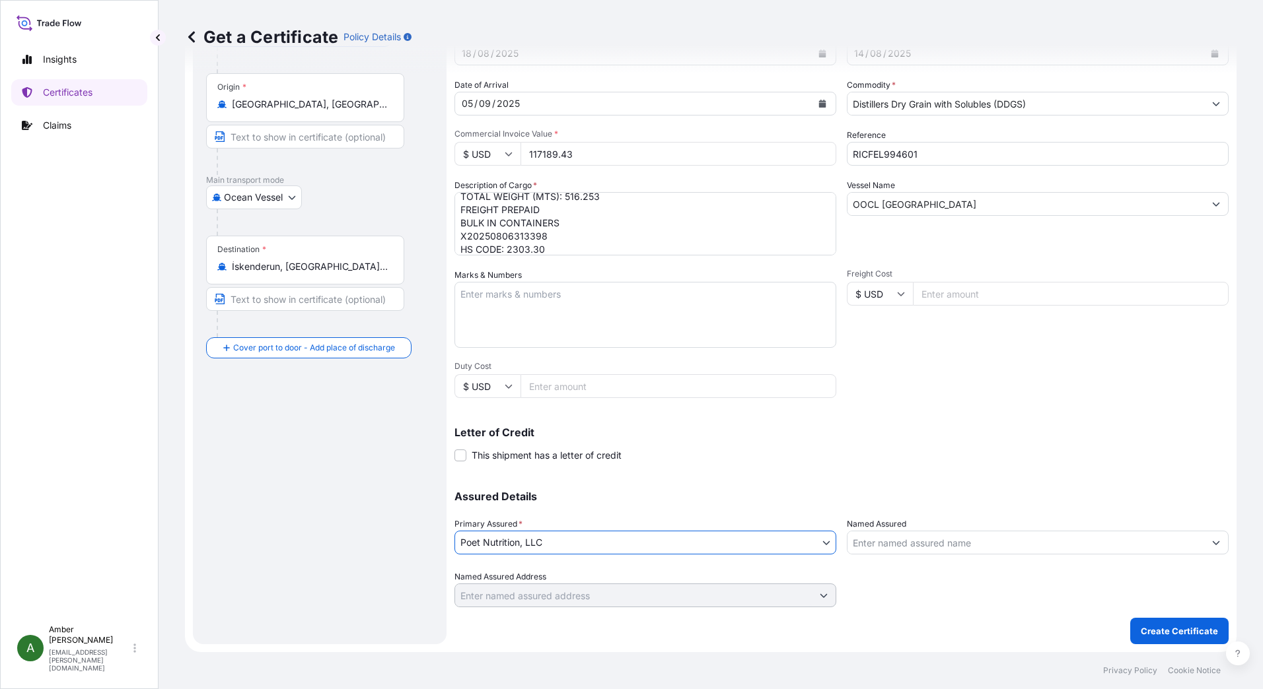
click at [920, 544] on input "Named Assured" at bounding box center [1025, 543] width 357 height 24
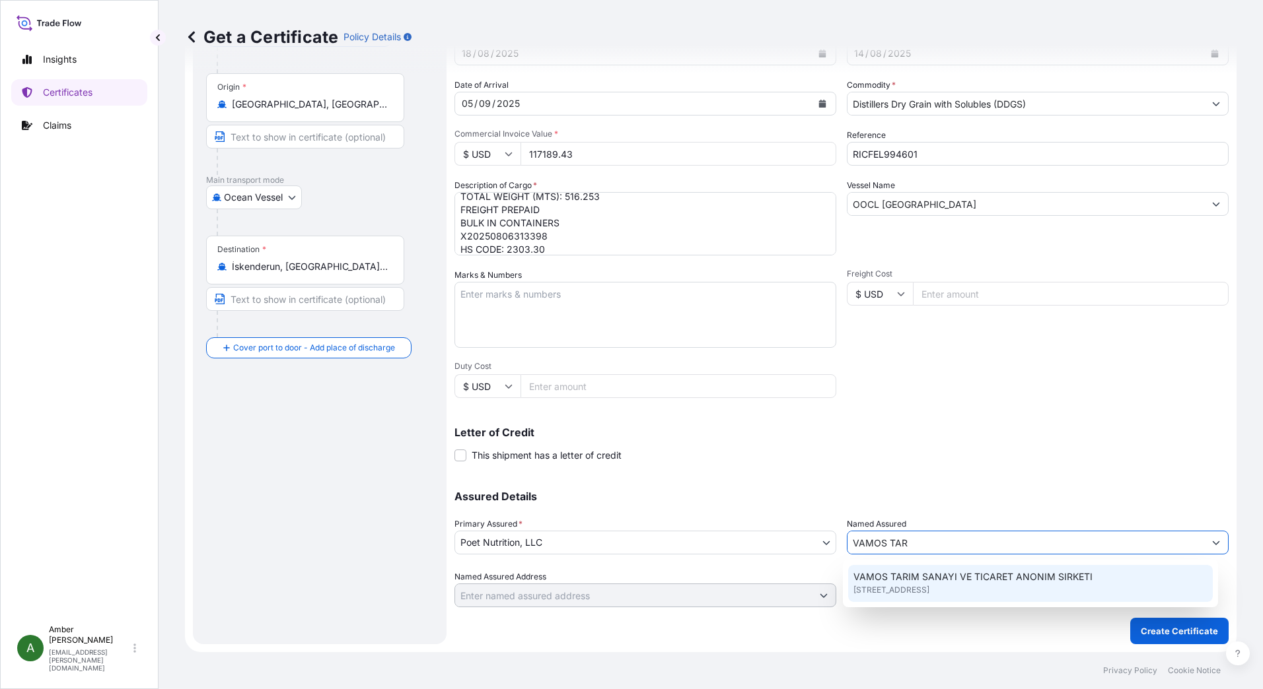
click at [980, 582] on span "VAMOS TARIM SANAYI VE TICARET ANONIM SIRKETI" at bounding box center [972, 577] width 239 height 13
type input "VAMOS TARIM SANAYI VE TICARET ANONIM SIRKETI"
type input "[STREET_ADDRESS]"
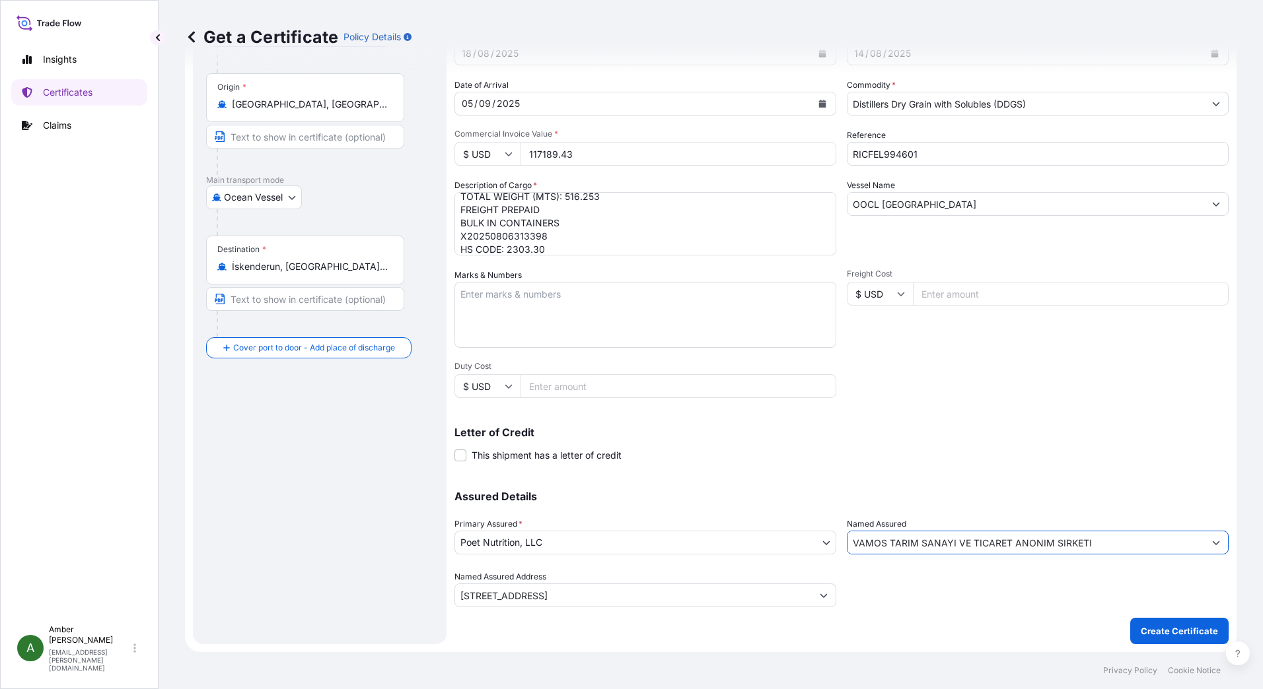
type input "VAMOS TARIM SANAYI VE TICARET ANONIM SIRKETI"
click at [1158, 633] on p "Create Certificate" at bounding box center [1179, 631] width 77 height 13
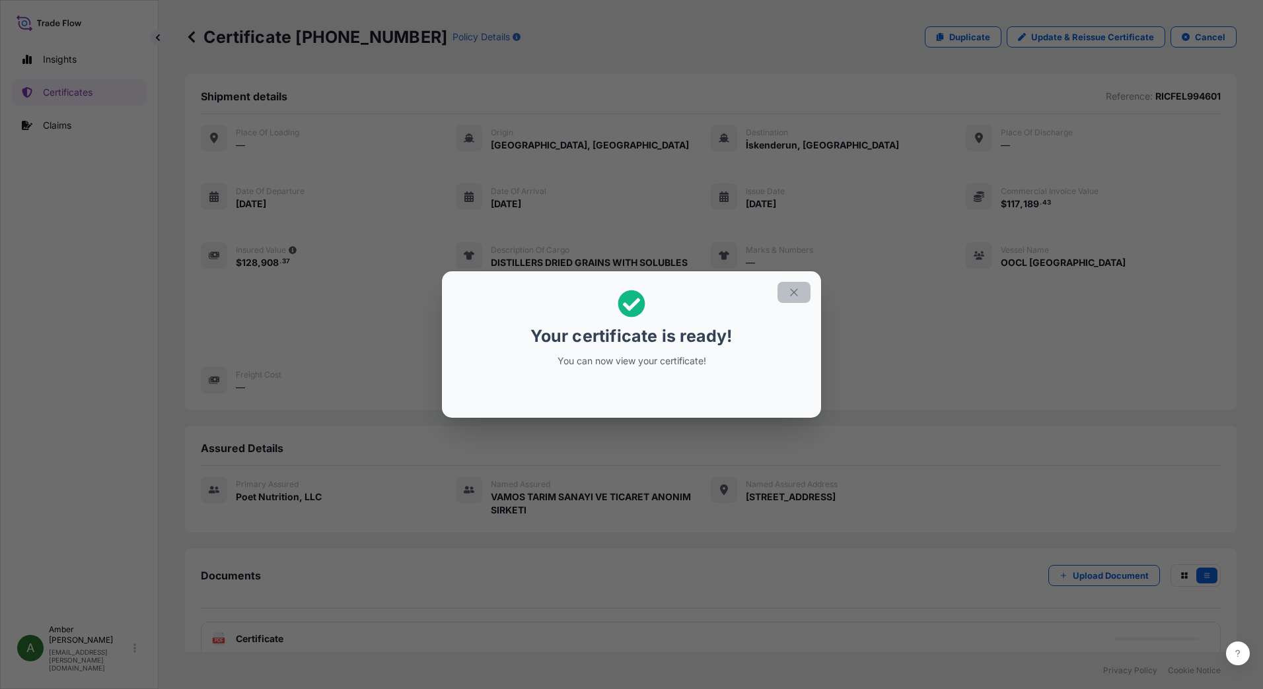
click at [791, 295] on icon "button" at bounding box center [794, 293] width 12 height 12
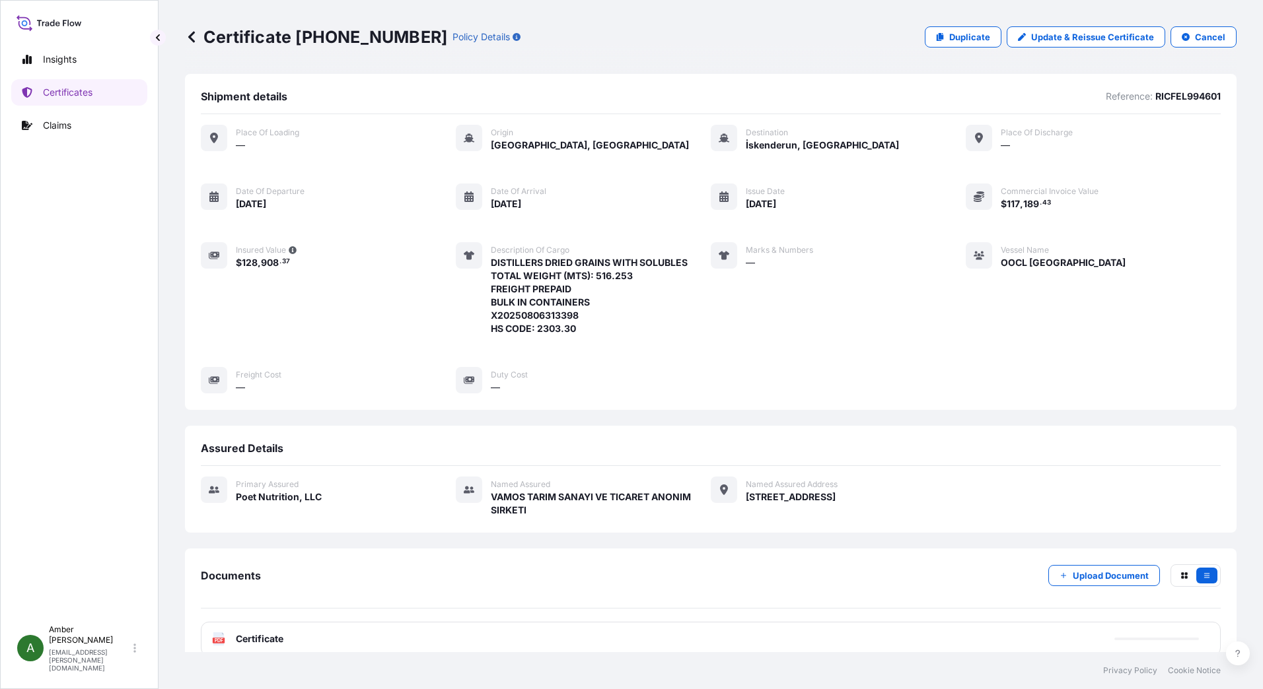
scroll to position [102, 0]
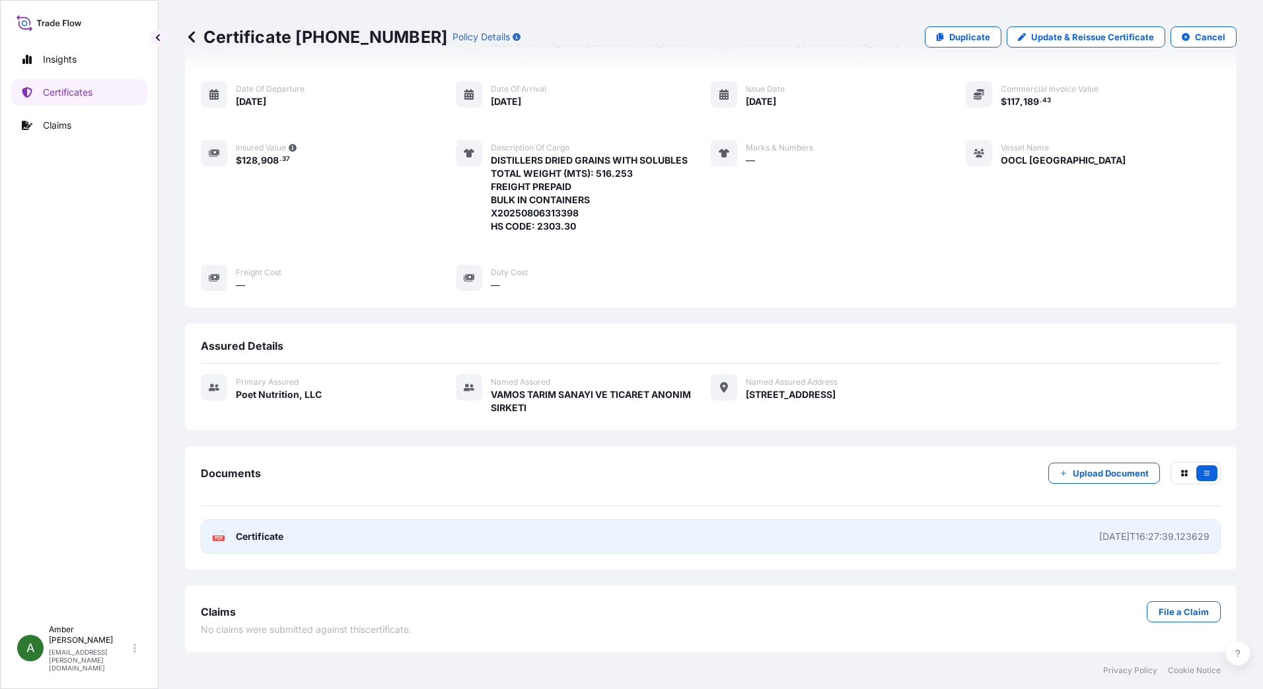
click at [232, 538] on div "PDF Certificate" at bounding box center [247, 536] width 71 height 13
